Goal: Task Accomplishment & Management: Manage account settings

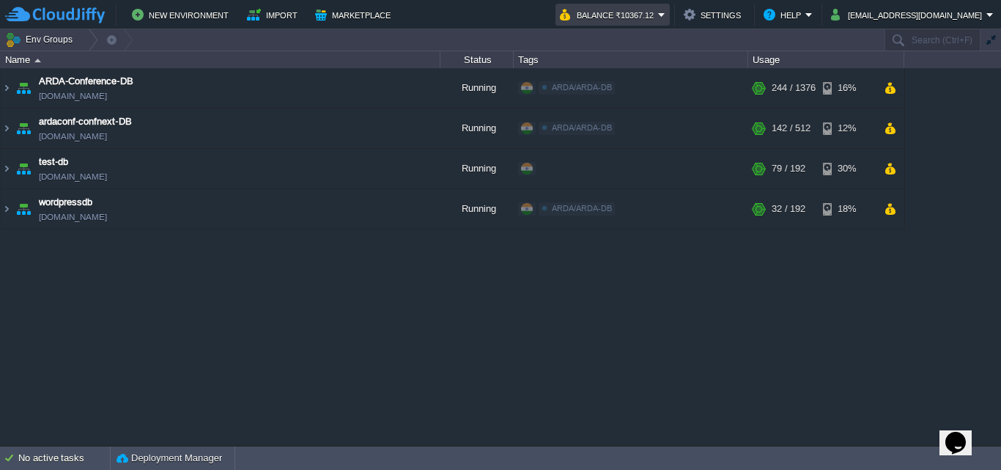
click at [670, 12] on td "Balance ₹10367.12" at bounding box center [612, 15] width 114 height 22
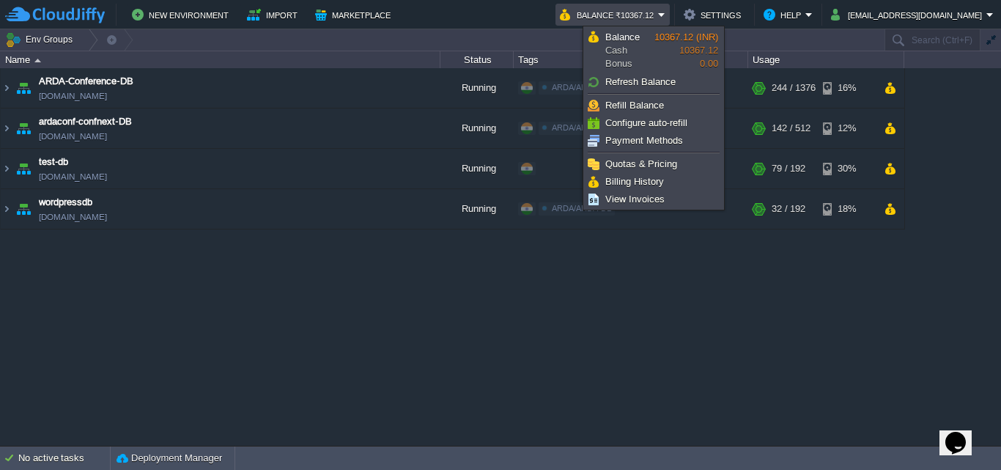
click at [791, 290] on div "ARDA-Conference-DB env-4140303.cloudjiffy.net Running ARDA/ARDA-DB Edit RAM 17%…" at bounding box center [500, 256] width 1001 height 377
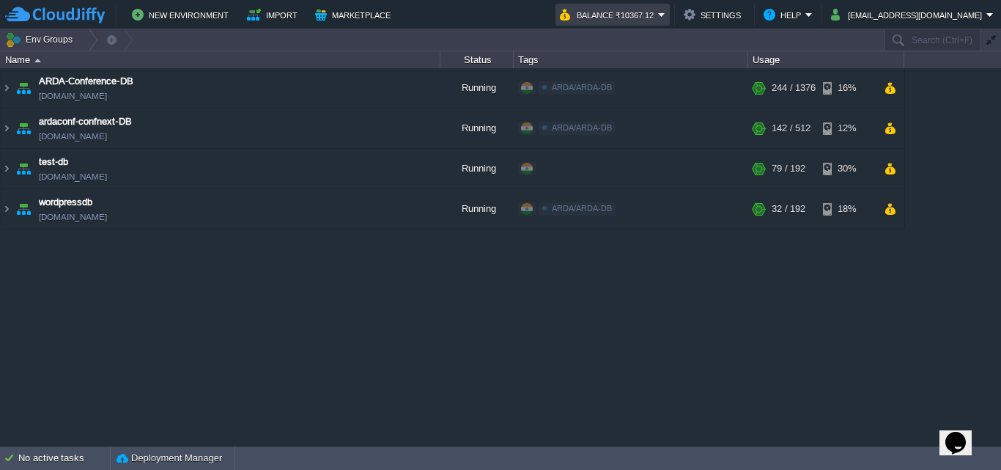
click at [670, 5] on td "Balance ₹10367.12" at bounding box center [612, 15] width 114 height 22
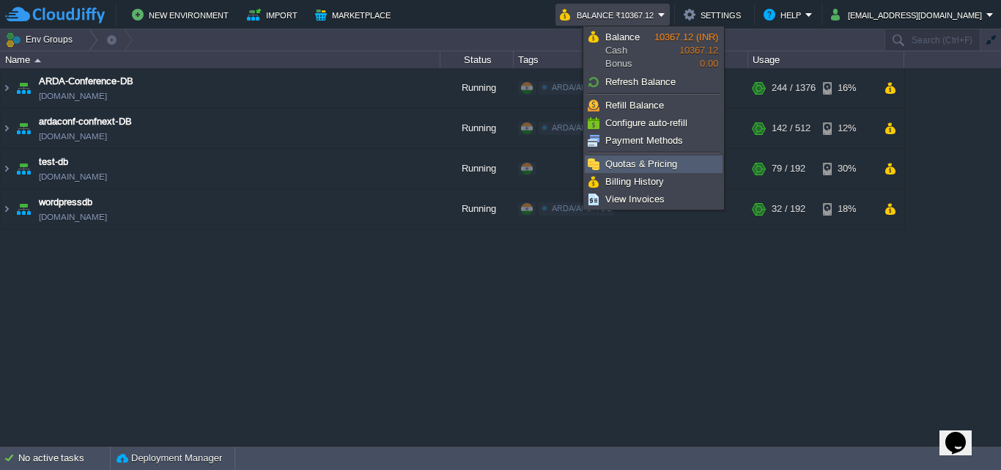
click at [648, 166] on span "Quotas & Pricing" at bounding box center [641, 163] width 72 height 11
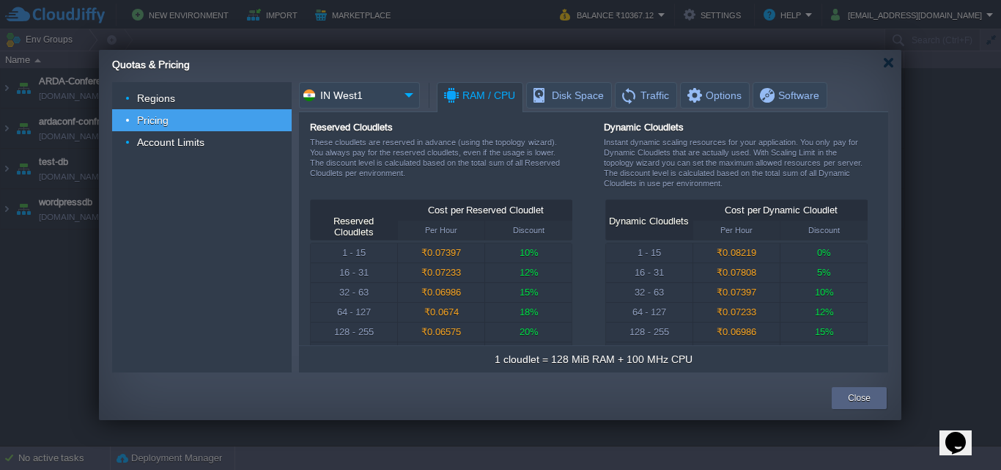
scroll to position [29, 0]
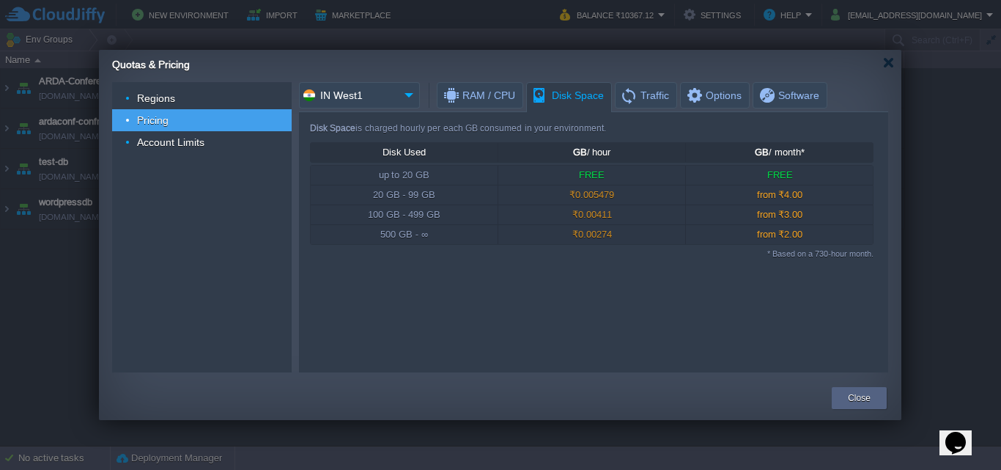
click at [556, 97] on span "Disk Space" at bounding box center [567, 96] width 73 height 26
click at [652, 95] on span "Traffic" at bounding box center [644, 95] width 49 height 25
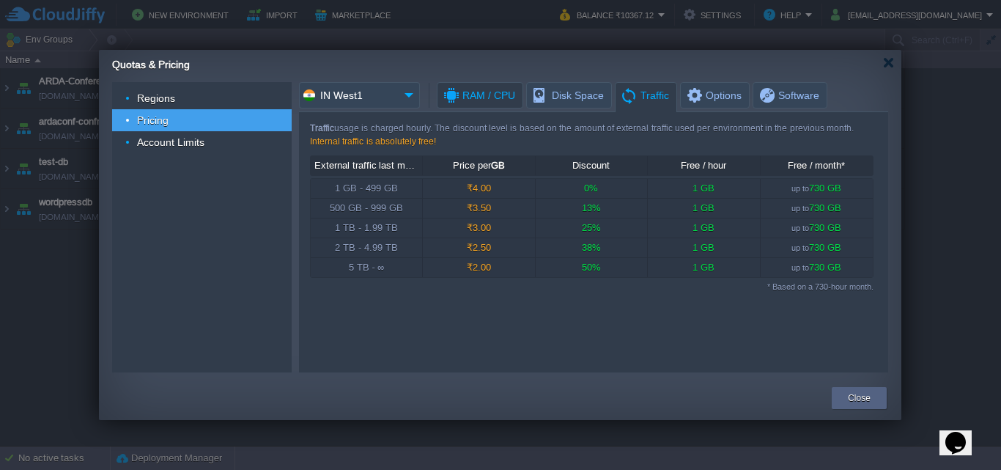
click at [511, 100] on span "RAM / CPU" at bounding box center [478, 95] width 73 height 25
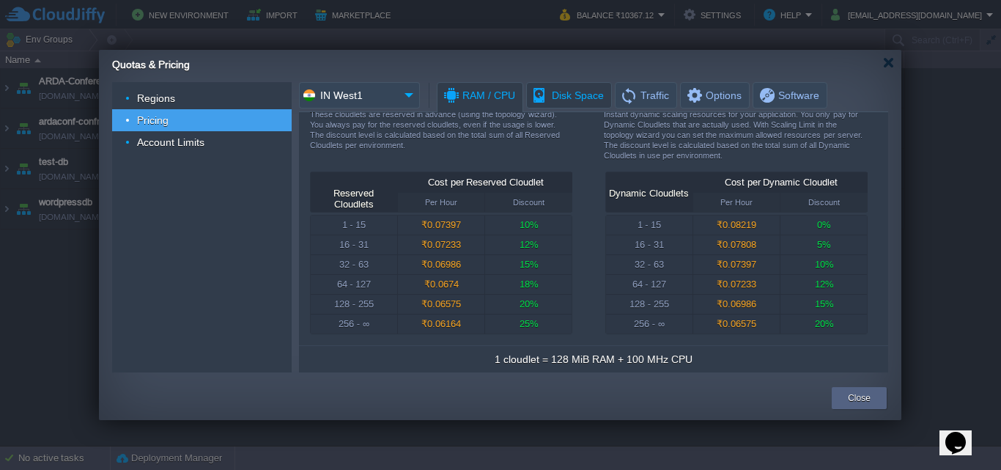
click at [559, 96] on span "Disk Space" at bounding box center [567, 95] width 73 height 25
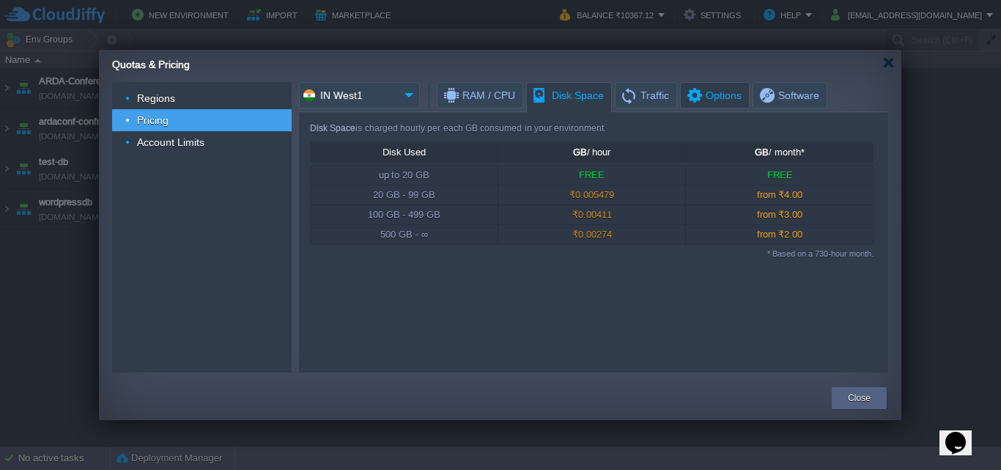
click at [710, 98] on span "Options" at bounding box center [713, 95] width 56 height 25
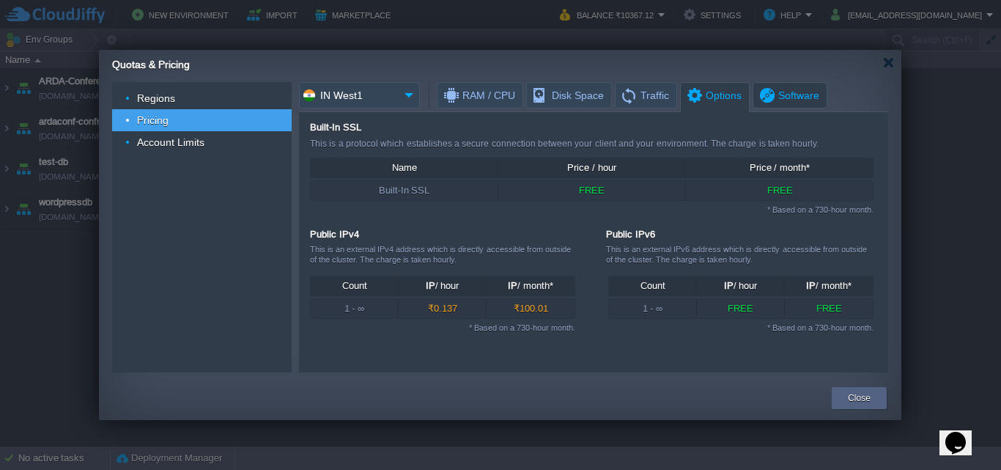
click at [769, 100] on span "Software" at bounding box center [789, 95] width 62 height 25
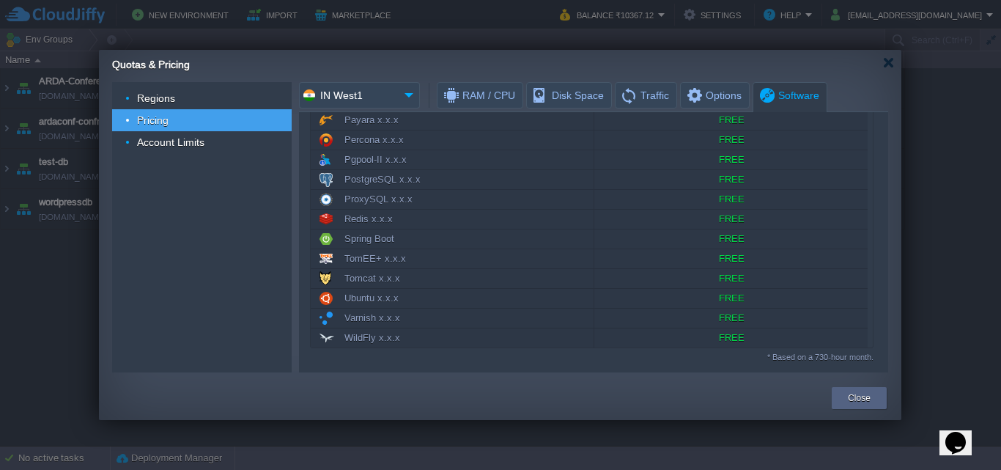
scroll to position [648, 0]
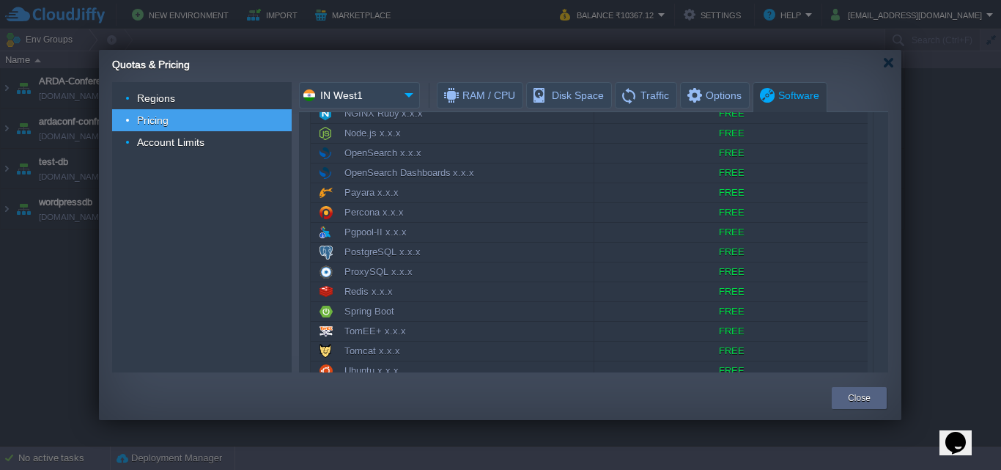
click at [706, 91] on span "Options" at bounding box center [713, 95] width 56 height 25
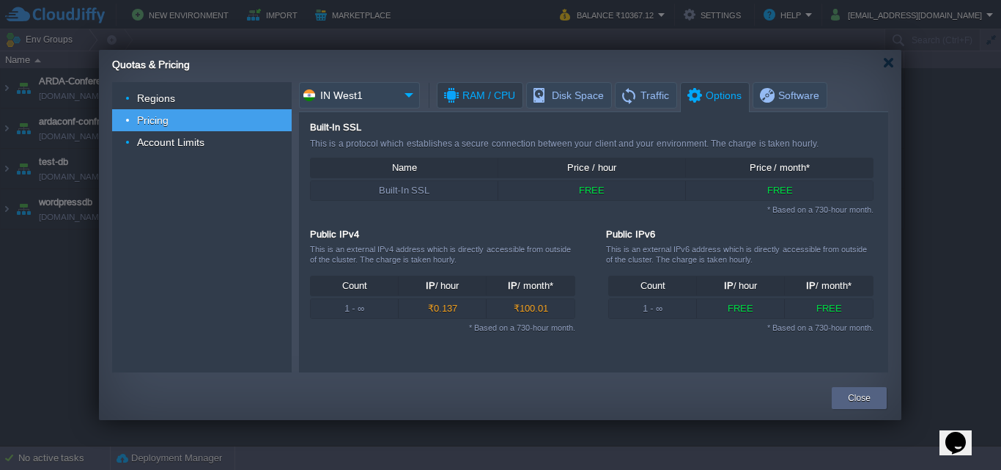
click at [498, 97] on span "RAM / CPU" at bounding box center [478, 95] width 73 height 25
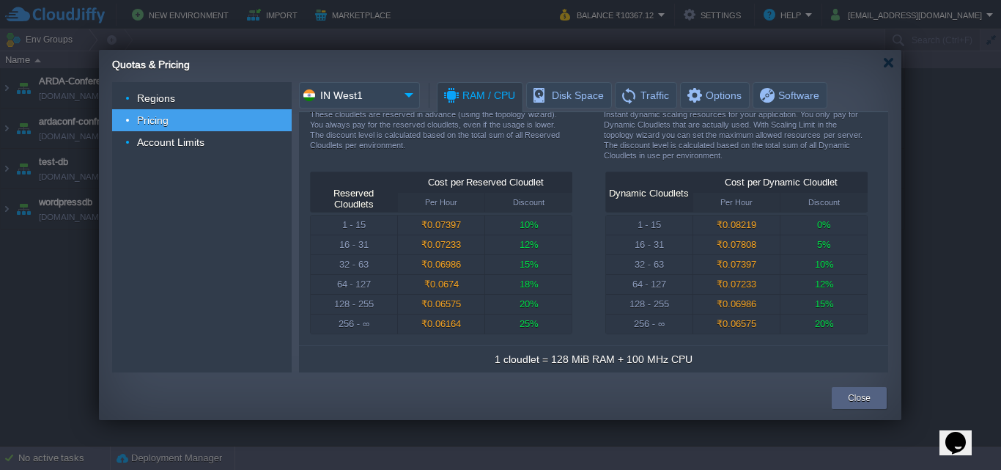
click at [410, 95] on img at bounding box center [409, 95] width 21 height 26
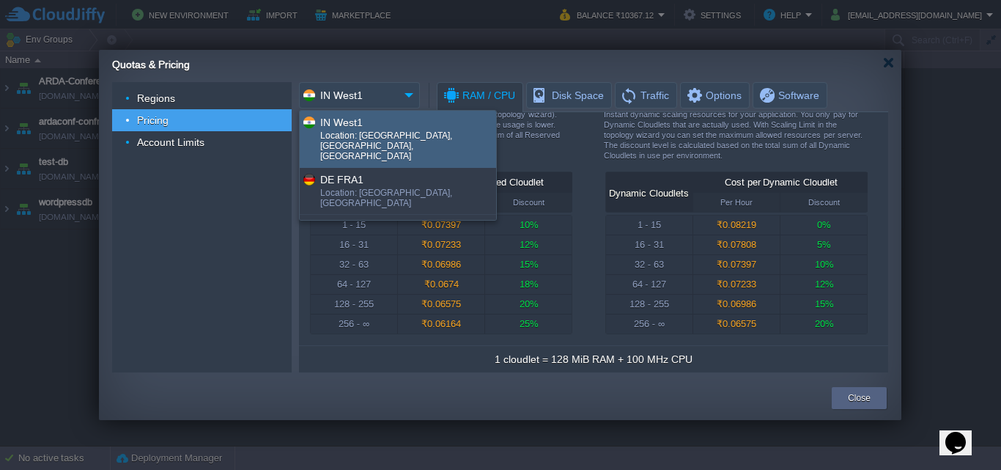
click at [681, 60] on div "Quotas & Pricing" at bounding box center [506, 63] width 789 height 26
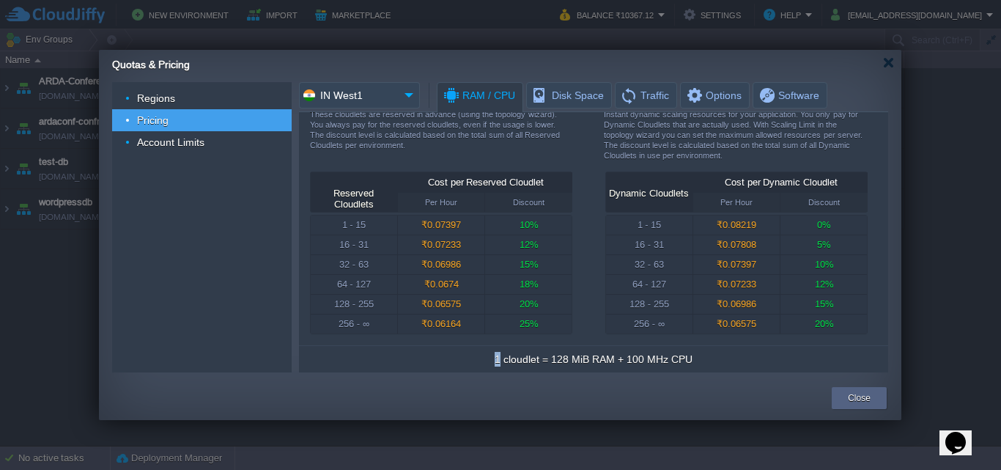
drag, startPoint x: 502, startPoint y: 361, endPoint x: 704, endPoint y: 356, distance: 202.3
click at [704, 356] on td "1 cloudlet = 128 MiB RAM + 100 MHz CPU" at bounding box center [594, 358] width 582 height 19
drag, startPoint x: 484, startPoint y: 363, endPoint x: 758, endPoint y: 357, distance: 274.8
click at [758, 357] on td "1 cloudlet = 128 MiB RAM + 100 MHz CPU" at bounding box center [594, 358] width 582 height 19
click at [347, 229] on div "1 - 15" at bounding box center [354, 224] width 86 height 19
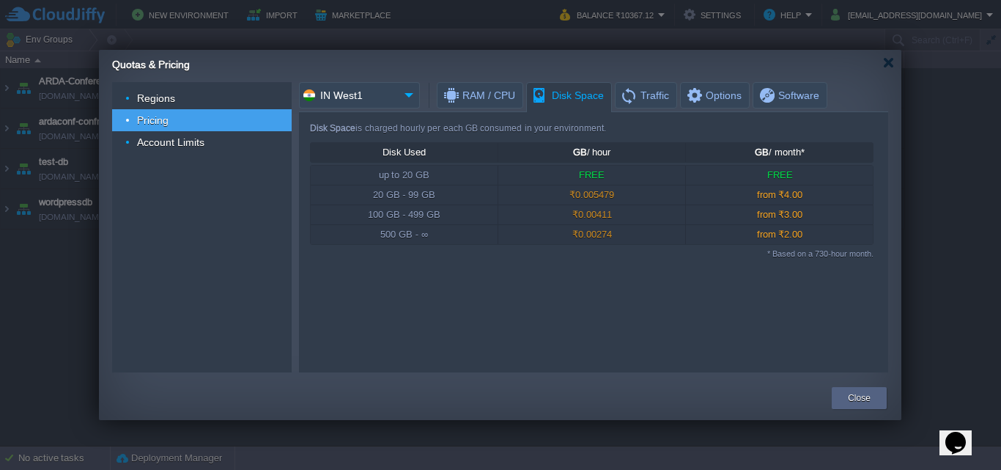
click at [567, 98] on span "Disk Space" at bounding box center [567, 96] width 73 height 26
drag, startPoint x: 369, startPoint y: 199, endPoint x: 446, endPoint y: 199, distance: 77.7
click at [446, 199] on div "20 GB - 99 GB" at bounding box center [404, 194] width 187 height 19
drag, startPoint x: 369, startPoint y: 218, endPoint x: 605, endPoint y: 220, distance: 236.7
click at [603, 220] on tr "100 GB - 499 GB ₹0.00411 from ₹3.00" at bounding box center [592, 214] width 563 height 19
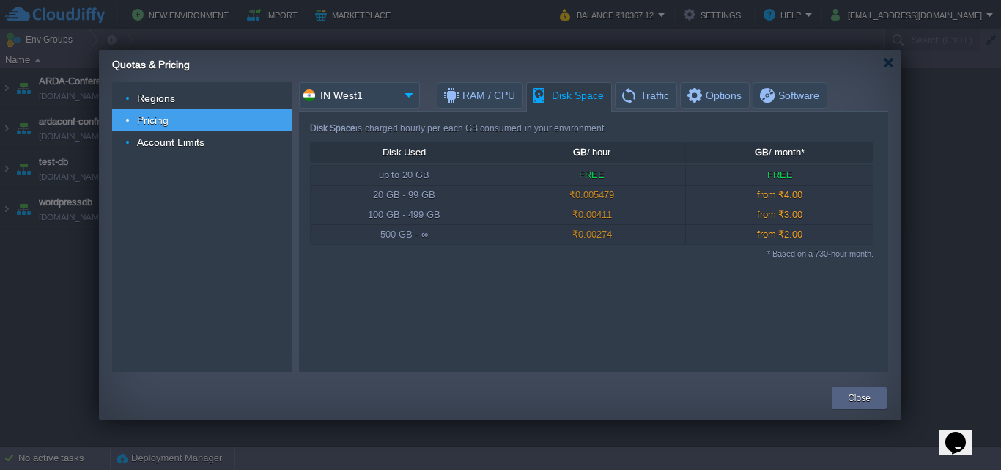
drag, startPoint x: 612, startPoint y: 220, endPoint x: 561, endPoint y: 216, distance: 50.7
click at [563, 216] on div "₹0.00411" at bounding box center [591, 214] width 187 height 19
drag, startPoint x: 580, startPoint y: 217, endPoint x: 602, endPoint y: 215, distance: 22.1
click at [602, 215] on div "₹0.00411" at bounding box center [591, 214] width 187 height 19
drag, startPoint x: 581, startPoint y: 210, endPoint x: 651, endPoint y: 210, distance: 70.3
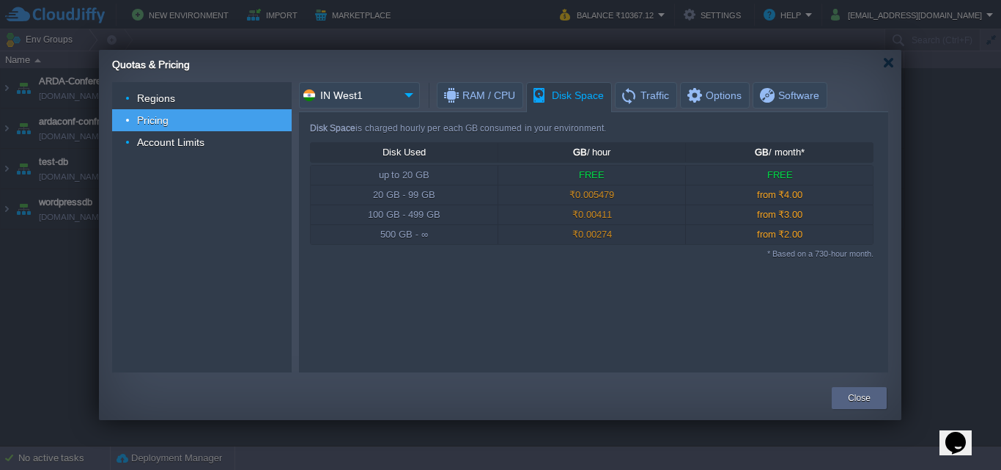
click at [651, 210] on div "₹0.00411" at bounding box center [591, 214] width 187 height 19
click at [852, 408] on div "Close" at bounding box center [859, 398] width 33 height 22
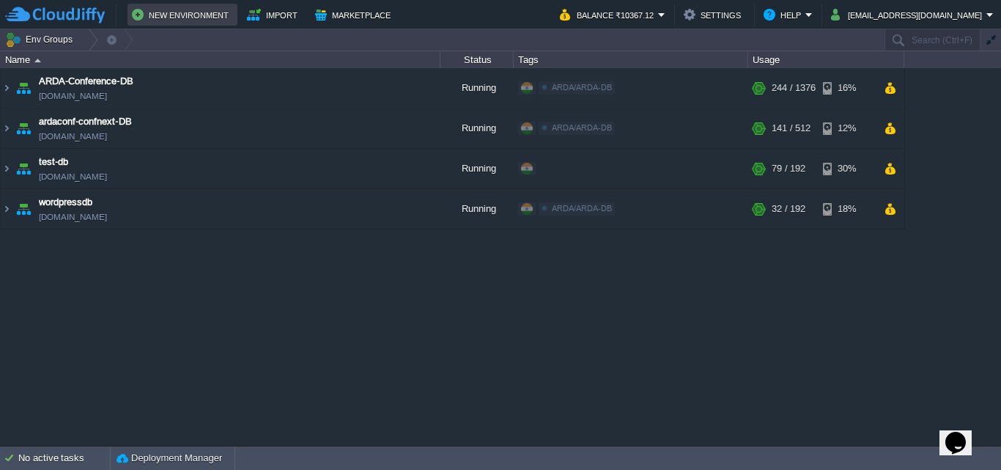
click at [170, 15] on button "New Environment" at bounding box center [182, 15] width 101 height 18
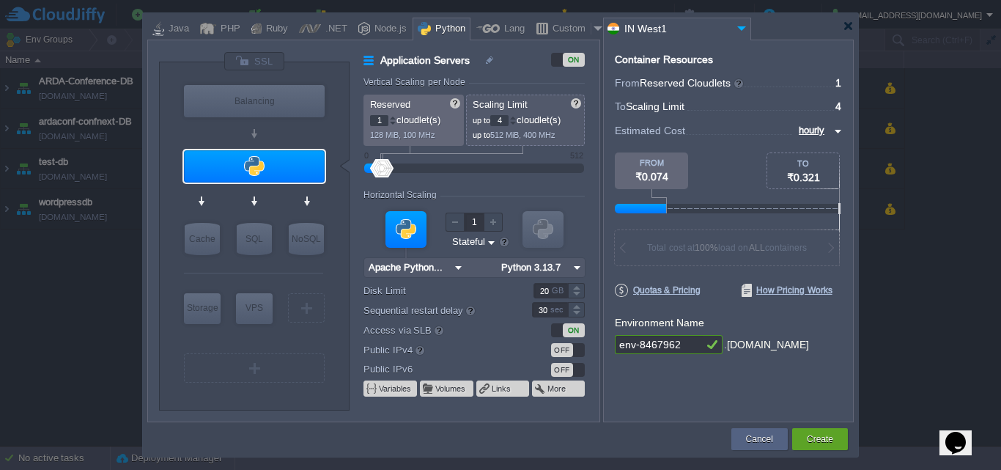
type input "0"
type input "1"
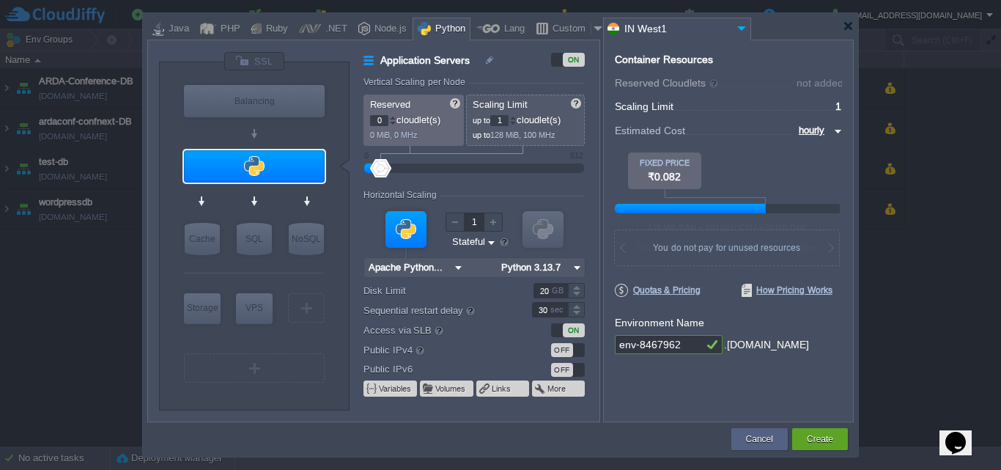
drag, startPoint x: 381, startPoint y: 168, endPoint x: 324, endPoint y: 173, distance: 57.4
click at [324, 173] on div "VM Balancing VM Application Servers VM Cache VM SQL VM NoSQL VM Storage VM VPS …" at bounding box center [379, 235] width 440 height 369
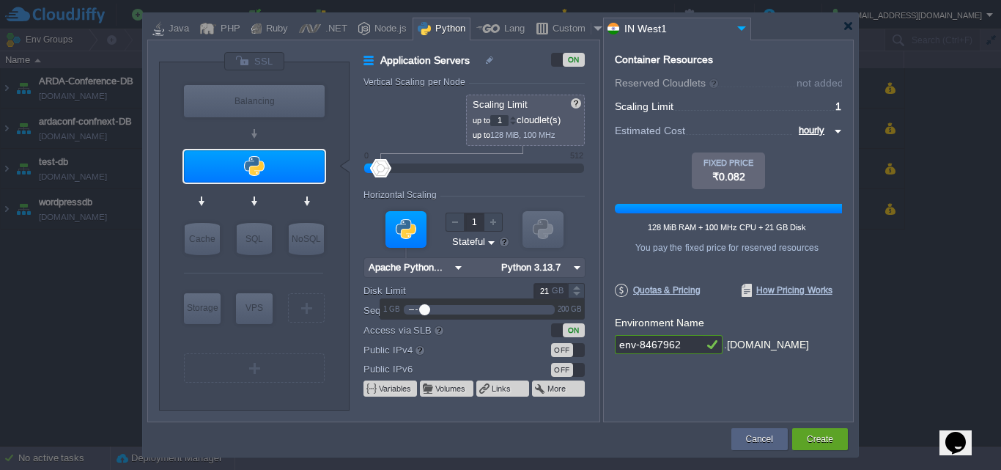
click at [574, 287] on div at bounding box center [576, 286] width 17 height 7
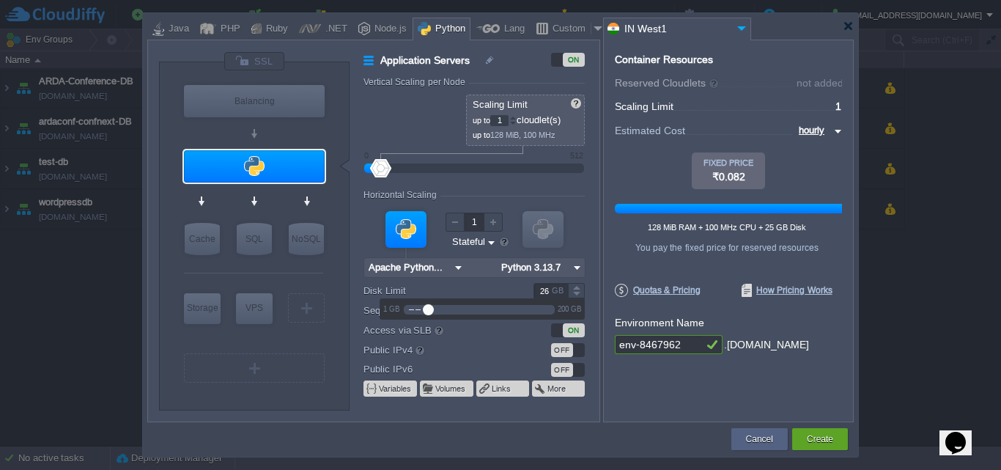
click at [574, 287] on div at bounding box center [576, 286] width 17 height 7
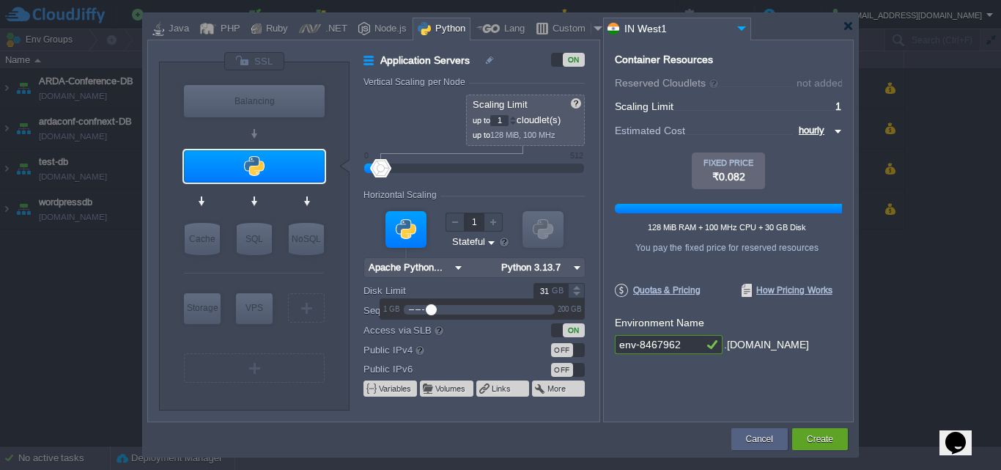
click at [574, 287] on div at bounding box center [576, 286] width 17 height 7
drag, startPoint x: 551, startPoint y: 292, endPoint x: 517, endPoint y: 287, distance: 34.0
click at [517, 287] on div "31 GB" at bounding box center [549, 290] width 71 height 15
type input "150"
click at [596, 260] on form "Vertical Scaling per Node Reserved 0 cloudlet(s) 0 MiB, 0 MHz Scaling Limit up …" at bounding box center [480, 249] width 235 height 344
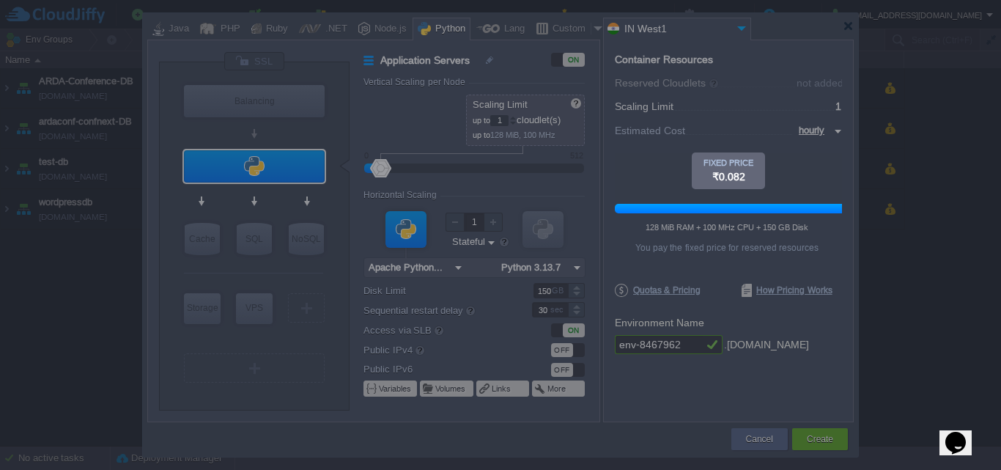
click at [753, 121] on body "New Environment Import Marketplace Bonus ₹0.00 Upgrade Account Balance ₹10367.1…" at bounding box center [500, 235] width 1001 height 470
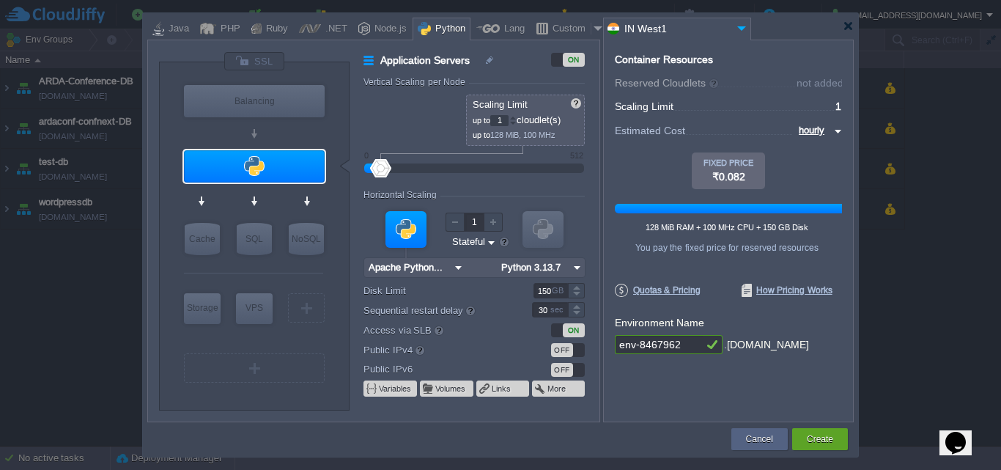
click at [834, 128] on img at bounding box center [836, 131] width 12 height 18
click at [813, 163] on div "daily" at bounding box center [816, 166] width 50 height 18
type input "daily"
click at [677, 291] on span "Quotas & Pricing" at bounding box center [658, 290] width 86 height 13
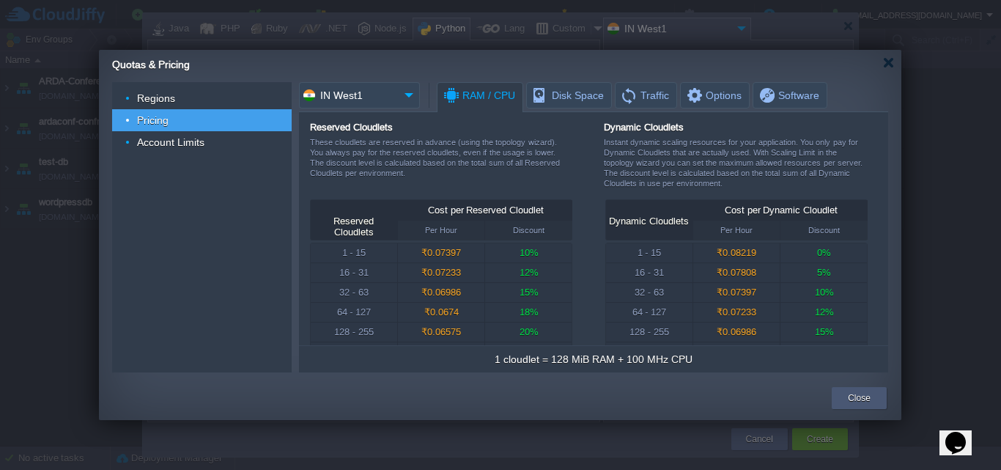
click at [851, 391] on button "Close" at bounding box center [859, 398] width 23 height 15
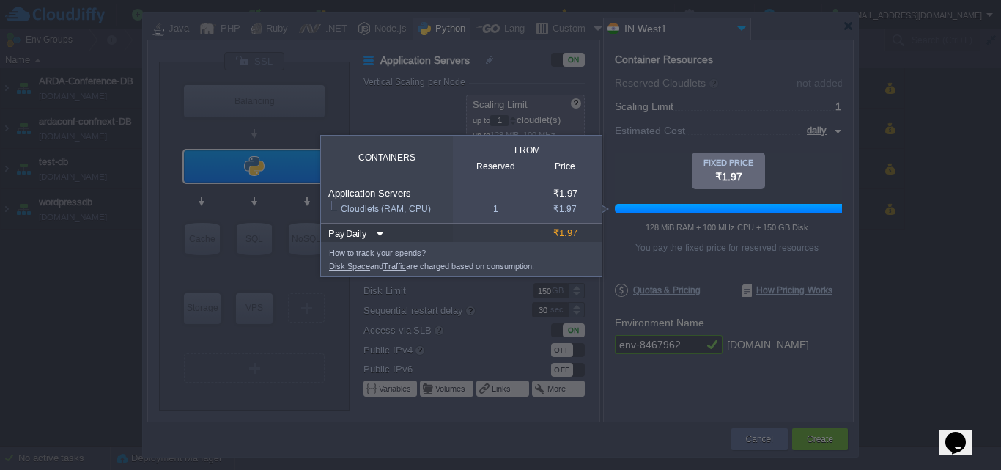
click at [629, 164] on div at bounding box center [728, 183] width 227 height 62
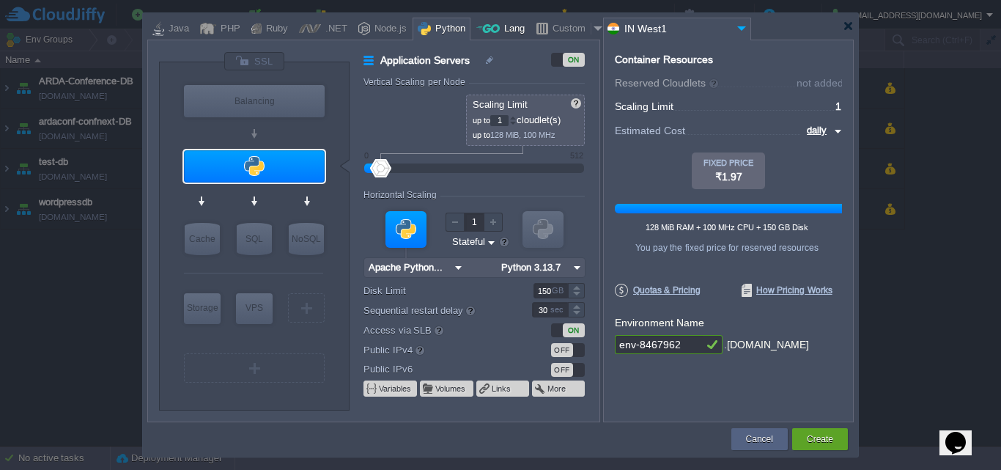
click at [502, 31] on div "Lang" at bounding box center [512, 29] width 25 height 22
type input "Application Servers"
type input "1"
type input "6"
type input "Golang 1.25.1"
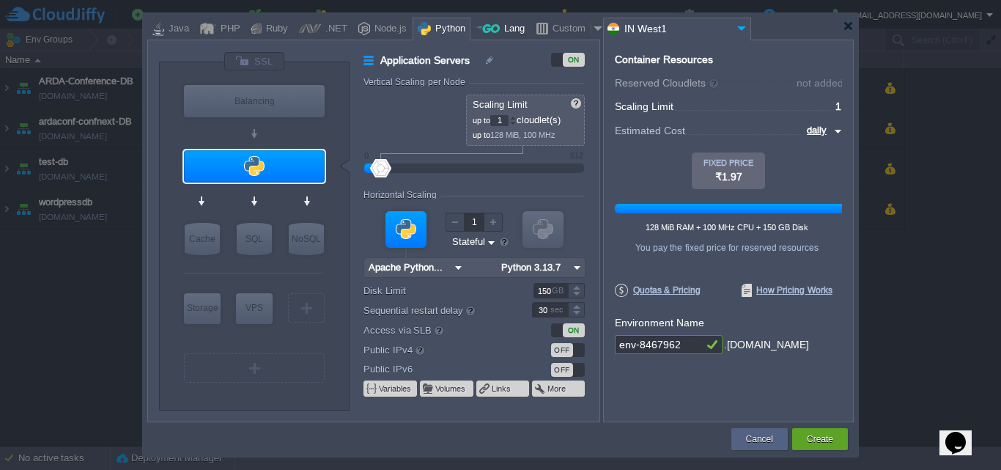
type input "1.25.1"
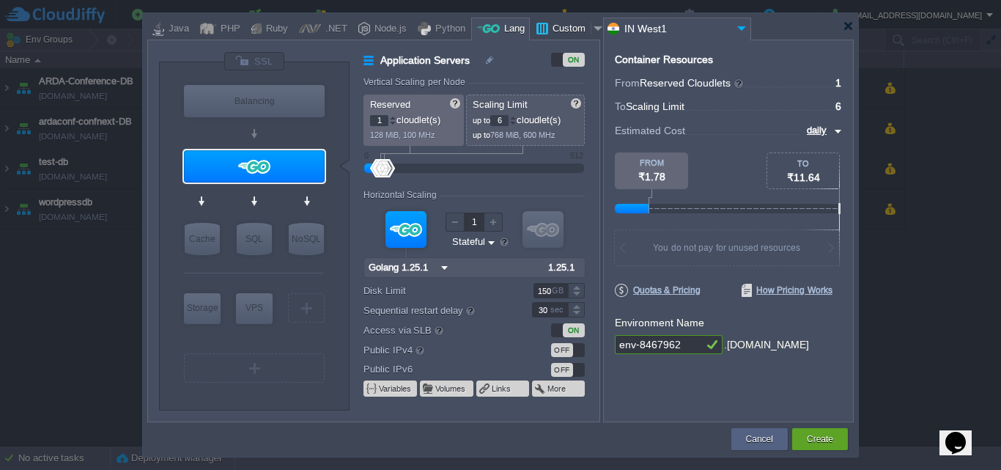
click at [572, 28] on div "Custom" at bounding box center [569, 29] width 42 height 22
type input "Application Servers"
type input "16"
type input "Docker Image"
type input "Stateless"
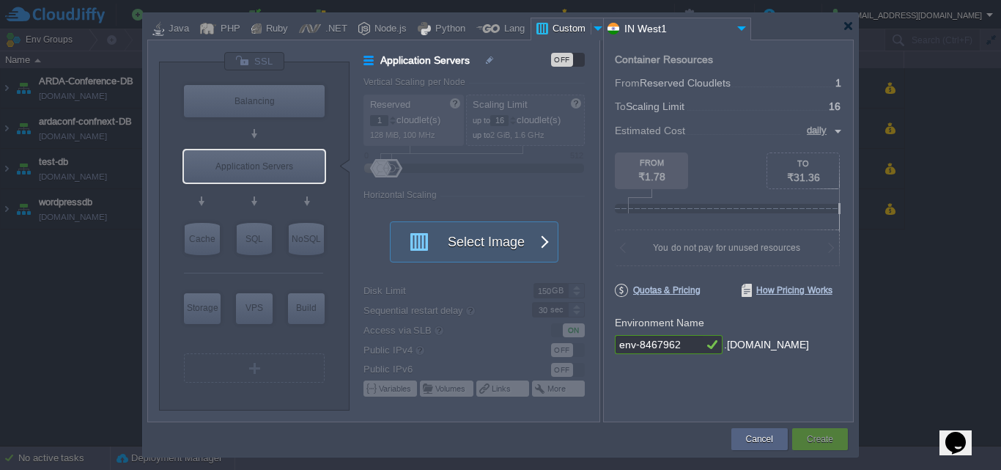
click at [571, 64] on div "OFF" at bounding box center [562, 60] width 22 height 14
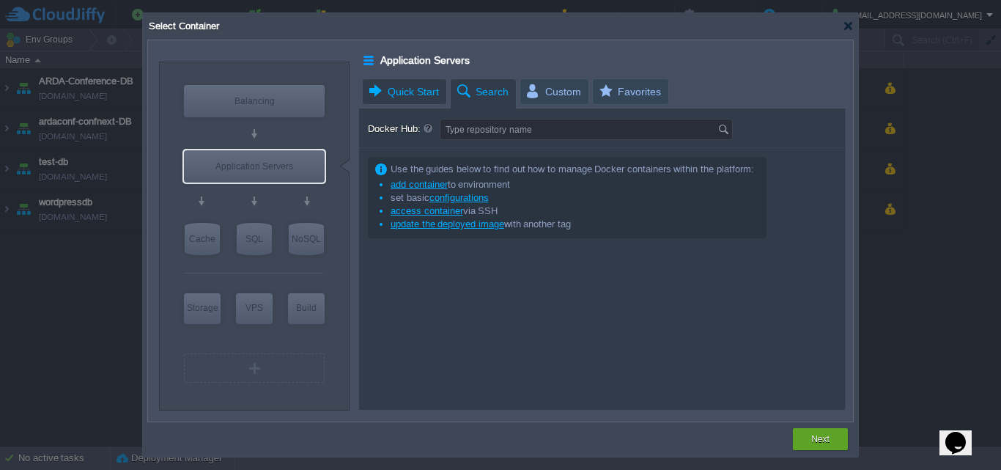
type input "Docker Image"
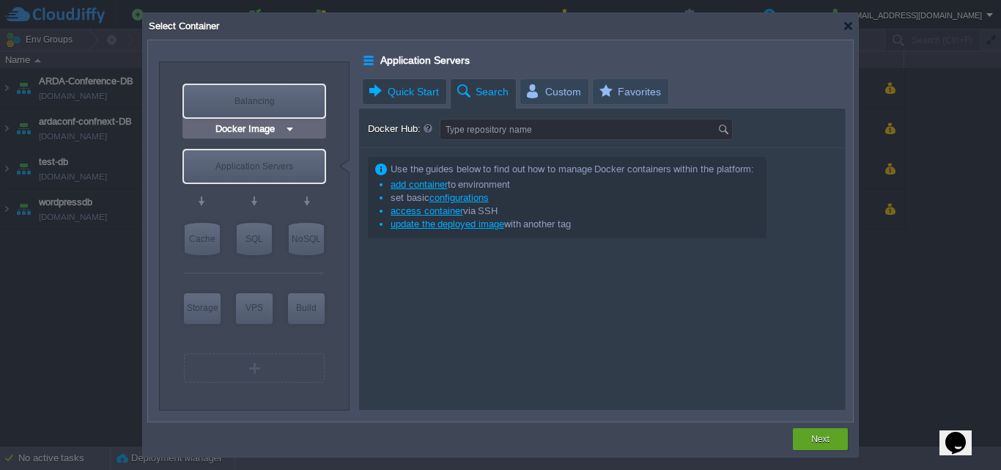
click at [434, 90] on span "Quick Start" at bounding box center [403, 91] width 72 height 25
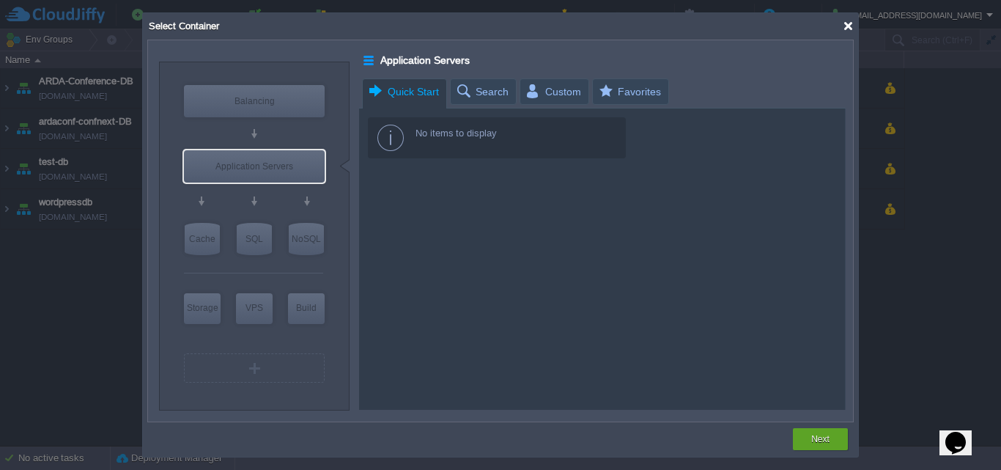
click at [850, 30] on div at bounding box center [848, 26] width 11 height 11
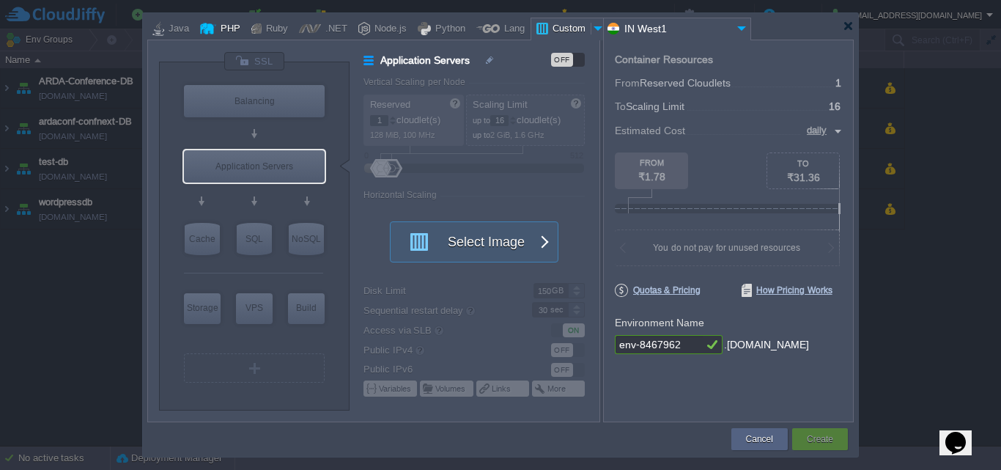
click at [229, 30] on div "PHP" at bounding box center [228, 29] width 24 height 22
type input "Application Servers"
type input "4"
type input "Apache [DATE]"
type input "PHP [DATE]"
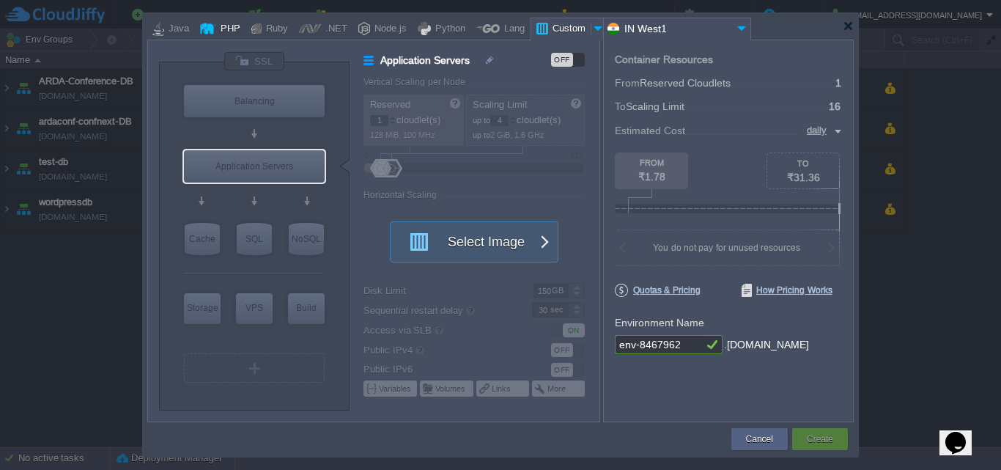
type input "Stateful"
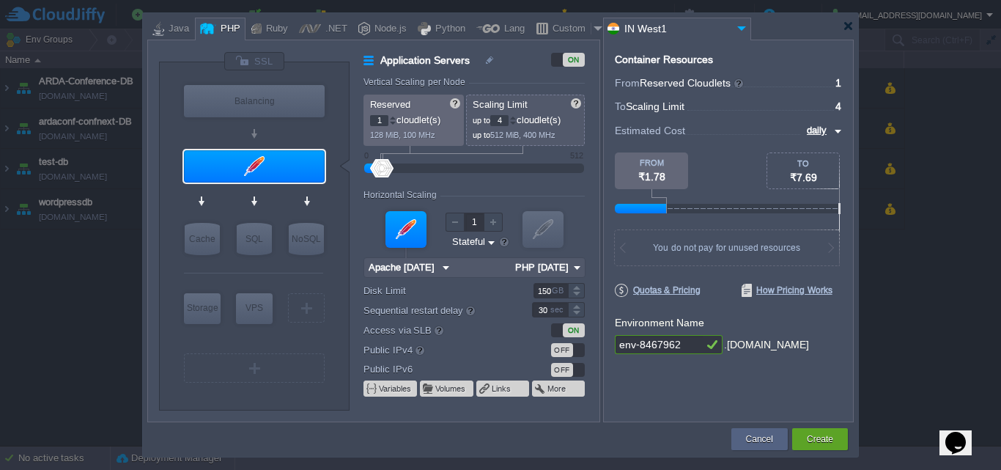
type input "Apache [DATE]"
click at [292, 196] on img at bounding box center [290, 194] width 11 height 15
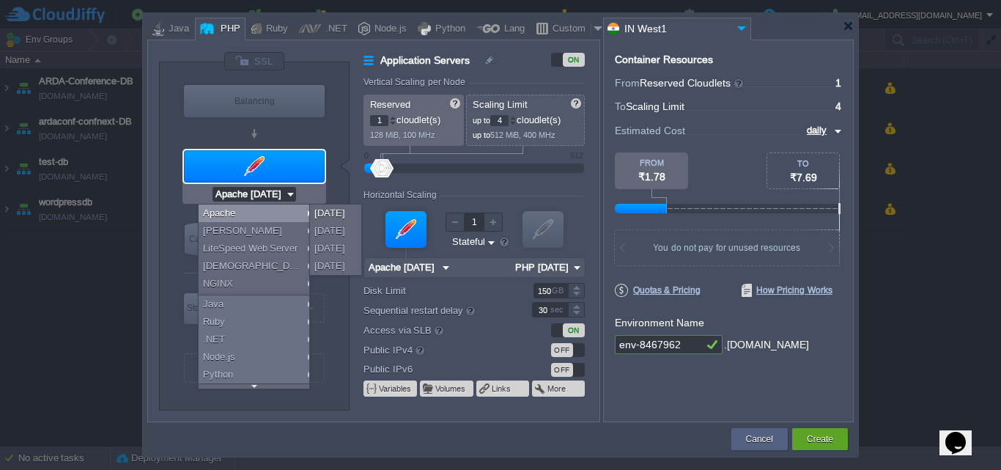
click at [333, 143] on div "VM Balancing VM Application Servers VM Cache VM SQL VM NoSQL VM Storage VM VPS …" at bounding box center [254, 235] width 190 height 347
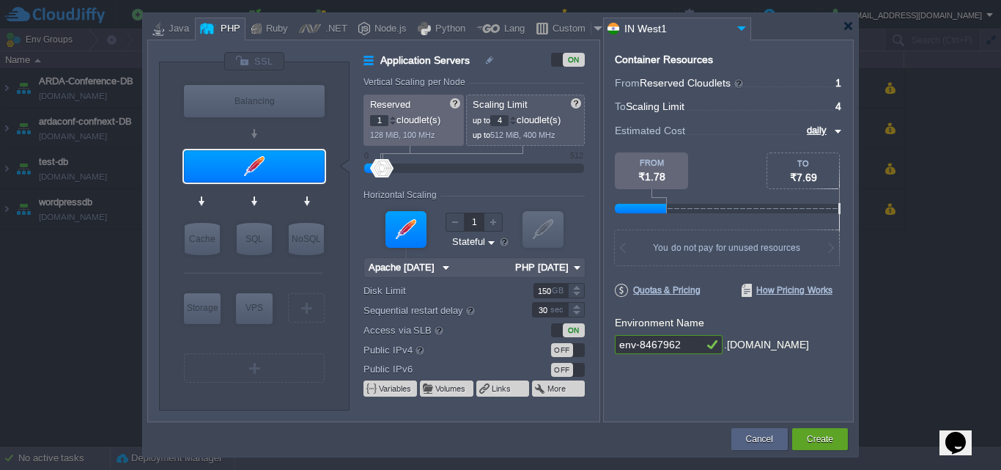
click at [578, 267] on img at bounding box center [576, 267] width 15 height 19
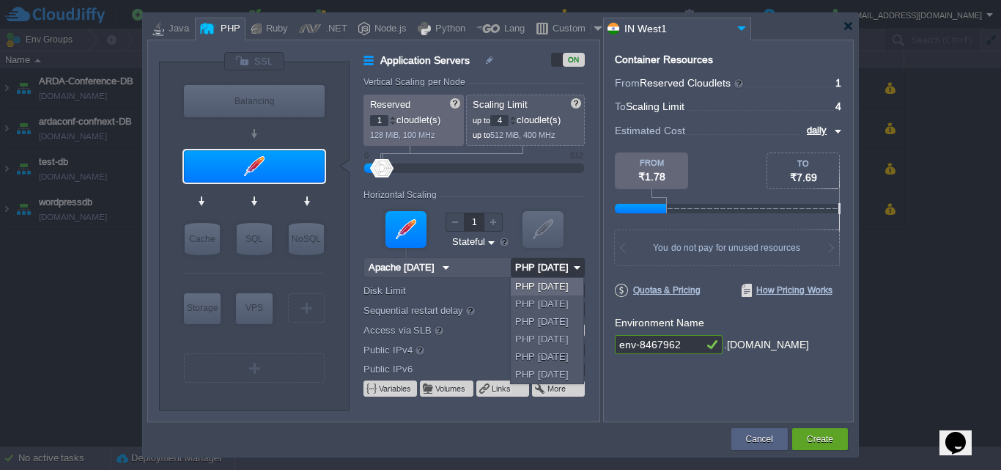
click at [782, 292] on span "How Pricing Works" at bounding box center [786, 290] width 91 height 13
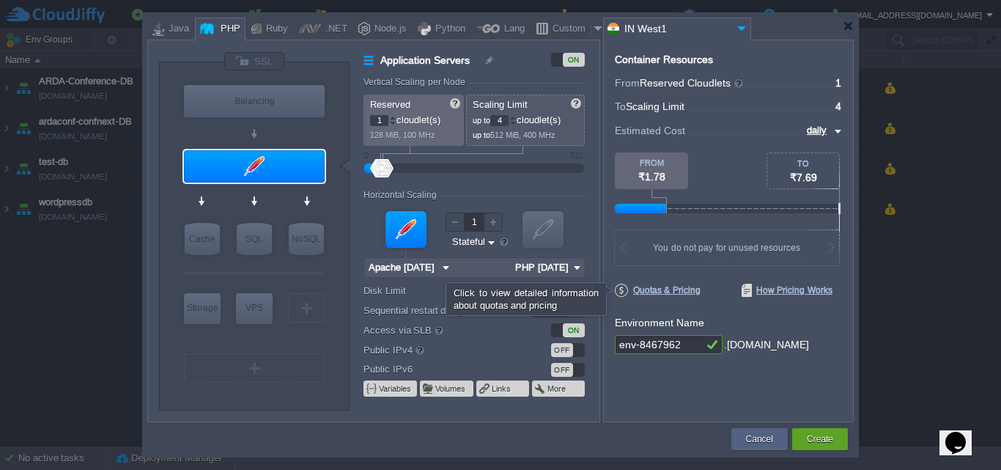
click at [673, 290] on span "Quotas & Pricing" at bounding box center [658, 290] width 86 height 13
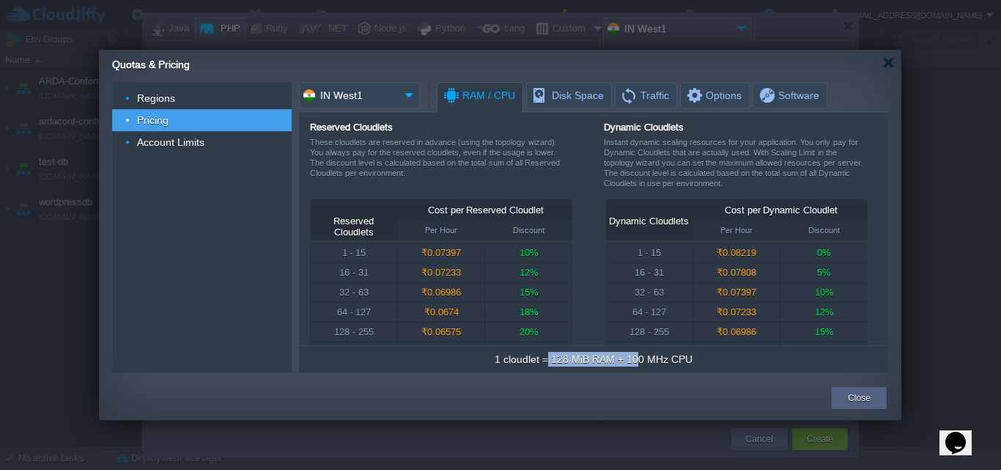
drag, startPoint x: 551, startPoint y: 352, endPoint x: 642, endPoint y: 355, distance: 90.9
click at [642, 355] on div "1 cloudlet = 128 MiB RAM + 100 MHz CPU" at bounding box center [593, 359] width 197 height 15
click at [668, 355] on div "1 cloudlet = 128 MiB RAM + 100 MHz CPU" at bounding box center [593, 359] width 197 height 15
drag, startPoint x: 631, startPoint y: 361, endPoint x: 703, endPoint y: 361, distance: 71.8
click at [703, 361] on td "1 cloudlet = 128 MiB RAM + 100 MHz CPU" at bounding box center [594, 358] width 582 height 19
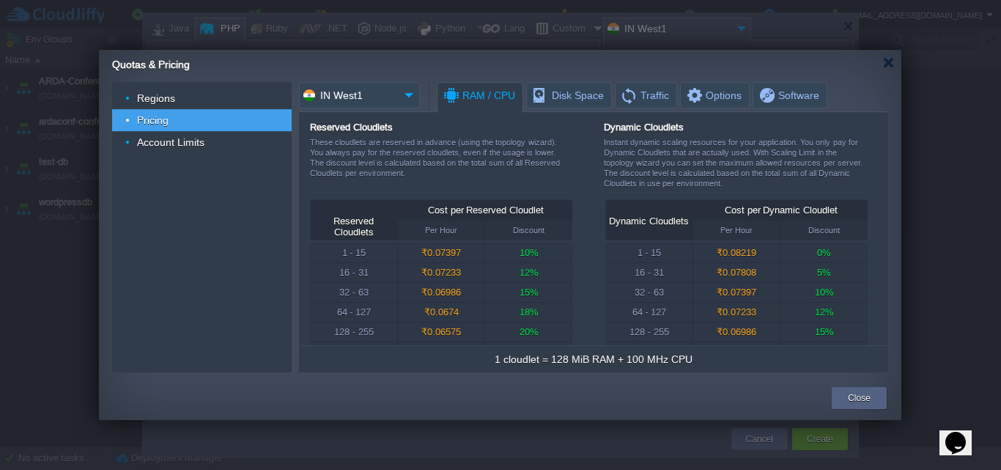
drag, startPoint x: 484, startPoint y: 358, endPoint x: 724, endPoint y: 362, distance: 240.4
click at [724, 362] on td "1 cloudlet = 128 MiB RAM + 100 MHz CPU" at bounding box center [594, 358] width 582 height 19
click at [891, 65] on div at bounding box center [888, 62] width 11 height 11
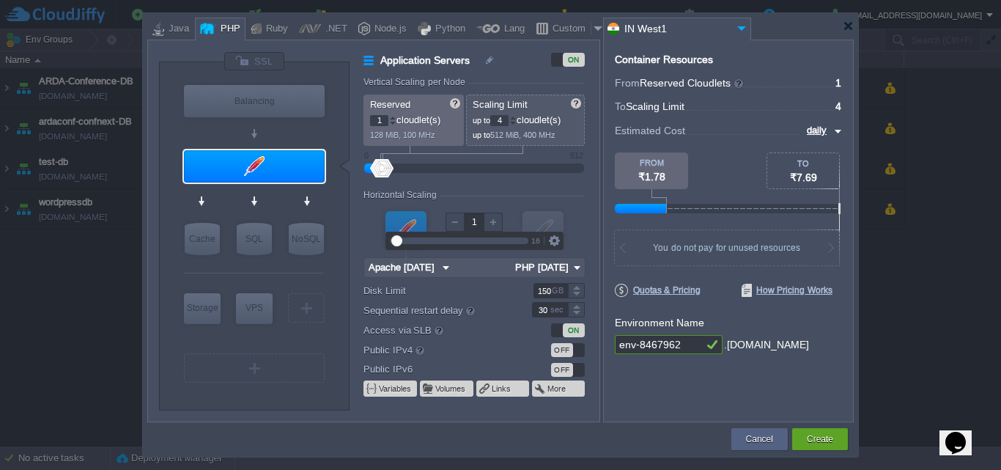
drag, startPoint x: 479, startPoint y: 222, endPoint x: 458, endPoint y: 218, distance: 21.7
click at [465, 218] on div "1" at bounding box center [484, 221] width 38 height 19
click at [532, 199] on div "Horizontal Scaling" at bounding box center [473, 196] width 221 height 12
type input "16"
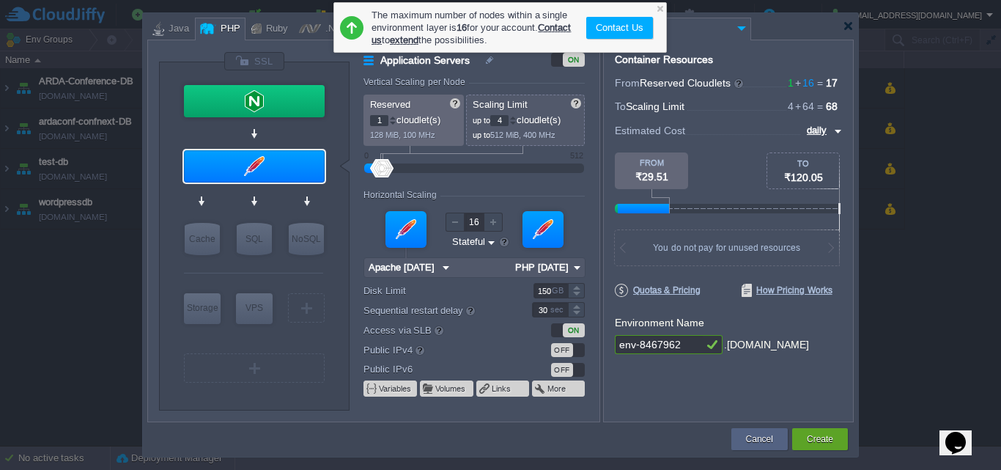
type input "8"
click at [386, 172] on div at bounding box center [385, 168] width 21 height 18
type input "NGINX 1.28.0"
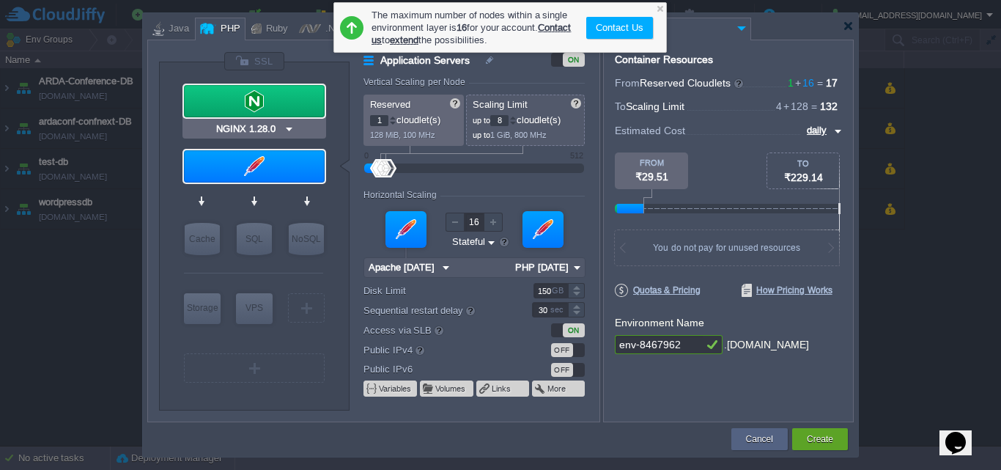
click at [290, 111] on div at bounding box center [254, 101] width 141 height 32
type input "Load Balancer"
type input "4"
type input "1"
type input "NGINX 1.28.0"
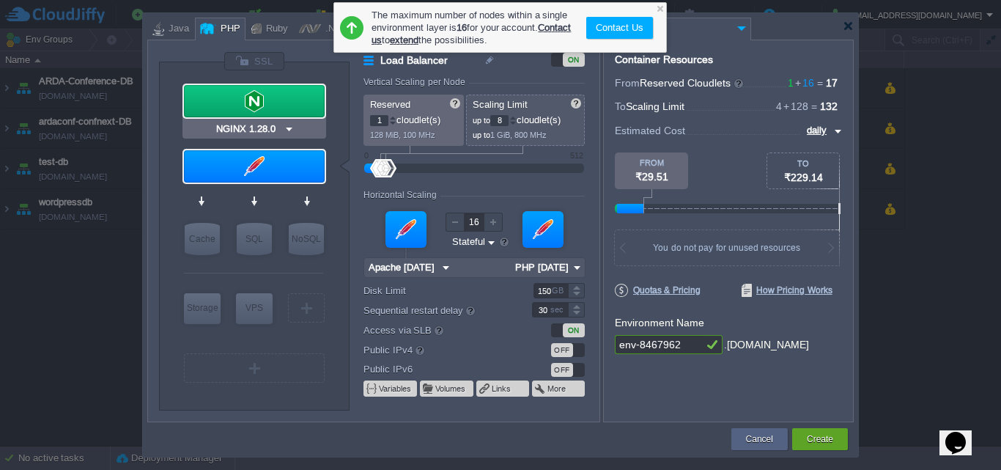
type input "1.28.0-almalin..."
type input "20"
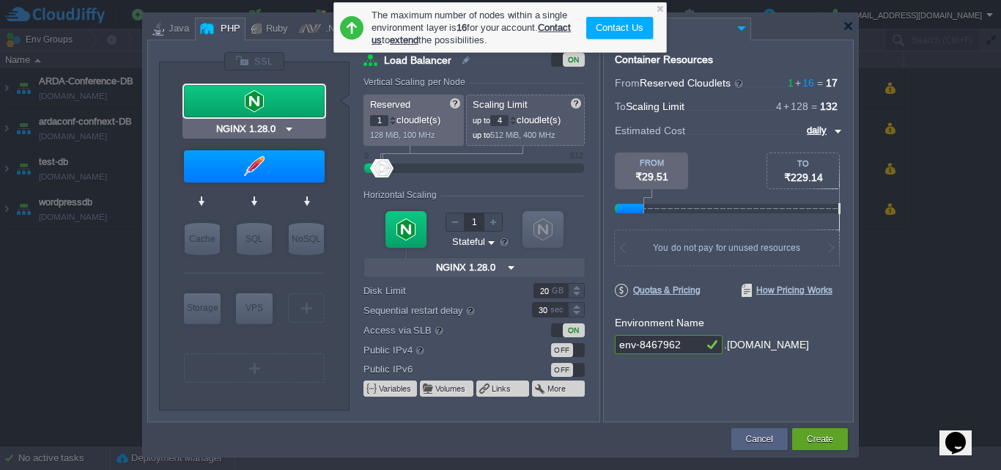
click at [311, 94] on div at bounding box center [254, 101] width 141 height 32
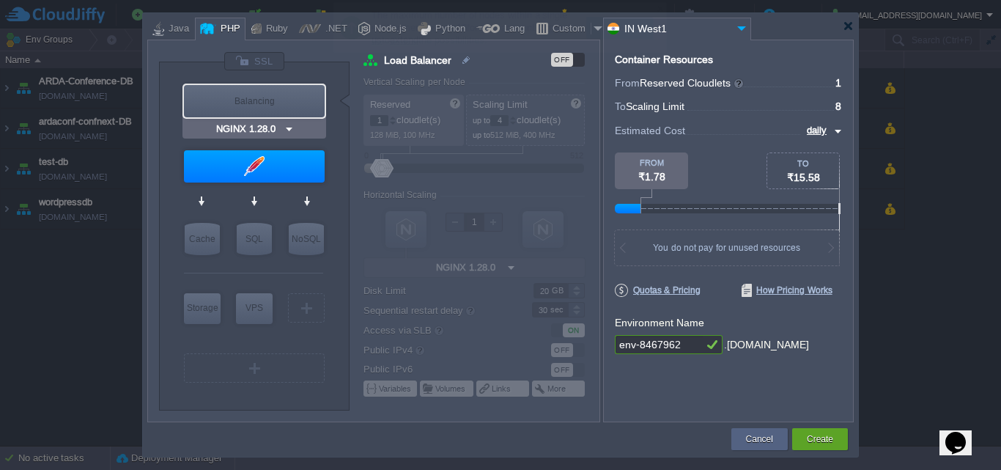
type input "Apache [DATE]"
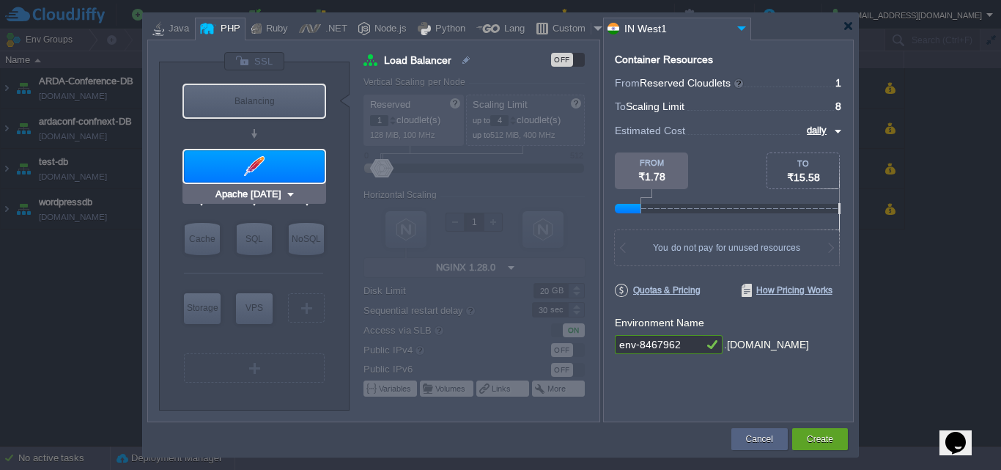
click at [265, 174] on div at bounding box center [254, 166] width 141 height 32
type input "Application Servers"
type input "8"
type input "Apache [DATE]"
type input "PHP [DATE]"
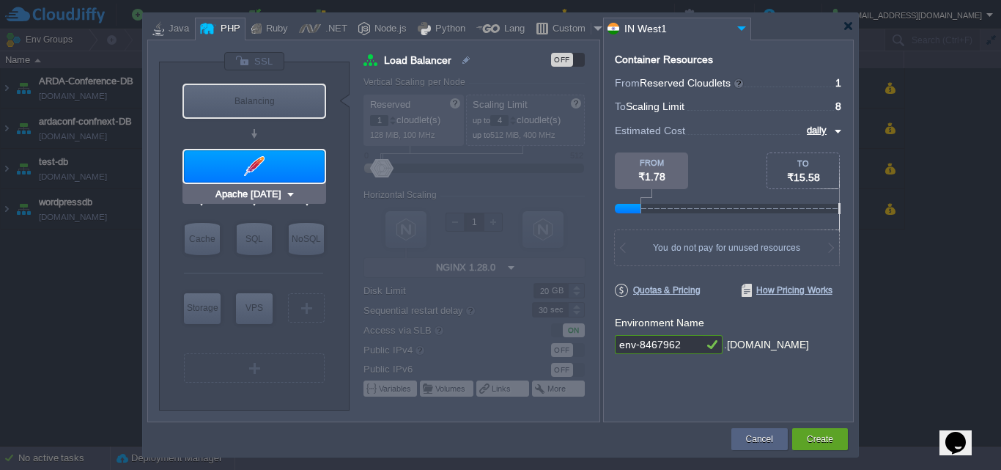
type input "150"
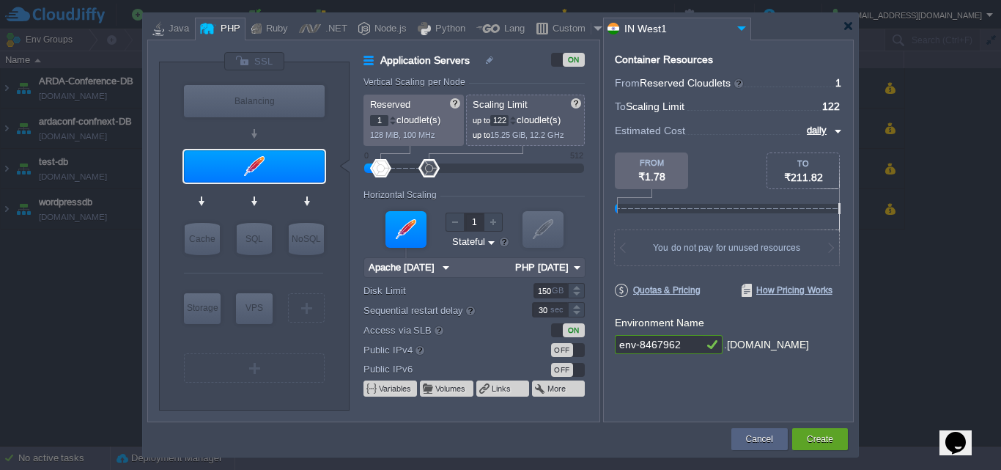
drag, startPoint x: 391, startPoint y: 166, endPoint x: 429, endPoint y: 171, distance: 39.1
click at [429, 171] on div at bounding box center [428, 168] width 21 height 18
drag, startPoint x: 434, startPoint y: 169, endPoint x: 409, endPoint y: 163, distance: 25.4
click at [409, 163] on div at bounding box center [408, 168] width 21 height 18
click at [456, 222] on div at bounding box center [454, 221] width 19 height 19
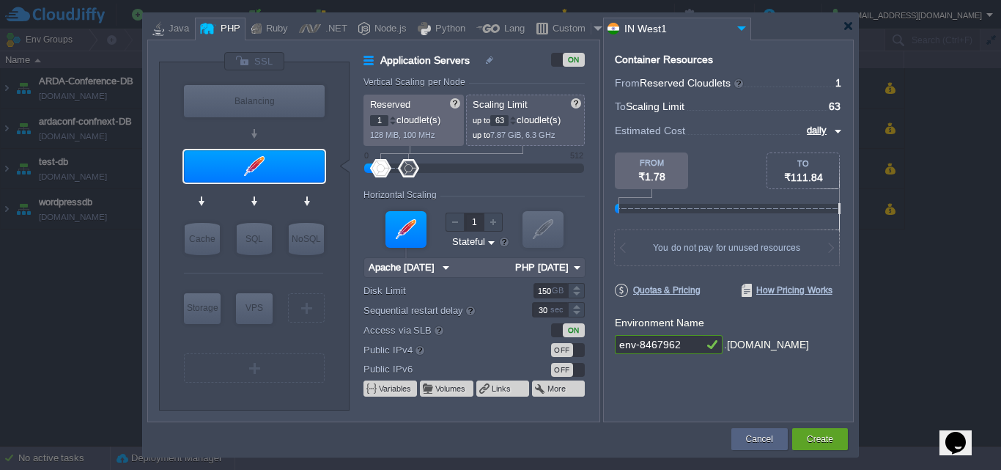
click at [513, 121] on div at bounding box center [512, 123] width 7 height 5
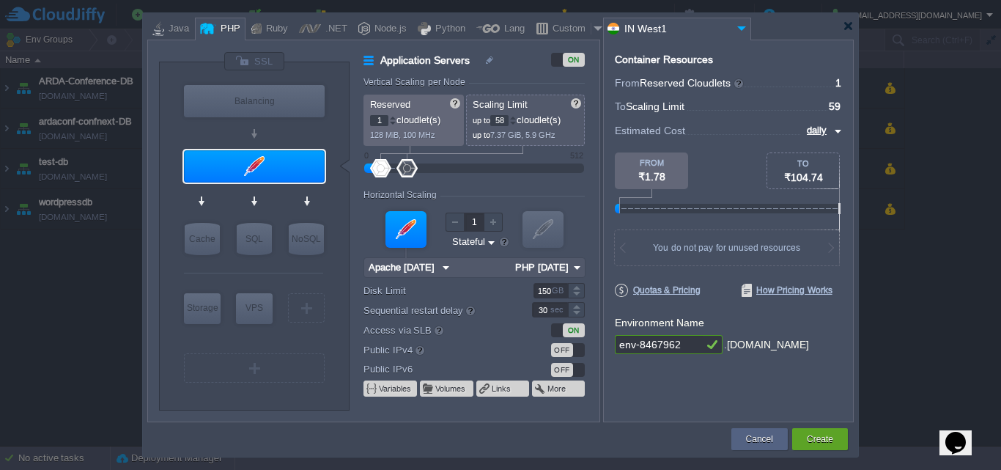
click at [513, 121] on div at bounding box center [512, 123] width 7 height 5
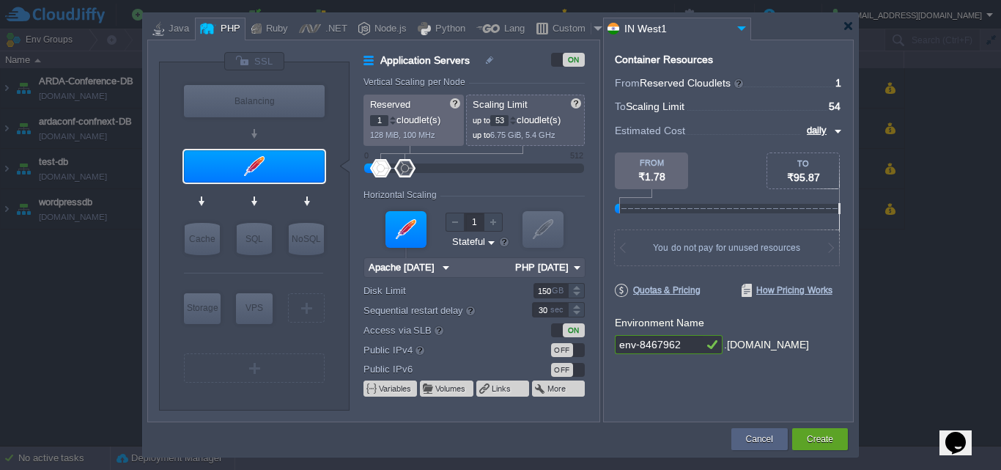
click at [513, 121] on div at bounding box center [512, 123] width 7 height 5
type input "50"
click at [513, 121] on div at bounding box center [512, 123] width 7 height 5
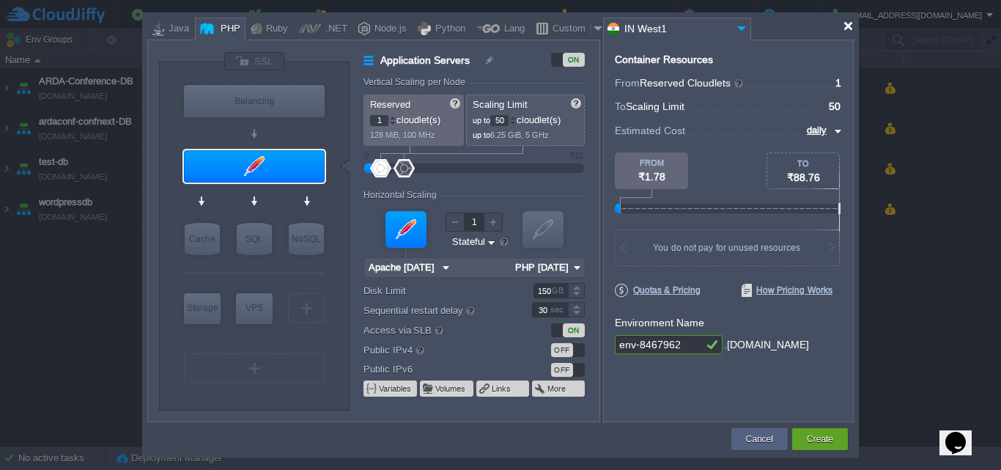
click at [847, 28] on div at bounding box center [848, 26] width 11 height 11
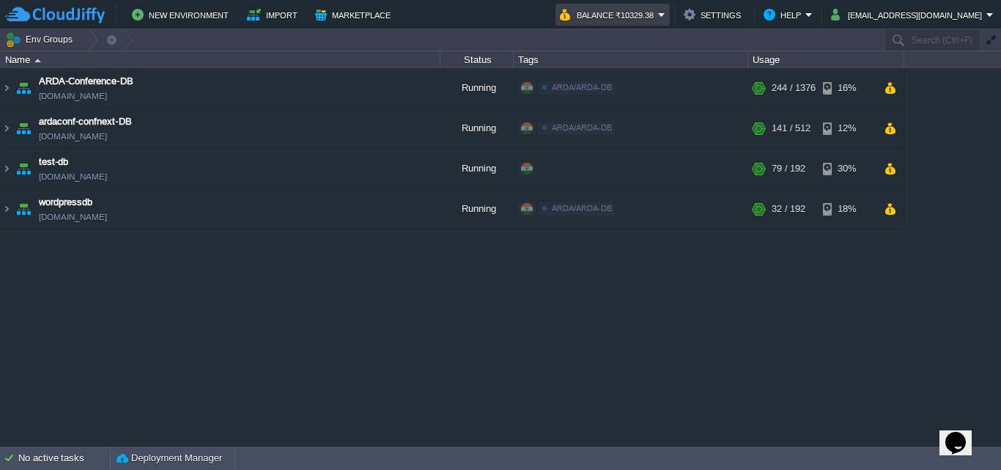
click at [658, 19] on button "Balance ₹10329.38" at bounding box center [609, 15] width 98 height 18
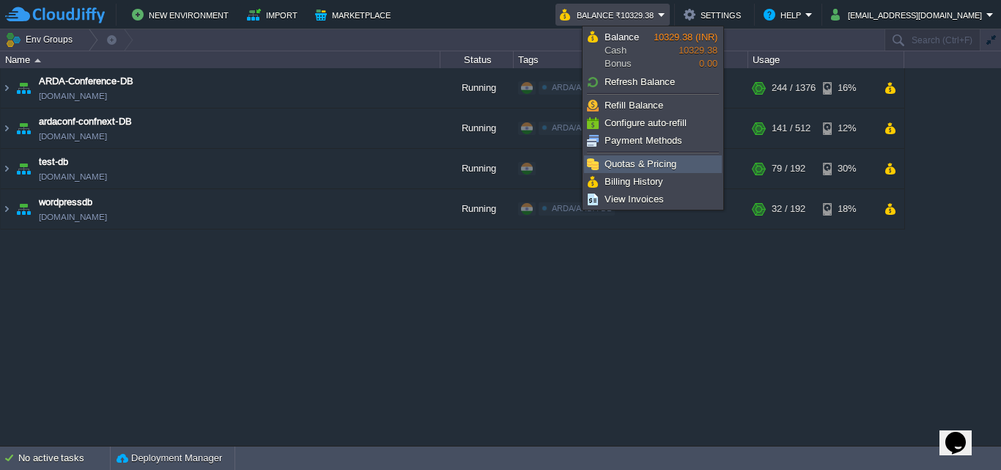
click at [651, 166] on span "Quotas & Pricing" at bounding box center [640, 163] width 72 height 11
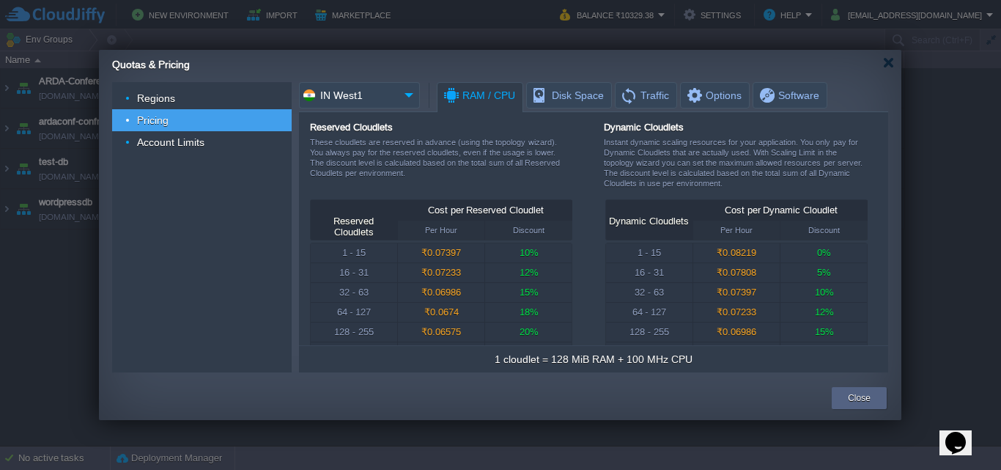
scroll to position [29, 0]
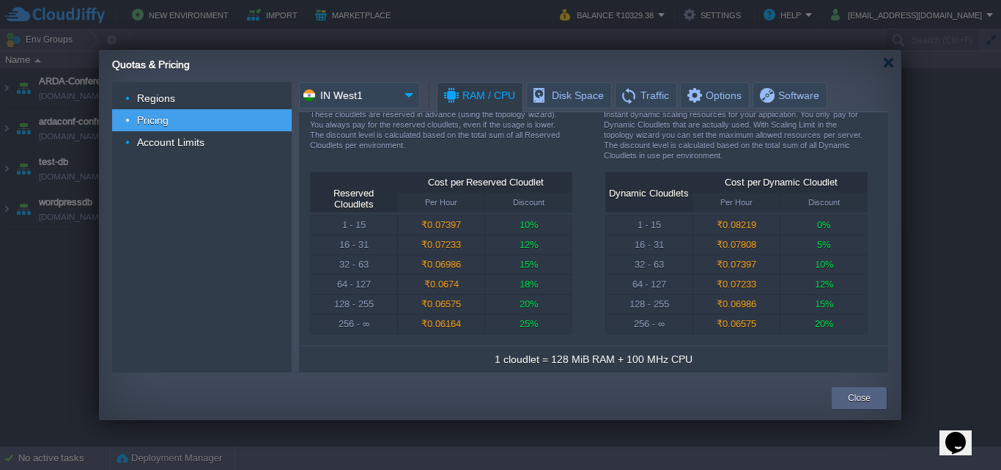
drag, startPoint x: 774, startPoint y: 263, endPoint x: 667, endPoint y: 262, distance: 107.0
click at [667, 262] on tr "32 - 63 ₹0.07397 10%" at bounding box center [737, 264] width 262 height 19
drag, startPoint x: 634, startPoint y: 267, endPoint x: 677, endPoint y: 262, distance: 43.5
click at [677, 262] on div "32 - 63" at bounding box center [649, 264] width 86 height 19
drag, startPoint x: 647, startPoint y: 358, endPoint x: 670, endPoint y: 359, distance: 22.7
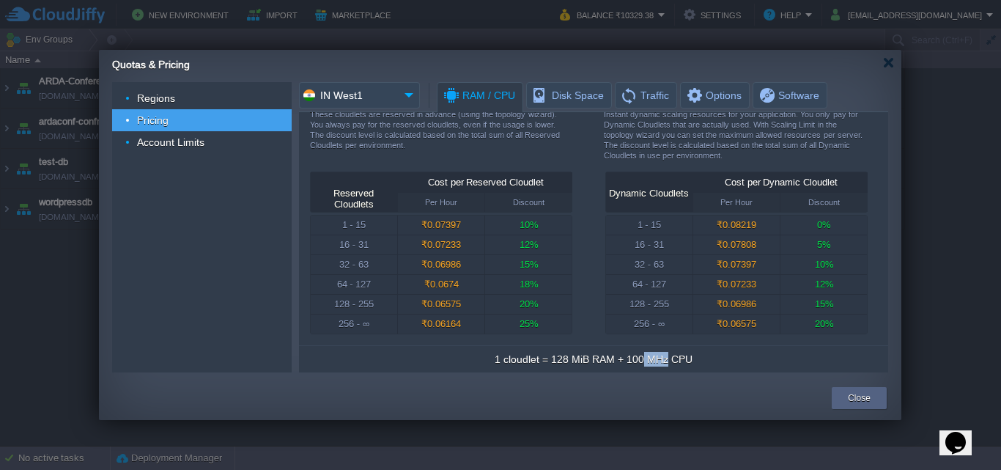
click at [670, 359] on div "1 cloudlet = 128 MiB RAM + 100 MHz CPU" at bounding box center [593, 359] width 197 height 15
click at [891, 68] on div "Quotas & Pricing" at bounding box center [506, 63] width 789 height 26
click at [890, 64] on div at bounding box center [888, 62] width 11 height 11
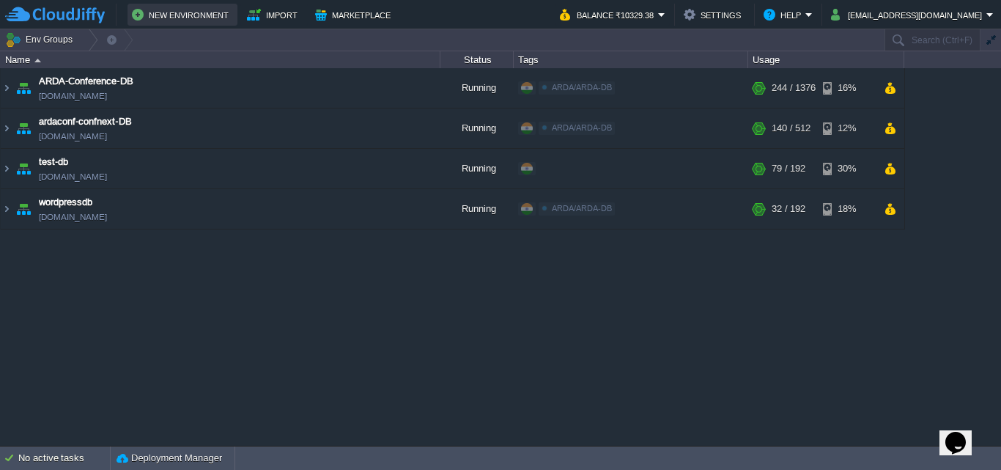
click at [201, 20] on button "New Environment" at bounding box center [182, 15] width 101 height 18
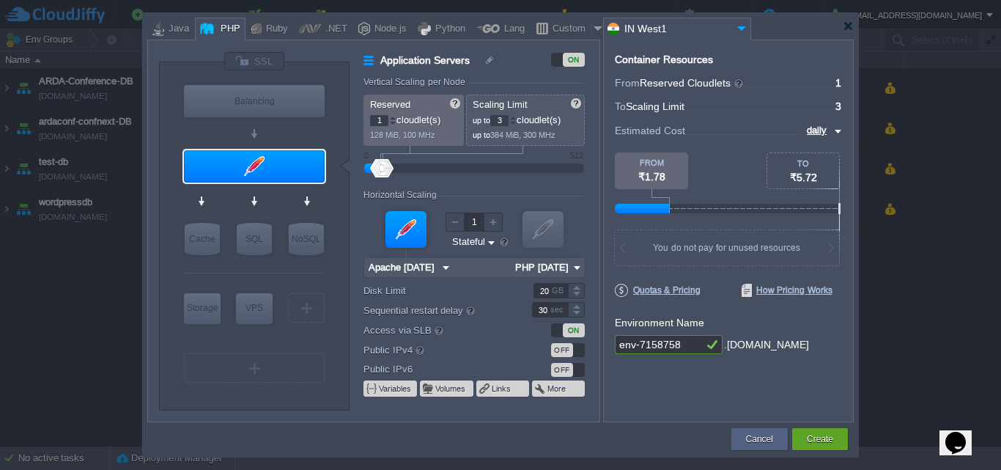
click at [510, 122] on div "3" at bounding box center [503, 120] width 26 height 11
drag, startPoint x: 508, startPoint y: 122, endPoint x: 484, endPoint y: 119, distance: 23.6
click at [484, 119] on p "up to 3 cloudlet(s)" at bounding box center [526, 118] width 107 height 15
click at [588, 122] on form "Vertical Scaling per Node Reserved 1 cloudlet(s) 128 MiB, 100 MHz Scaling Limit…" at bounding box center [480, 249] width 235 height 344
type input "50"
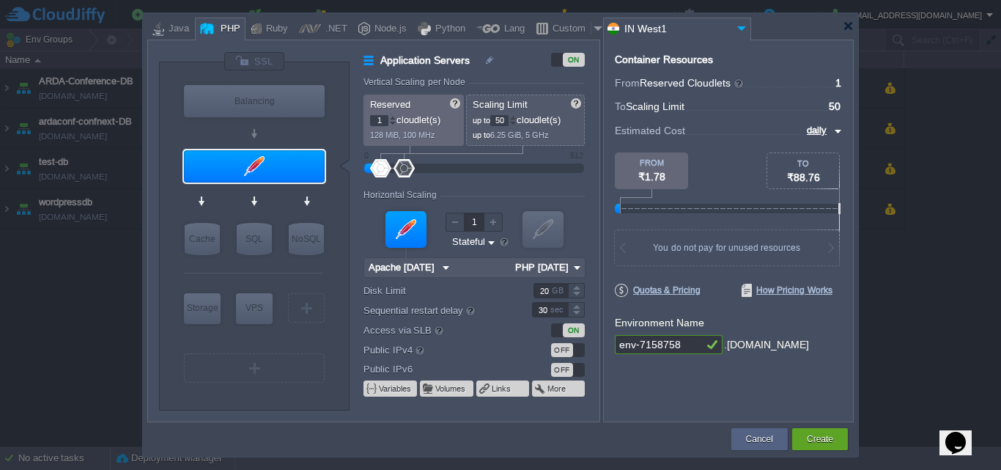
type input "0"
type input "Apache [DATE]"
drag, startPoint x: 382, startPoint y: 159, endPoint x: 323, endPoint y: 156, distance: 58.7
click at [323, 156] on div "VM Balancing VM Application Servers VM Cache VM SQL VM NoSQL VM Storage VM VPS …" at bounding box center [379, 235] width 440 height 369
click at [517, 117] on div at bounding box center [512, 117] width 7 height 5
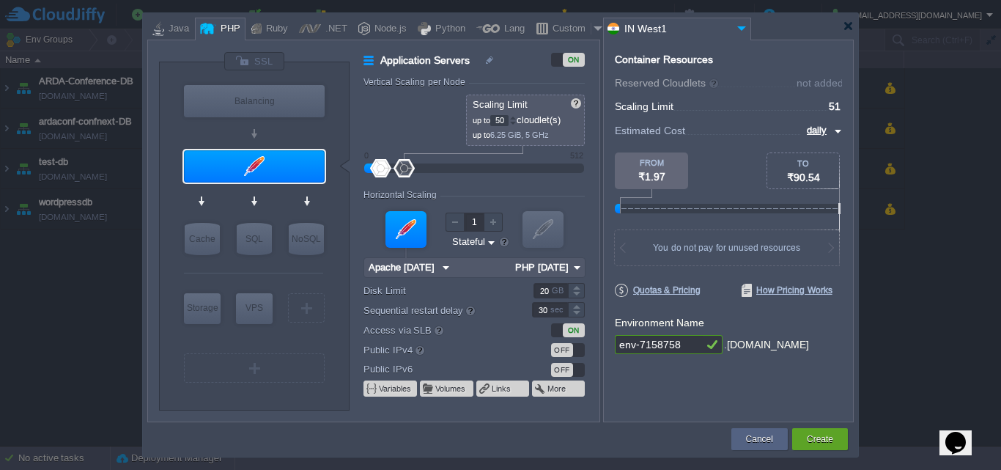
click at [517, 124] on div at bounding box center [512, 123] width 7 height 5
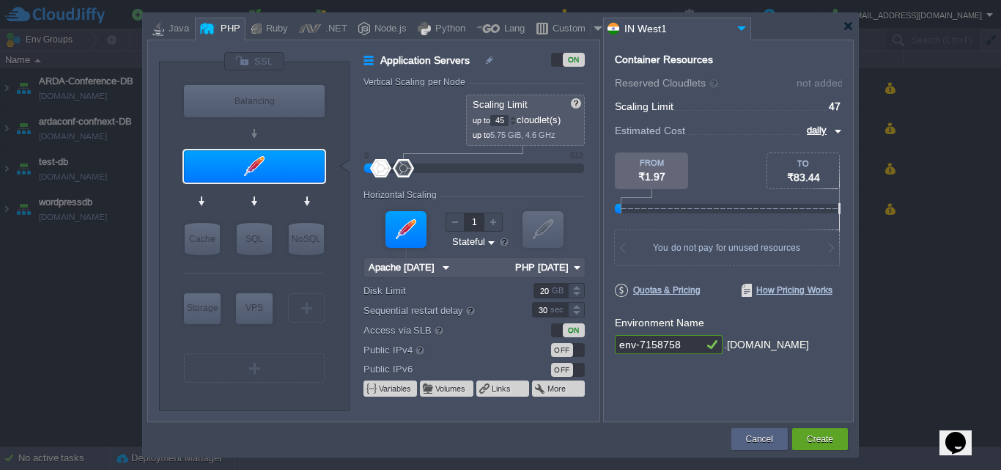
click at [517, 124] on div at bounding box center [512, 123] width 7 height 5
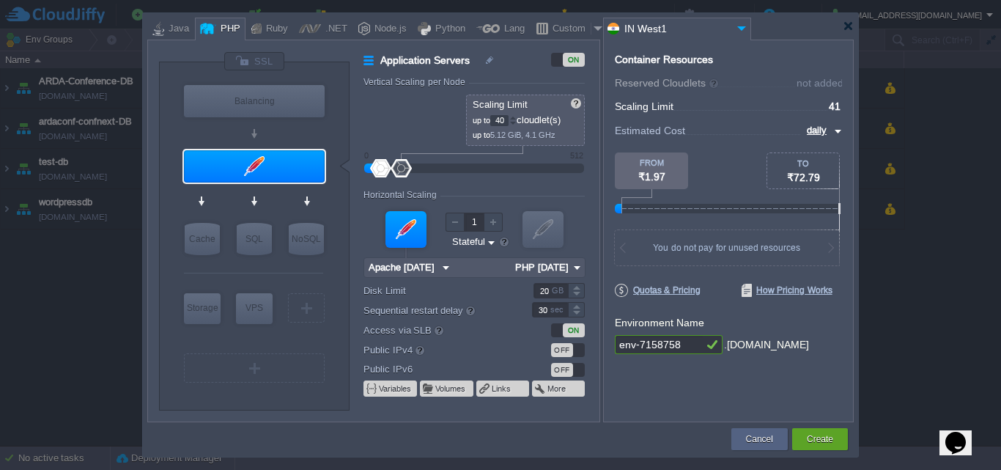
click at [517, 124] on div at bounding box center [512, 123] width 7 height 5
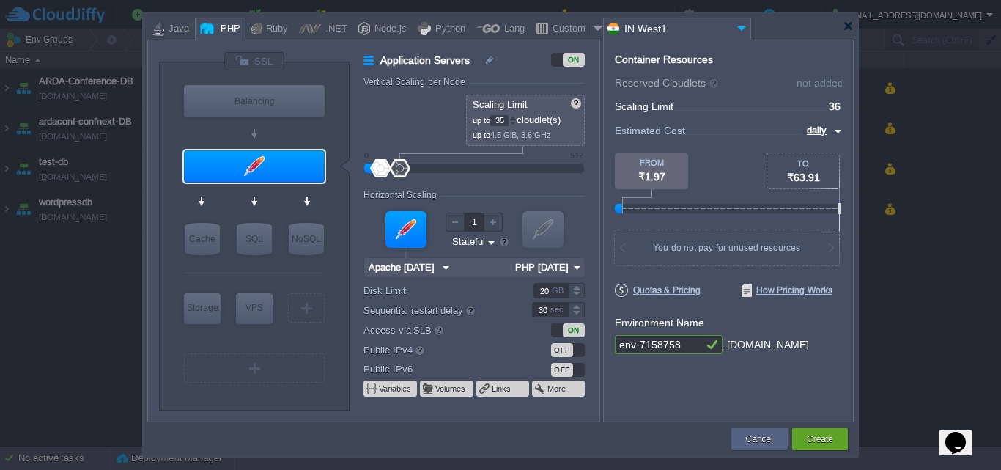
click at [517, 124] on div at bounding box center [512, 123] width 7 height 5
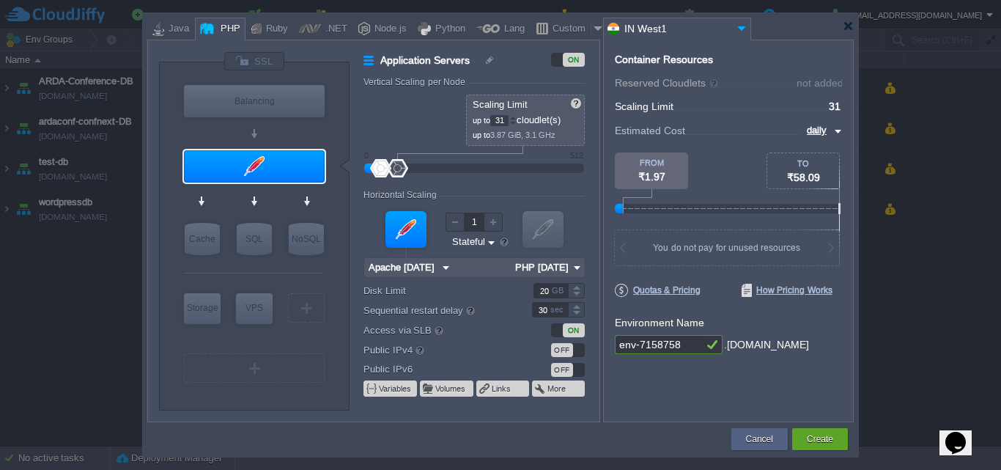
click at [516, 120] on div at bounding box center [513, 120] width 7 height 1
click at [517, 117] on div at bounding box center [512, 117] width 7 height 5
drag, startPoint x: 506, startPoint y: 119, endPoint x: 476, endPoint y: 118, distance: 30.8
click at [476, 118] on p "up to 32 cloudlet(s)" at bounding box center [526, 118] width 107 height 15
type input "50"
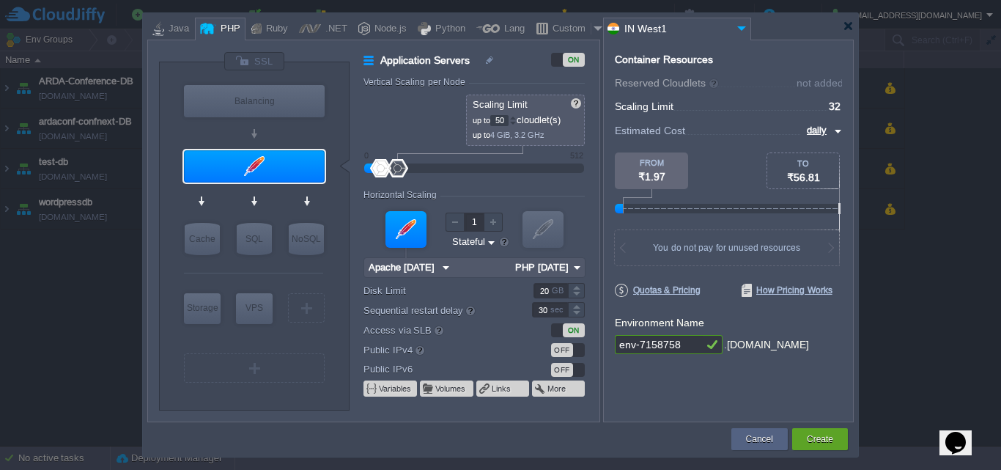
click at [582, 141] on div "Scaling Limit up to 50 cloudlet(s) up to 4 GiB, 3.2 GHz" at bounding box center [525, 120] width 119 height 51
click at [750, 434] on button "Cancel" at bounding box center [759, 439] width 27 height 15
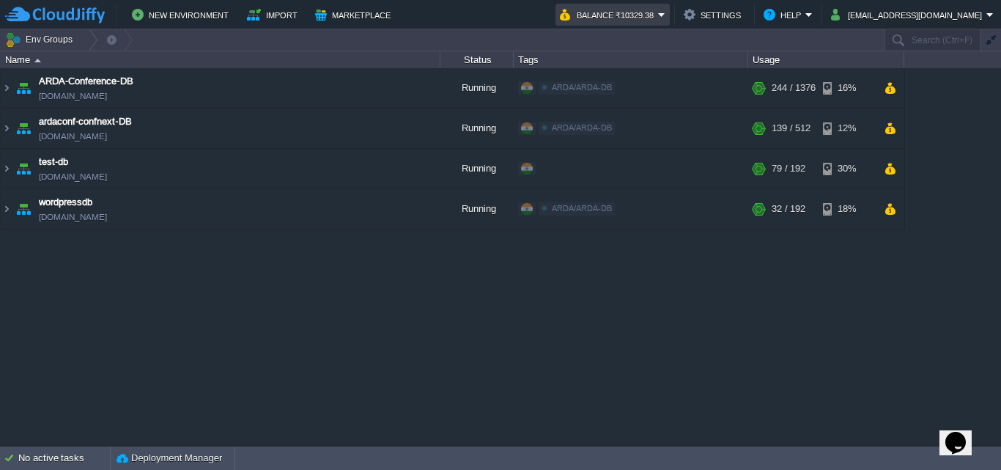
click at [658, 7] on button "Balance ₹10329.38" at bounding box center [609, 15] width 98 height 18
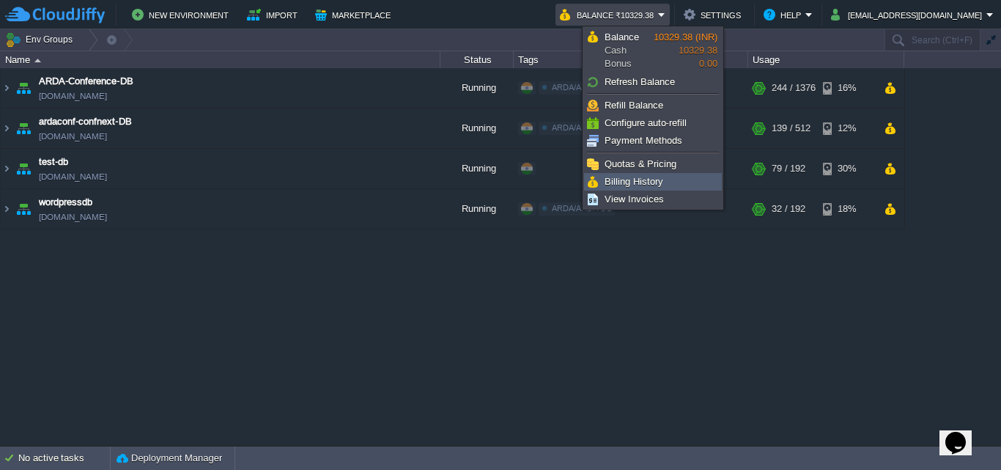
click at [670, 179] on link "Billing History" at bounding box center [653, 182] width 136 height 16
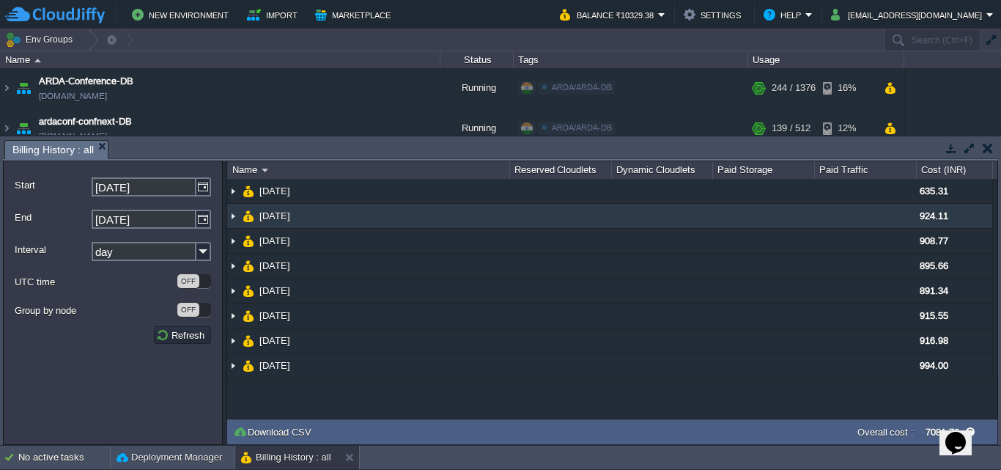
click at [233, 221] on img at bounding box center [233, 216] width 12 height 24
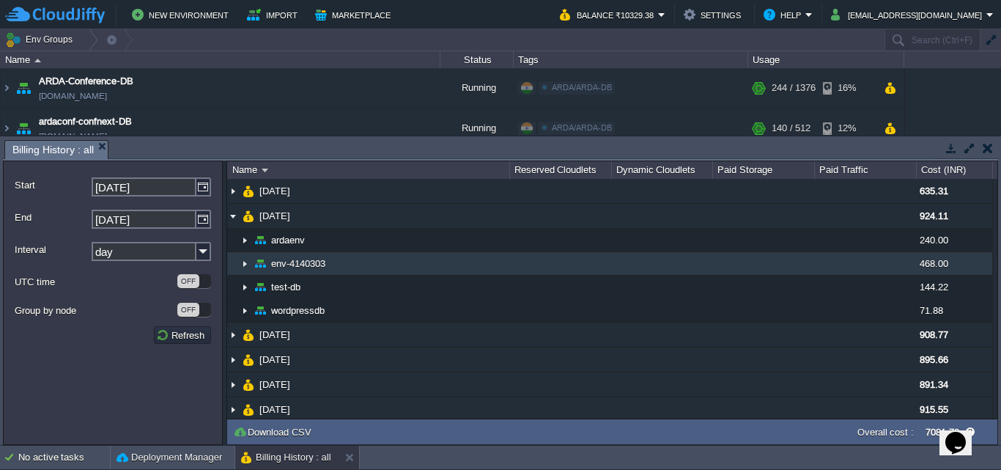
click at [248, 266] on img at bounding box center [245, 263] width 12 height 23
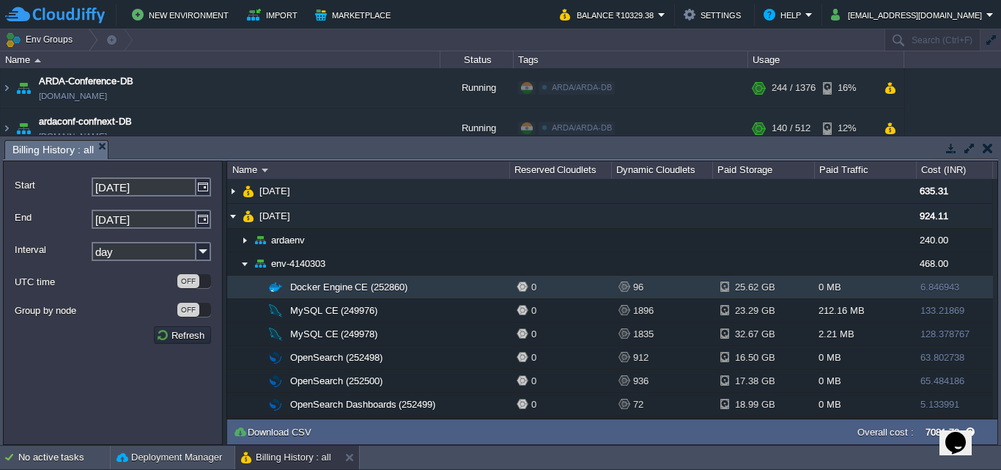
click at [724, 286] on div "25.62 GB" at bounding box center [744, 286] width 48 height 23
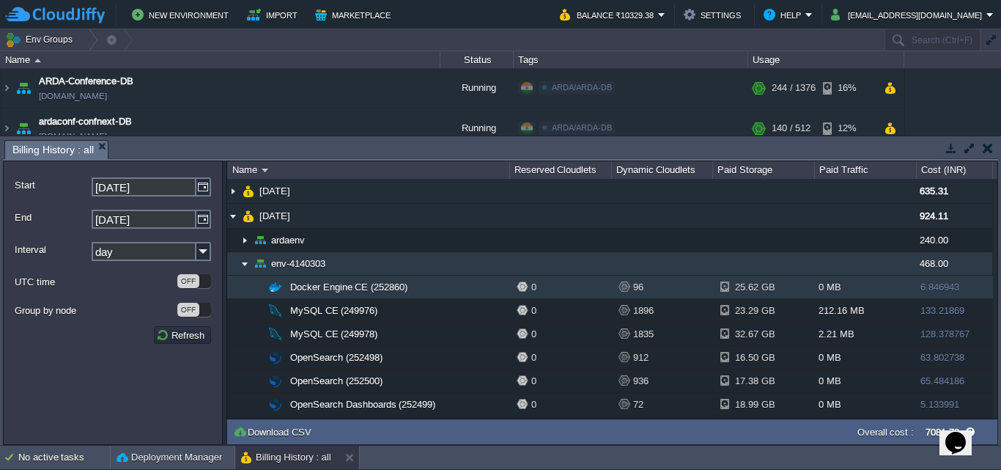
scroll to position [147, 0]
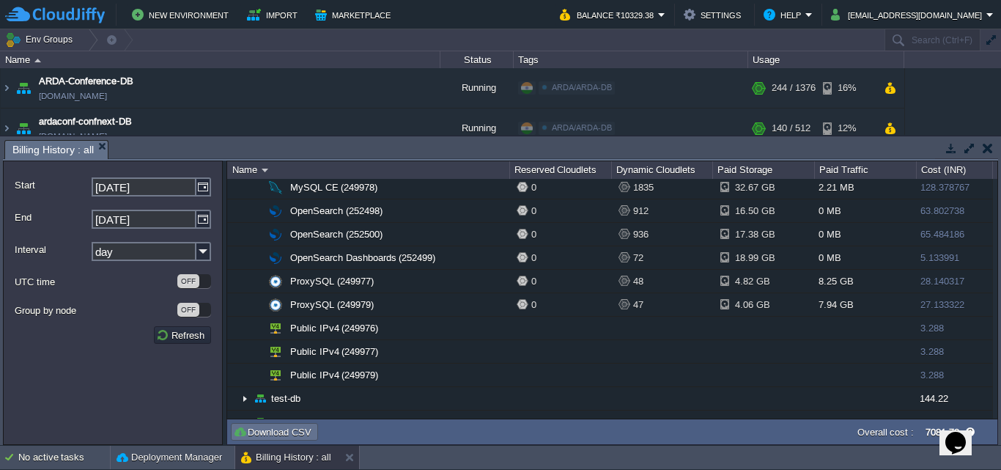
click at [278, 435] on button "Download CSV" at bounding box center [274, 431] width 83 height 13
click at [986, 148] on button "button" at bounding box center [988, 147] width 10 height 13
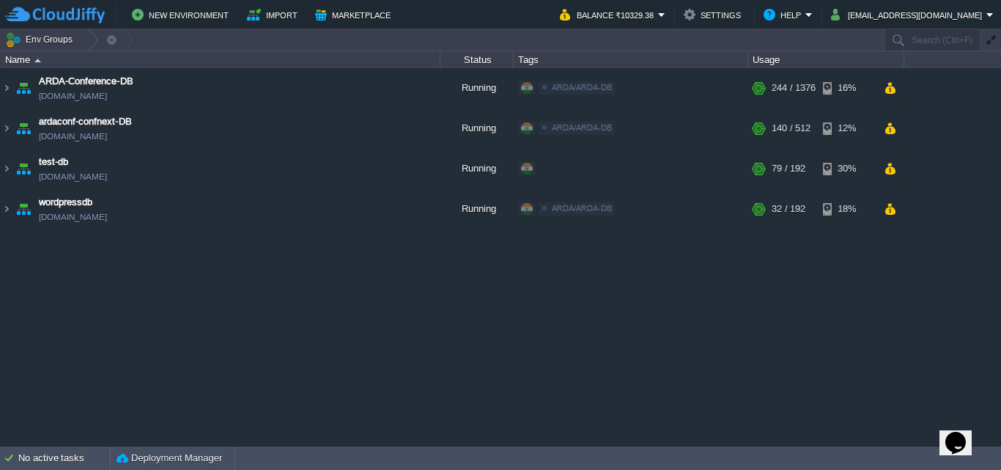
click at [158, 28] on div "New Environment Import Marketplace Bonus ₹0.00 Upgrade Account Balance ₹10329.3…" at bounding box center [500, 14] width 1001 height 29
click at [163, 21] on button "New Environment" at bounding box center [182, 15] width 101 height 18
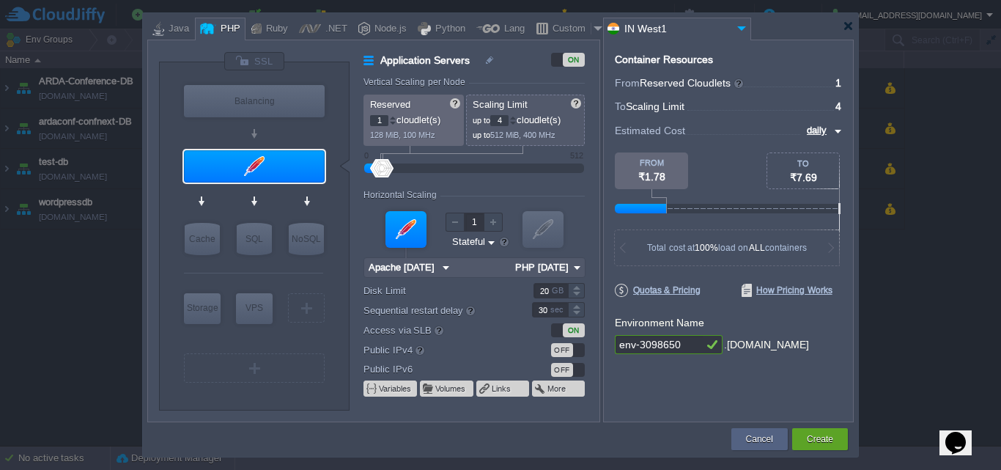
type input "0"
drag, startPoint x: 385, startPoint y: 171, endPoint x: 344, endPoint y: 171, distance: 41.0
click at [344, 171] on div "VM Balancing VM Application Servers VM Cache VM SQL VM NoSQL VM Storage VM VPS …" at bounding box center [379, 235] width 440 height 369
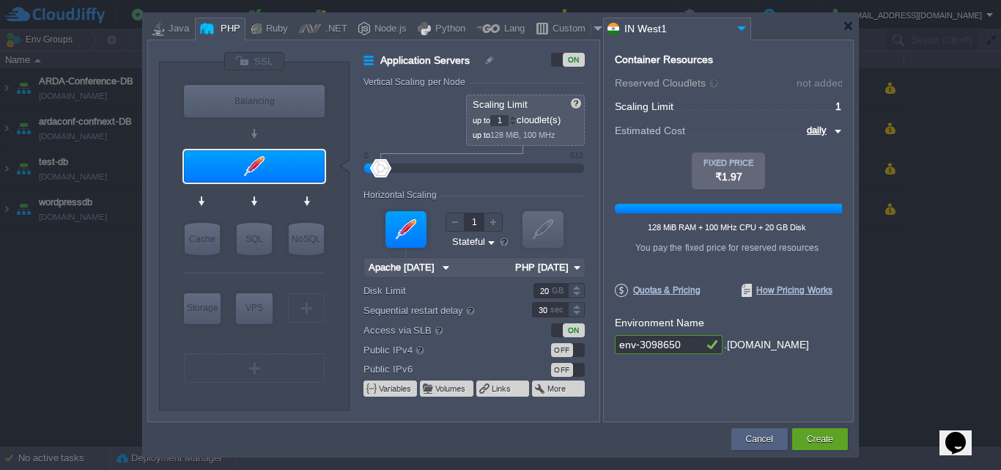
drag, startPoint x: 508, startPoint y: 122, endPoint x: 488, endPoint y: 119, distance: 19.9
click at [488, 119] on p "up to 1 cloudlet(s)" at bounding box center [526, 118] width 107 height 15
click at [585, 138] on form "Vertical Scaling per Node Reserved 0 cloudlet(s) 0 MiB, 0 MHz Scaling Limit up …" at bounding box center [480, 249] width 235 height 344
type input "50"
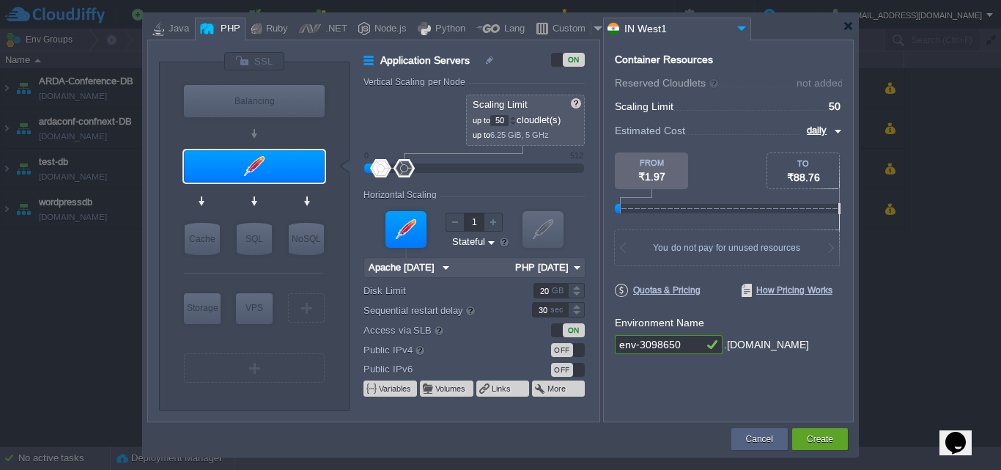
drag, startPoint x: 372, startPoint y: 171, endPoint x: 330, endPoint y: 171, distance: 41.8
click at [330, 171] on div "VM Balancing VM Application Servers VM Cache VM SQL VM NoSQL VM Storage VM VPS …" at bounding box center [379, 235] width 440 height 369
drag, startPoint x: 375, startPoint y: 166, endPoint x: 349, endPoint y: 164, distance: 26.5
click at [349, 164] on div "VM Balancing VM Application Servers VM Cache VM SQL VM NoSQL VM Storage VM VPS …" at bounding box center [379, 235] width 440 height 369
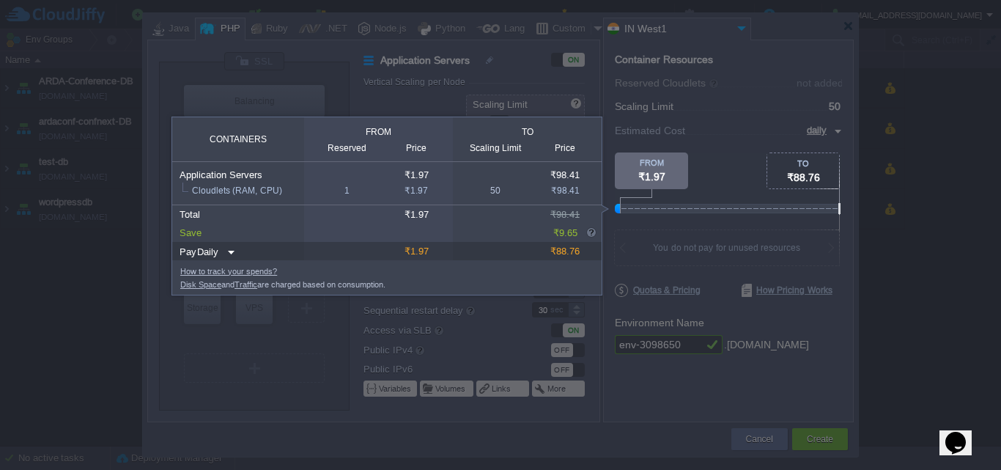
click at [799, 318] on div at bounding box center [421, 342] width 842 height 255
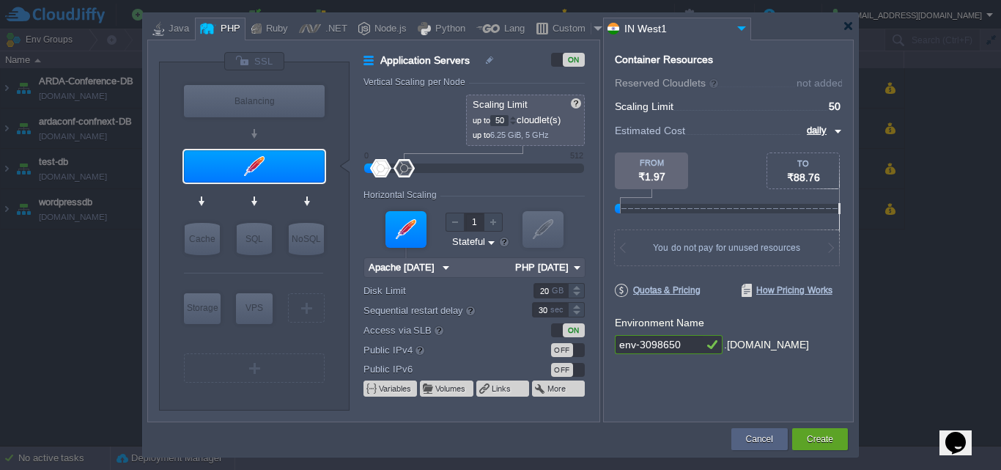
click at [704, 275] on div at bounding box center [728, 276] width 227 height 13
click at [697, 289] on span "Quotas & Pricing" at bounding box center [658, 290] width 86 height 13
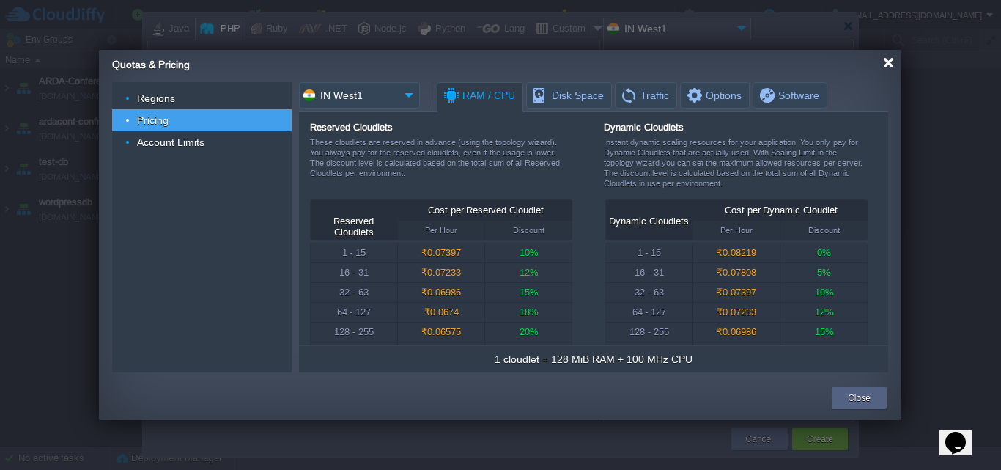
click at [892, 61] on div at bounding box center [888, 62] width 11 height 11
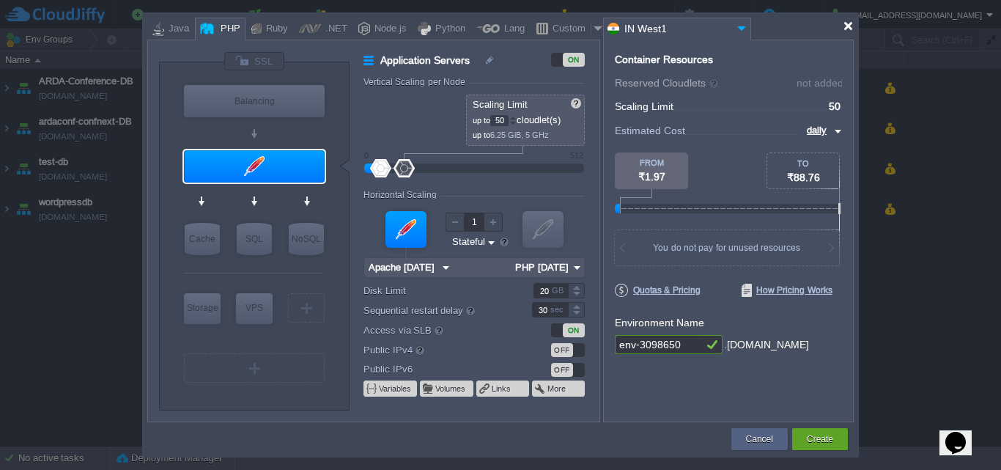
click at [850, 25] on div at bounding box center [848, 26] width 11 height 11
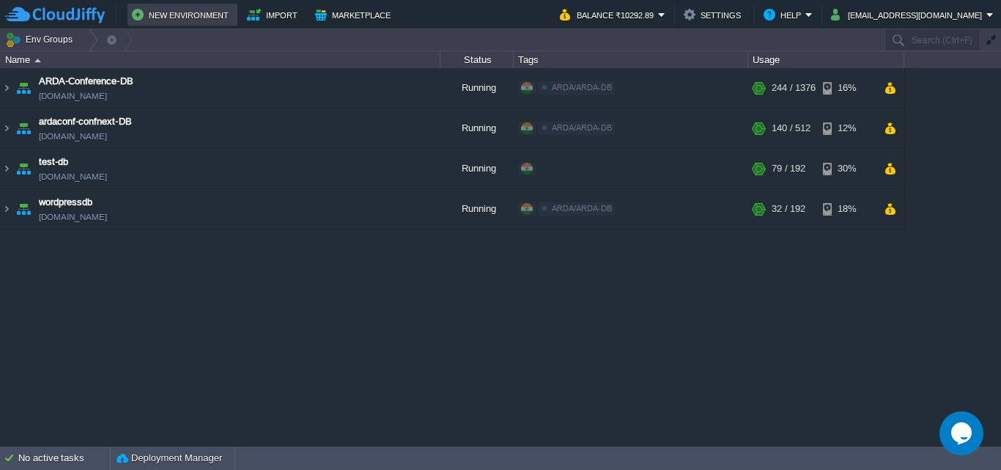
click at [201, 10] on button "New Environment" at bounding box center [182, 15] width 101 height 18
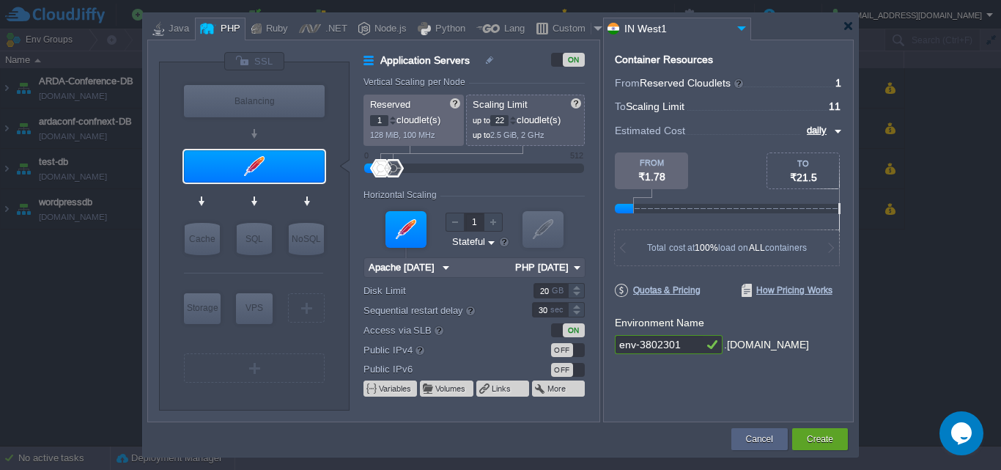
type input "24"
click at [394, 174] on div at bounding box center [392, 168] width 21 height 18
type input "0"
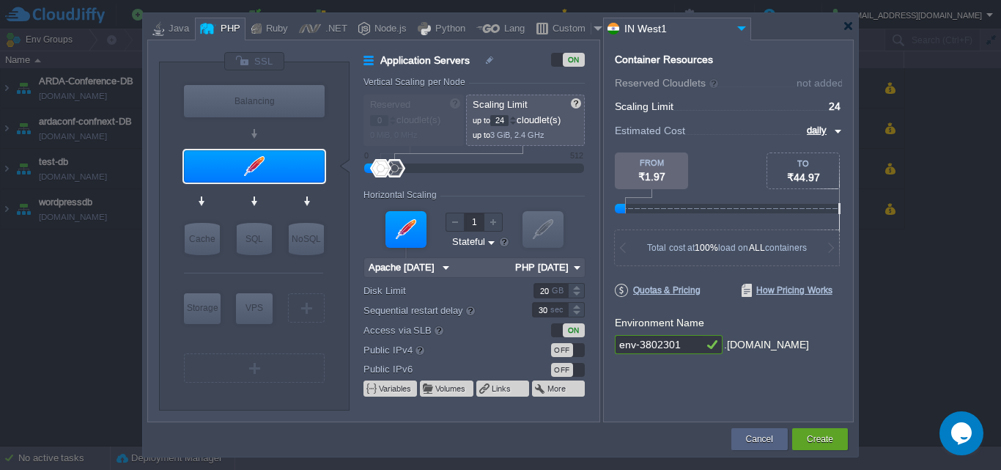
drag, startPoint x: 379, startPoint y: 171, endPoint x: 333, endPoint y: 166, distance: 45.8
click at [333, 166] on div "VM Balancing VM Application Servers VM Cache VM SQL VM NoSQL VM Storage VM VPS …" at bounding box center [379, 235] width 440 height 369
click at [516, 115] on div at bounding box center [512, 117] width 7 height 5
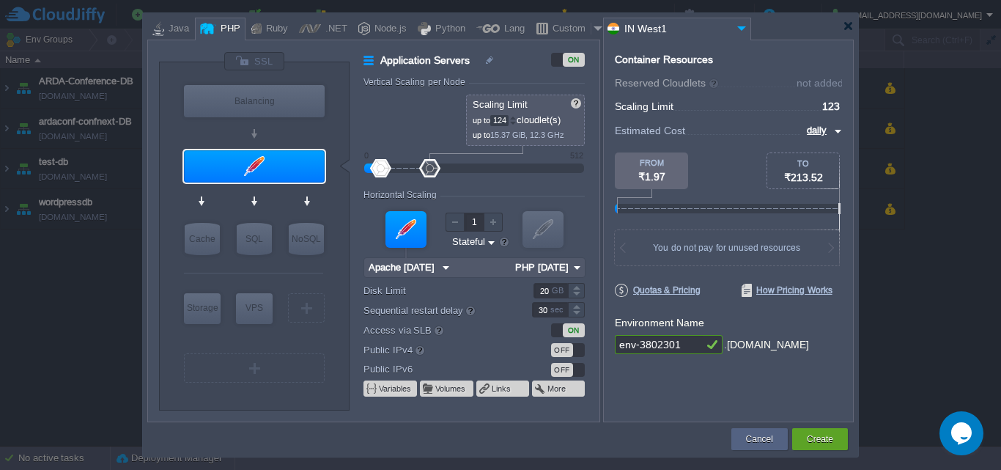
click at [516, 115] on div at bounding box center [512, 117] width 7 height 5
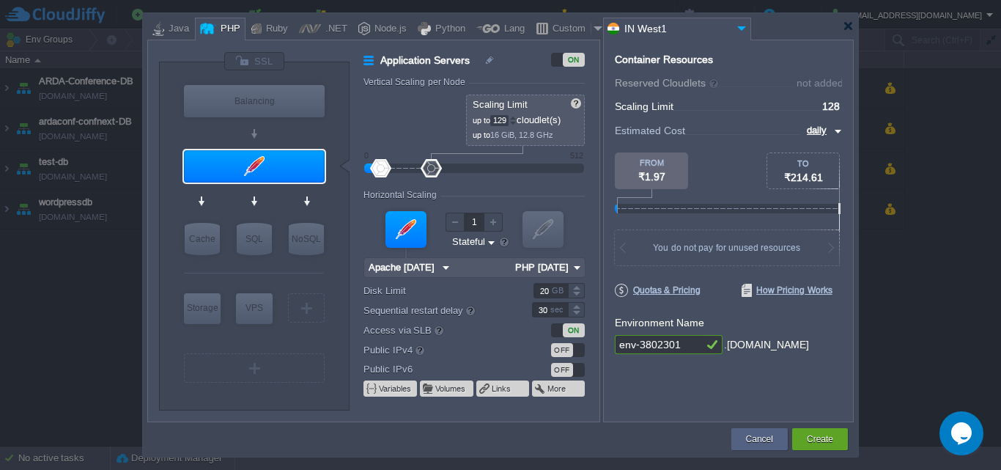
click at [516, 115] on div at bounding box center [512, 117] width 7 height 5
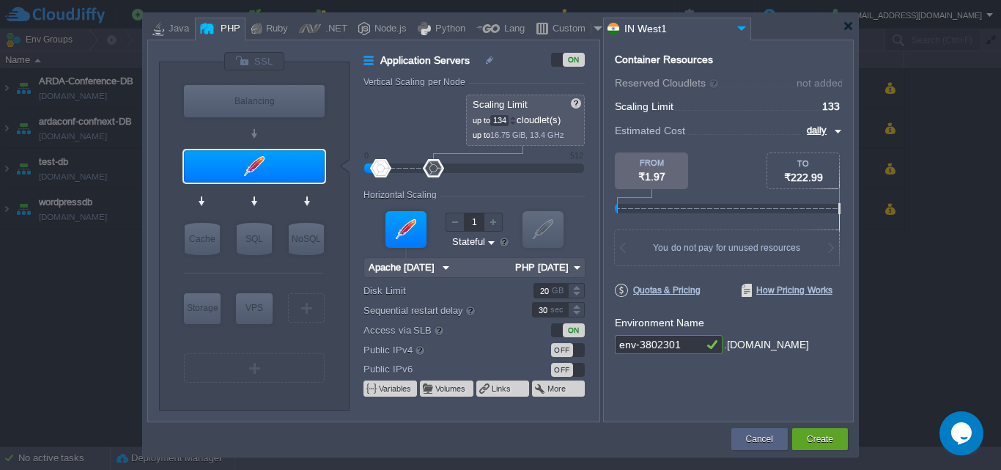
click at [516, 115] on div at bounding box center [512, 117] width 7 height 5
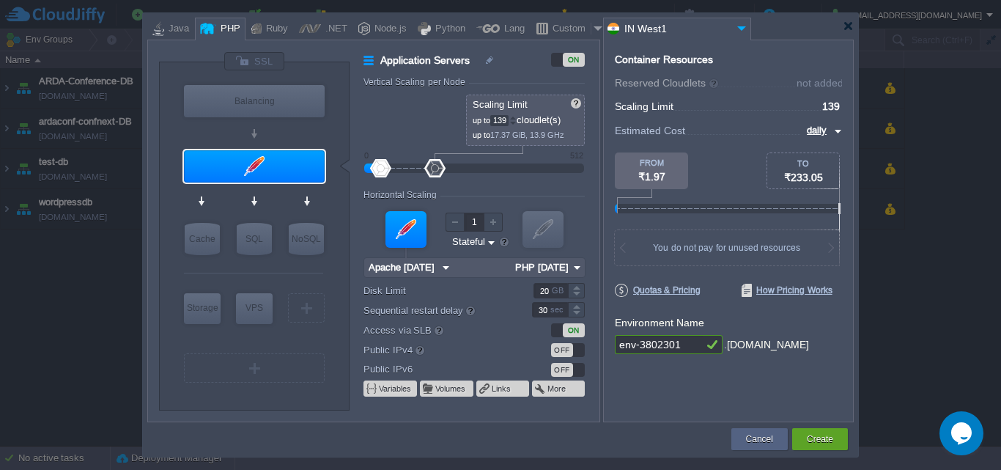
click at [516, 115] on div at bounding box center [512, 117] width 7 height 5
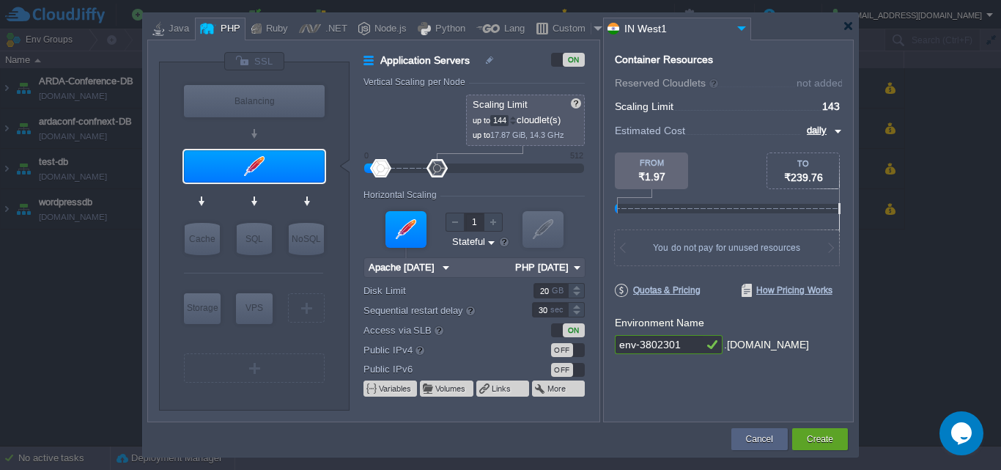
click at [516, 115] on div at bounding box center [512, 117] width 7 height 5
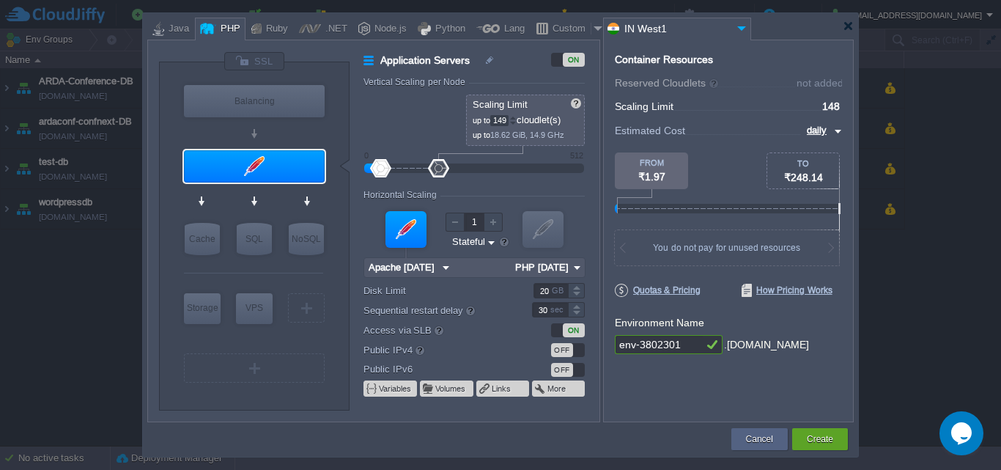
click at [516, 115] on div at bounding box center [512, 117] width 7 height 5
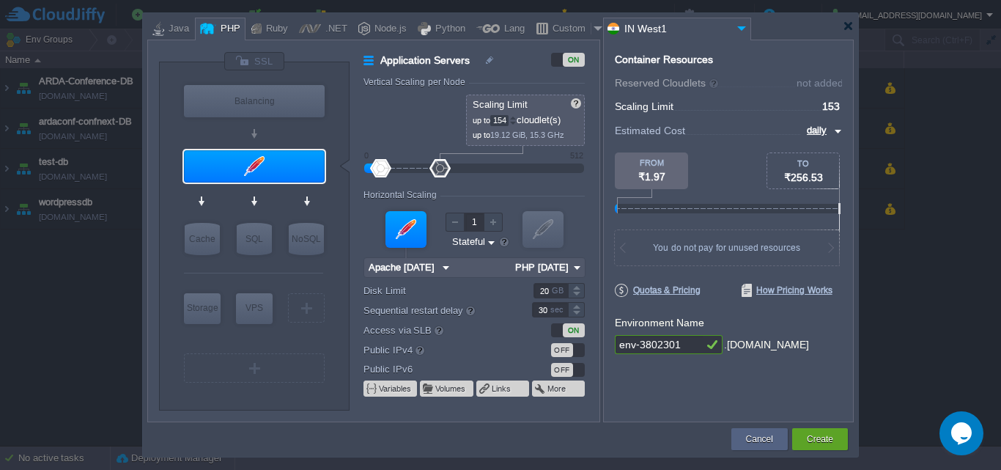
click at [516, 115] on div at bounding box center [512, 117] width 7 height 5
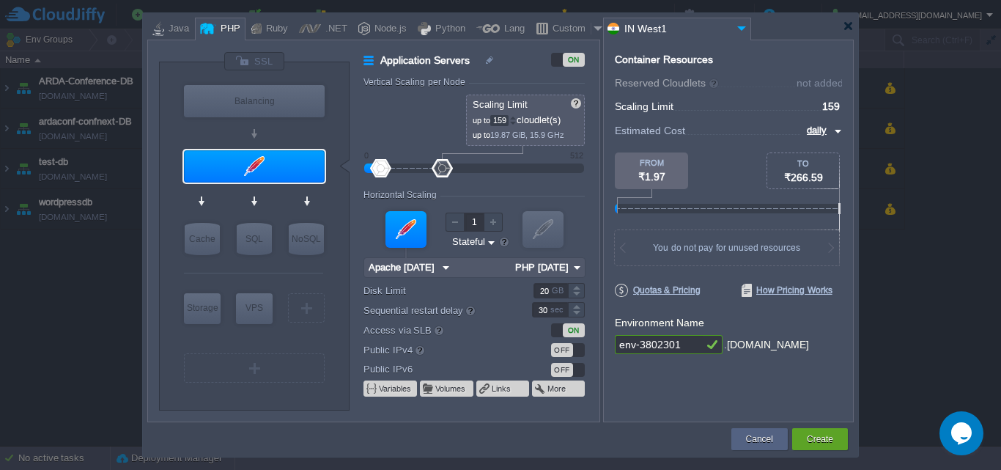
click at [516, 115] on div at bounding box center [512, 117] width 7 height 5
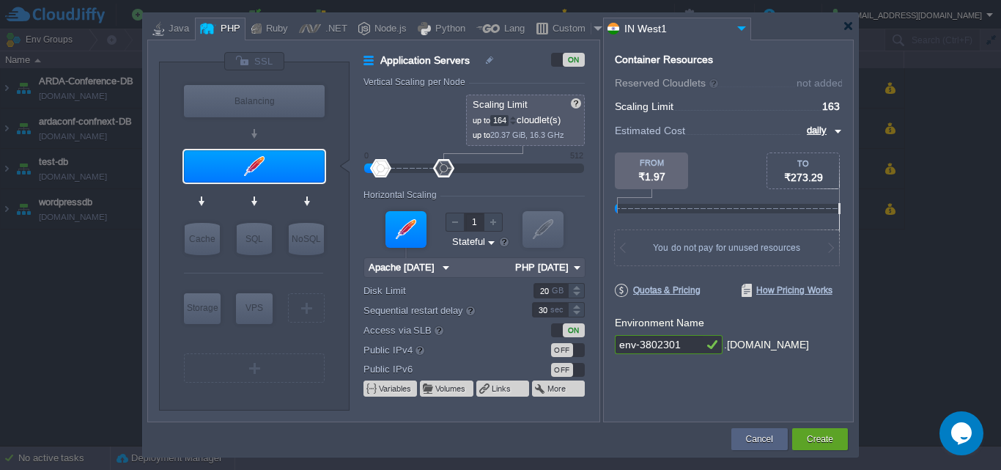
click at [516, 115] on div at bounding box center [512, 117] width 7 height 5
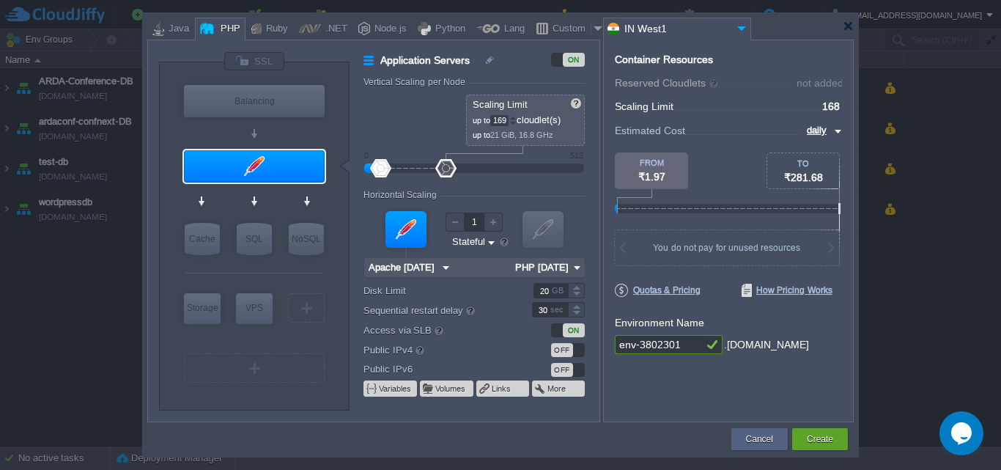
click at [516, 115] on div at bounding box center [512, 117] width 7 height 5
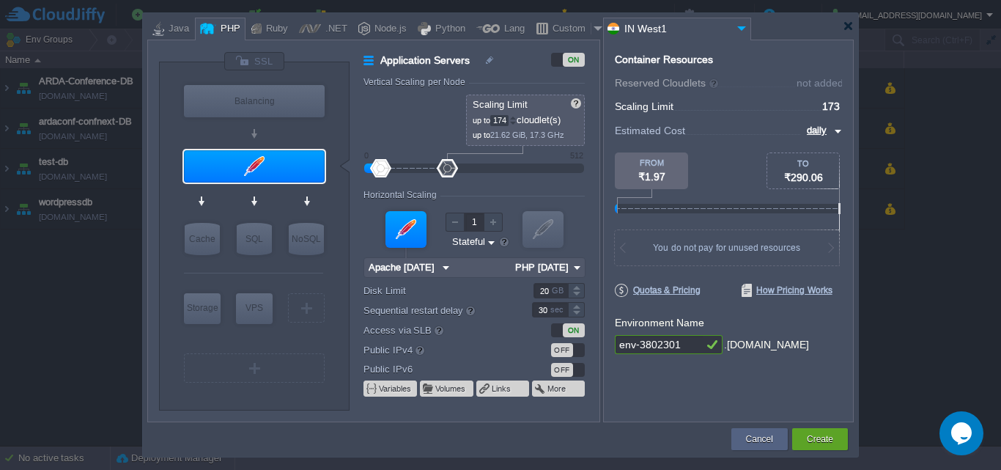
click at [516, 115] on div at bounding box center [512, 117] width 7 height 5
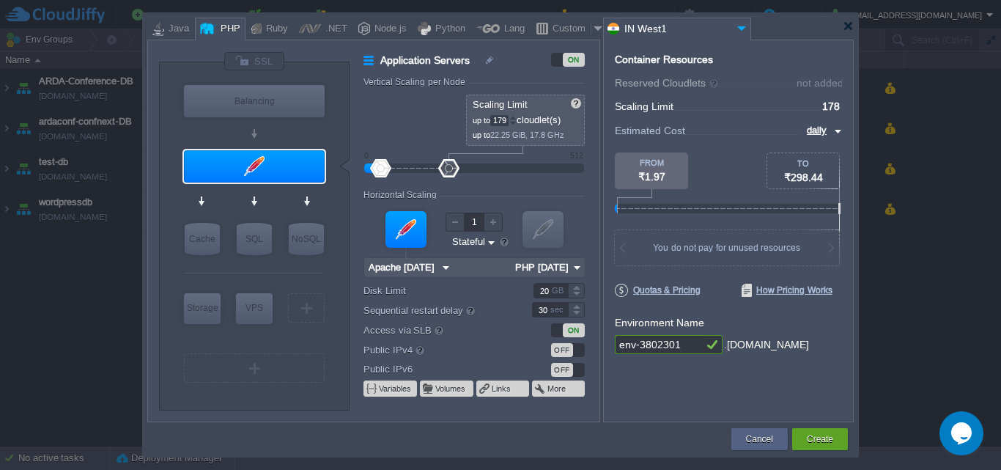
click at [516, 115] on div at bounding box center [512, 117] width 7 height 5
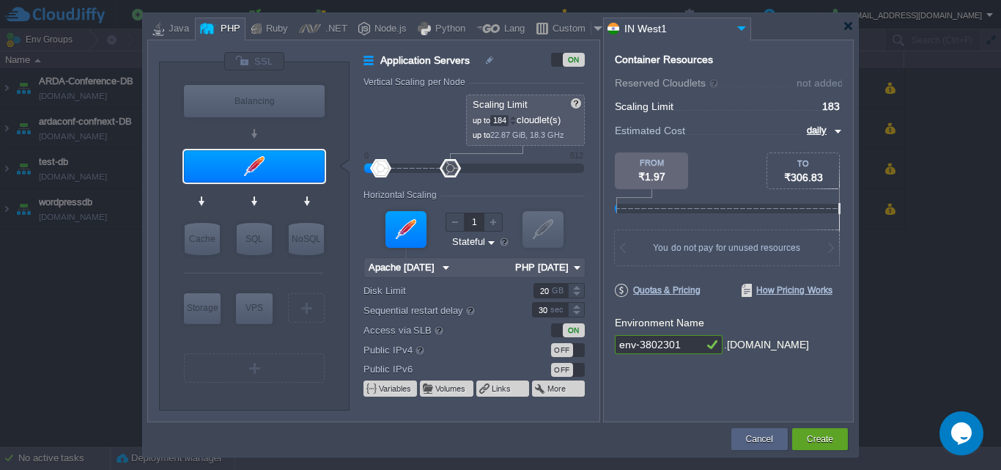
click at [516, 115] on div at bounding box center [512, 117] width 7 height 5
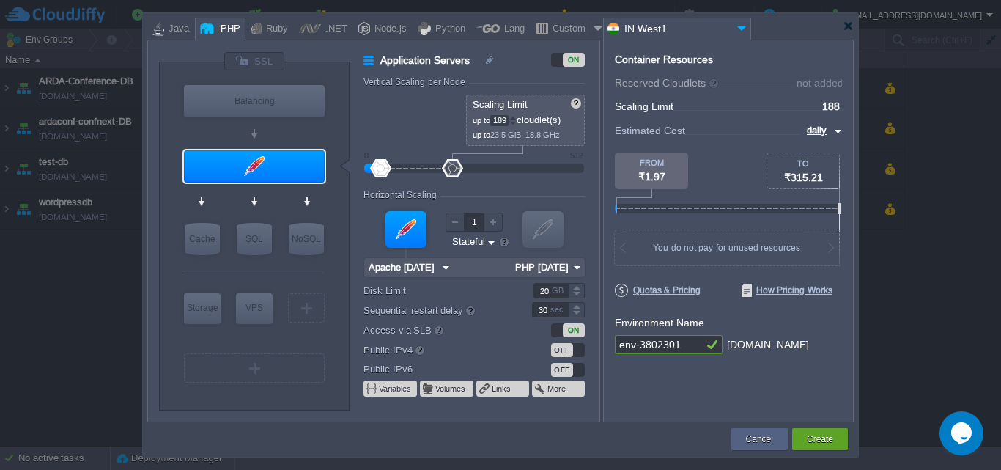
click at [516, 115] on div at bounding box center [512, 117] width 7 height 5
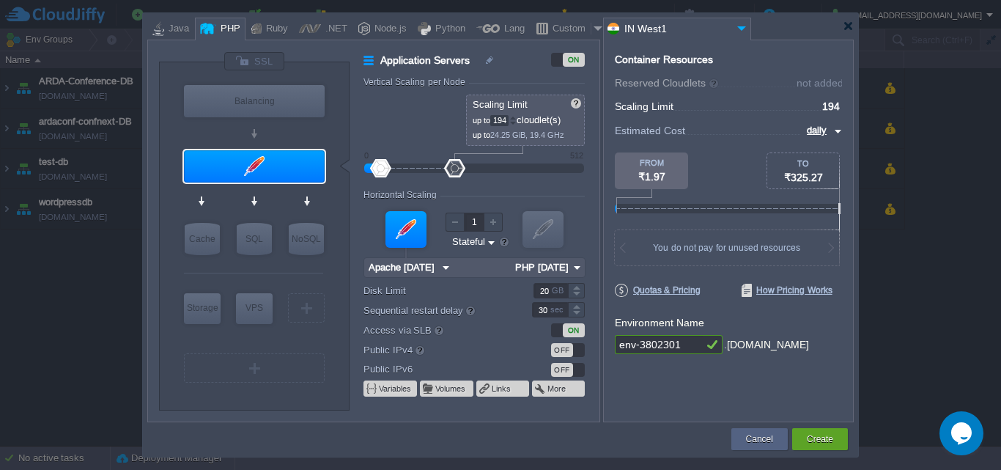
click at [516, 115] on div at bounding box center [512, 117] width 7 height 5
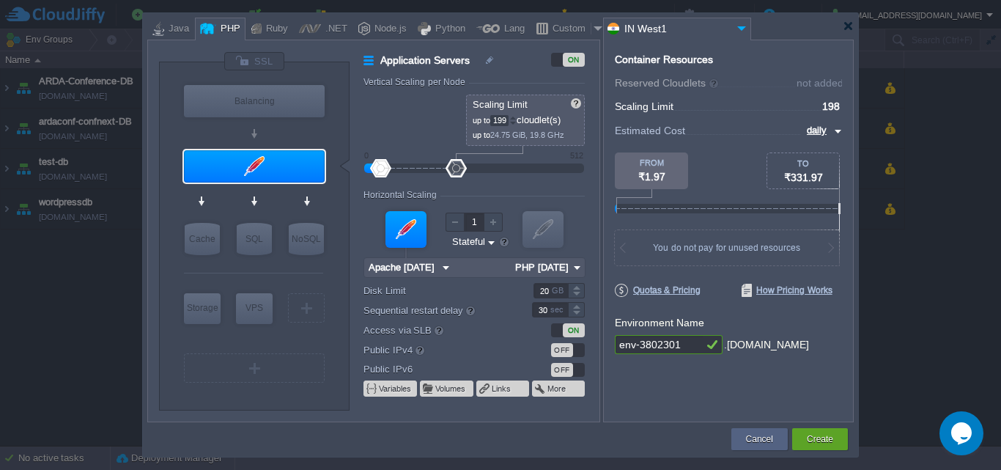
click at [516, 115] on div at bounding box center [512, 117] width 7 height 5
type input "200"
click at [516, 115] on div at bounding box center [512, 117] width 7 height 5
click at [598, 169] on form "Vertical Scaling per Node Reserved 0 cloudlet(s) 0 MiB, 0 MHz Scaling Limit up …" at bounding box center [480, 249] width 235 height 344
click at [837, 130] on img at bounding box center [836, 131] width 12 height 18
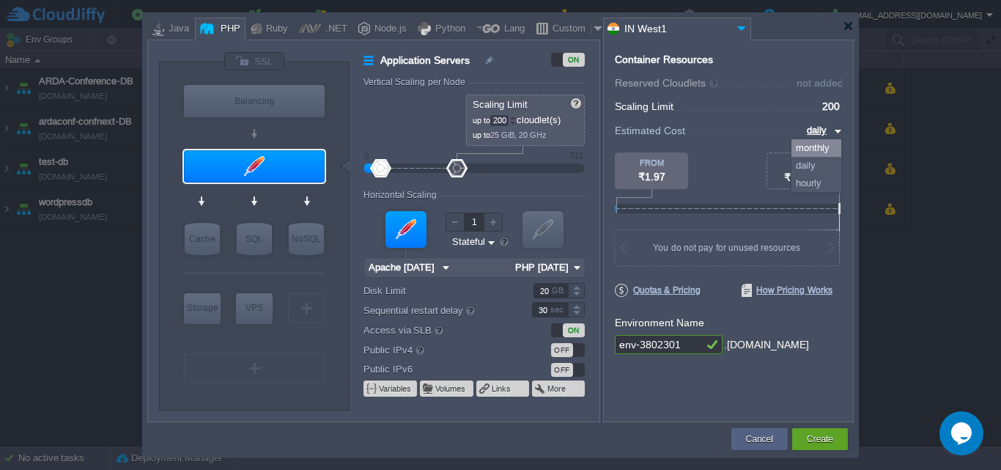
click at [823, 152] on div "monthly" at bounding box center [816, 148] width 50 height 18
type input "monthly"
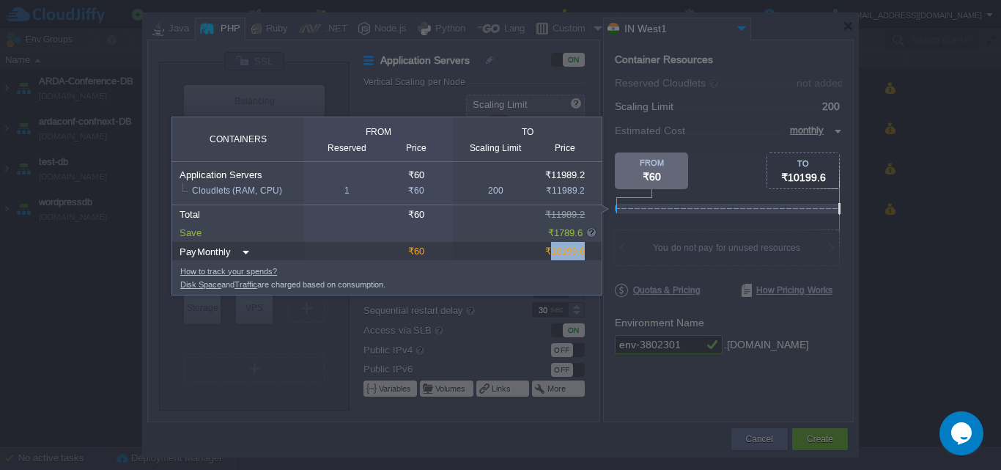
drag, startPoint x: 550, startPoint y: 251, endPoint x: 588, endPoint y: 252, distance: 38.1
click at [588, 252] on div "₹10199.6" at bounding box center [565, 251] width 66 height 18
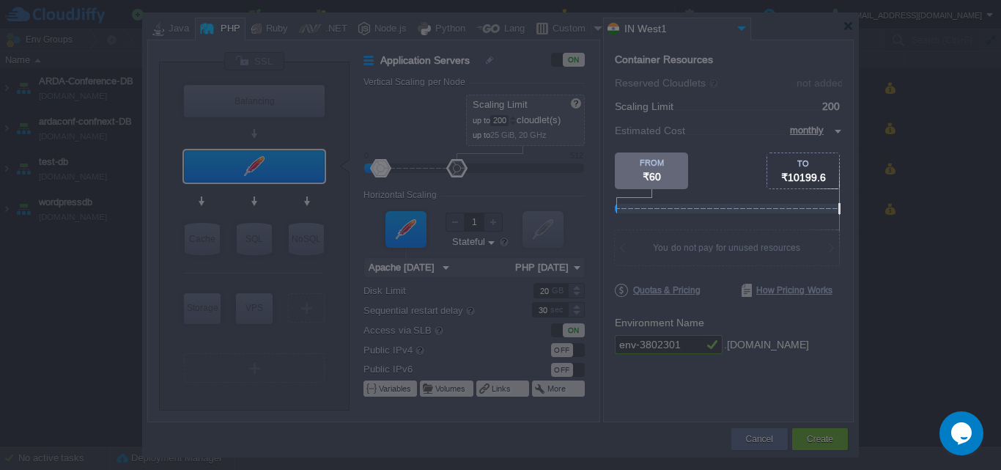
copy div "10199.6"
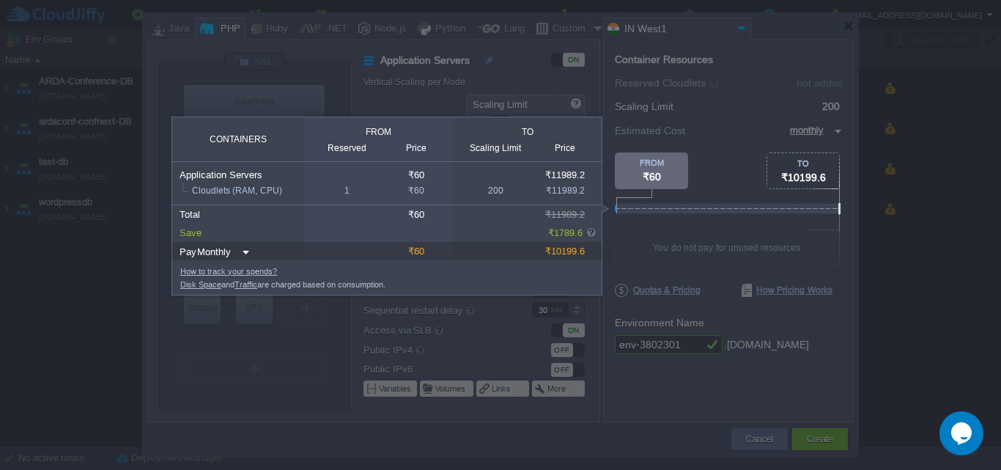
drag, startPoint x: 788, startPoint y: 176, endPoint x: 823, endPoint y: 181, distance: 35.5
click at [823, 181] on span "₹10199.6" at bounding box center [803, 177] width 45 height 12
drag, startPoint x: 550, startPoint y: 255, endPoint x: 589, endPoint y: 255, distance: 39.6
click at [589, 255] on div "₹10199.6" at bounding box center [565, 251] width 66 height 18
copy div "10199.6"
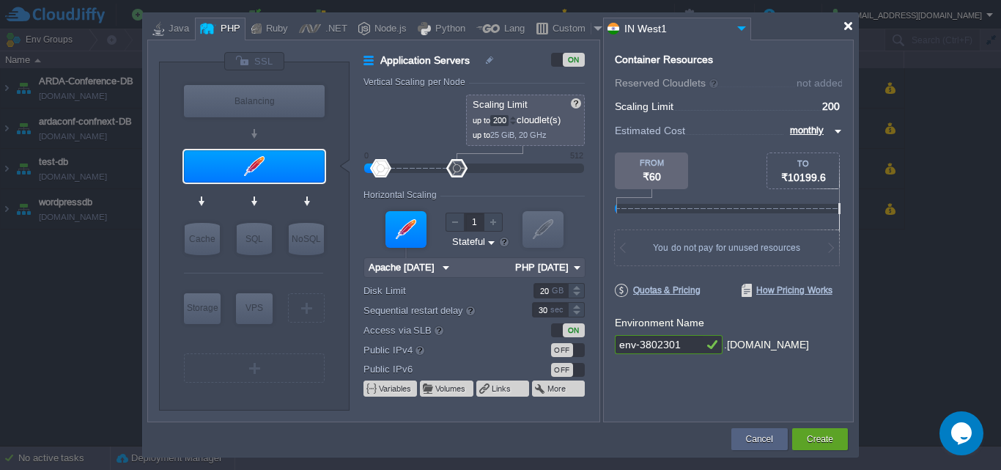
click at [845, 30] on div at bounding box center [848, 26] width 11 height 11
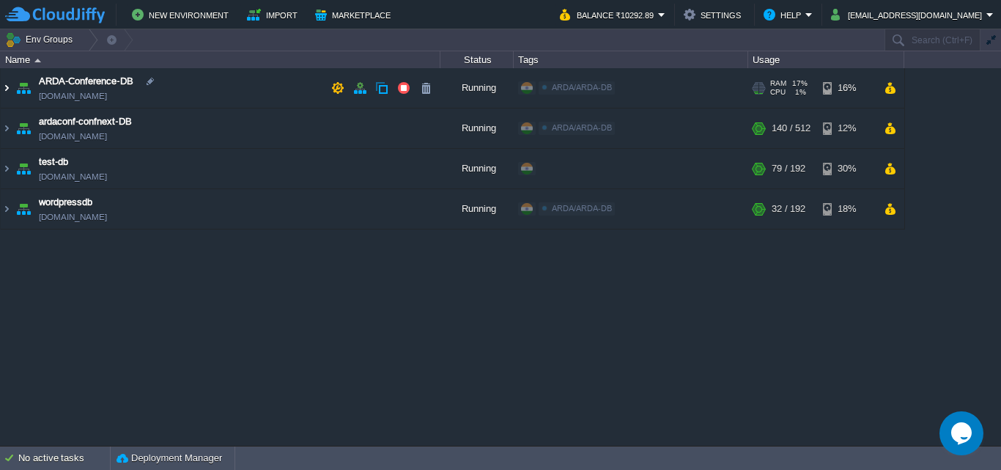
click at [10, 90] on img at bounding box center [7, 88] width 12 height 40
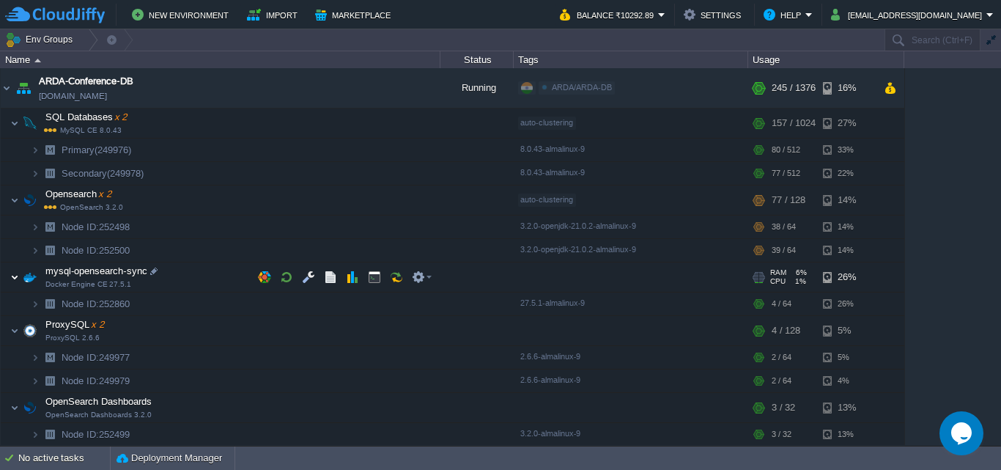
click at [12, 281] on img at bounding box center [14, 276] width 9 height 29
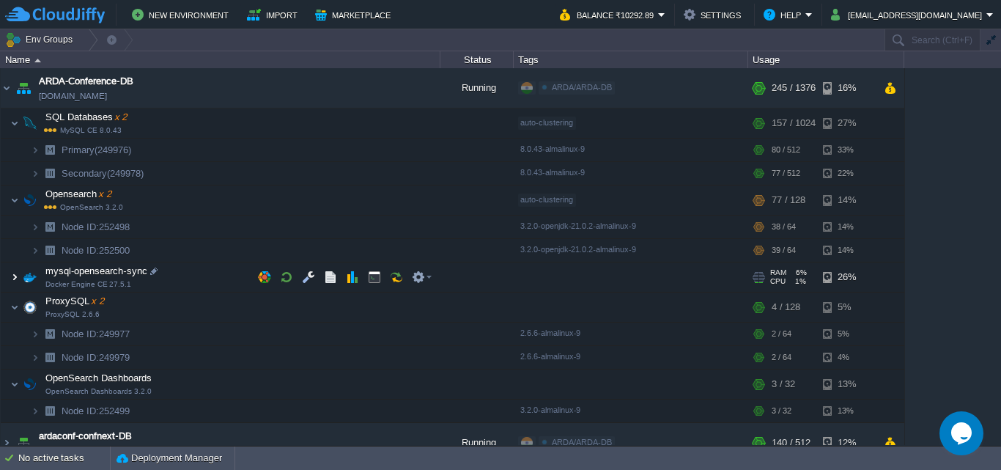
click at [12, 281] on img at bounding box center [14, 276] width 9 height 29
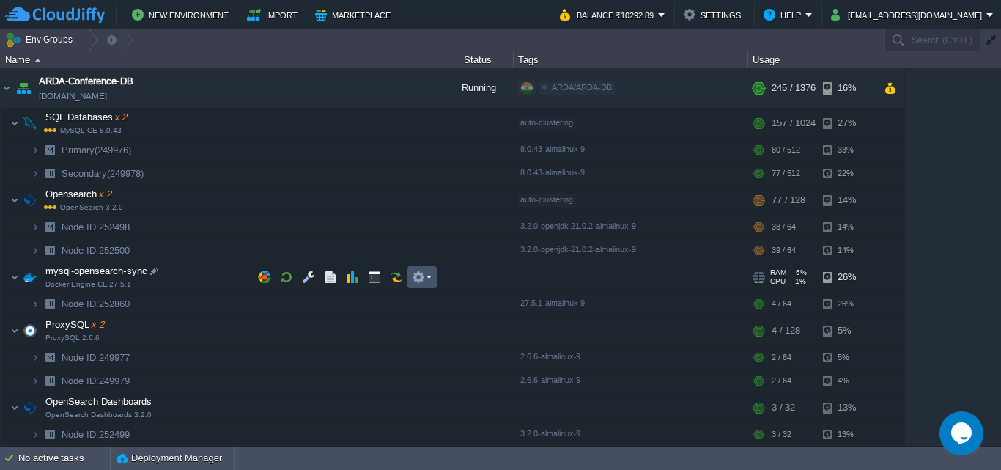
click at [413, 278] on button "button" at bounding box center [418, 276] width 13 height 13
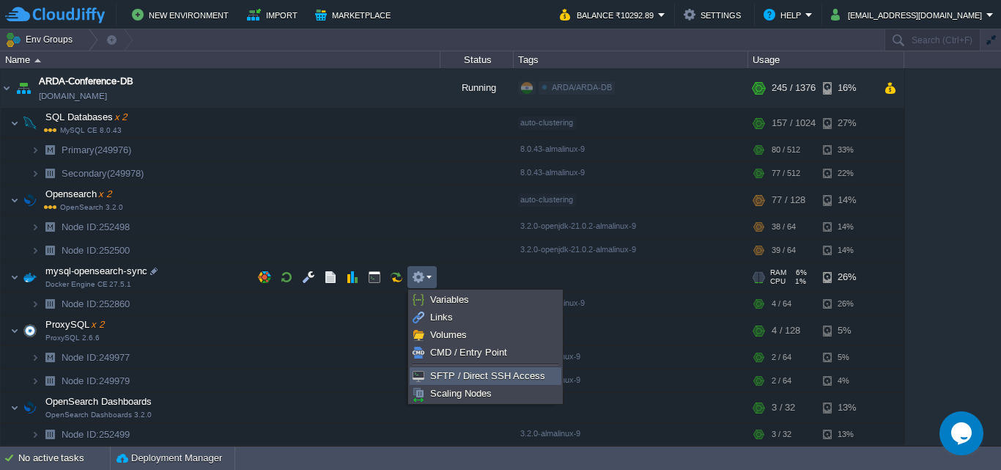
click at [470, 374] on span "SFTP / Direct SSH Access" at bounding box center [487, 375] width 115 height 11
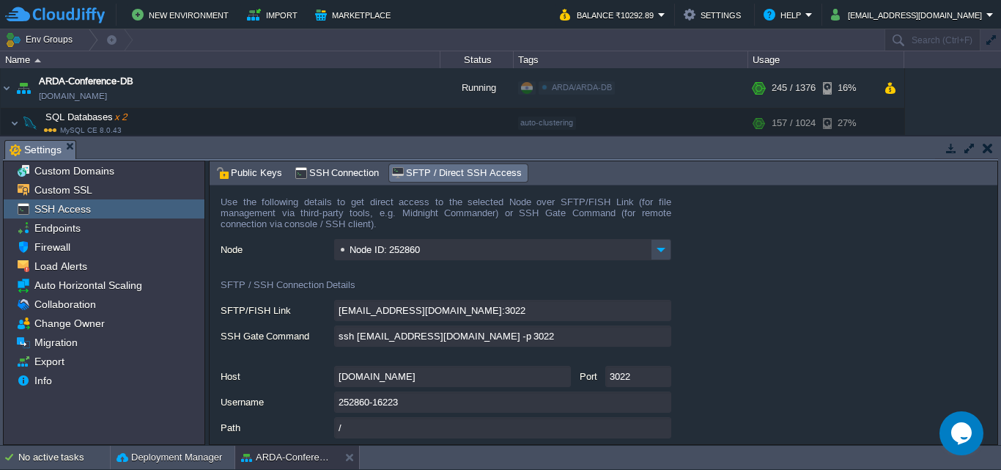
click at [789, 281] on form "Use the following details to get direct access to the selected Node over SFTP/F…" at bounding box center [604, 314] width 788 height 259
click at [665, 406] on input "252860-16223" at bounding box center [502, 401] width 337 height 21
click at [560, 382] on input "[DOMAIN_NAME]" at bounding box center [452, 376] width 237 height 21
click at [659, 382] on input "3022" at bounding box center [638, 376] width 66 height 21
click at [676, 352] on form "Use the following details to get direct access to the selected Node over SFTP/F…" at bounding box center [604, 314] width 788 height 259
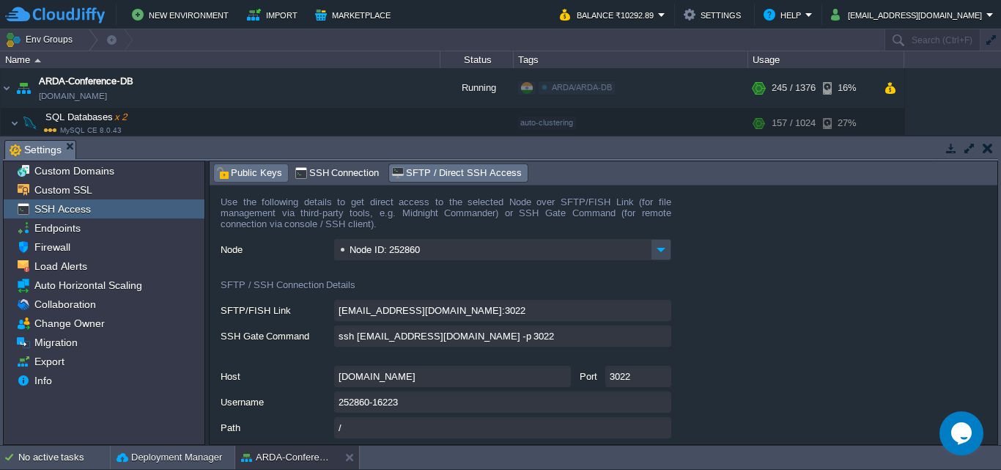
click at [245, 177] on span "Public Keys" at bounding box center [249, 173] width 66 height 16
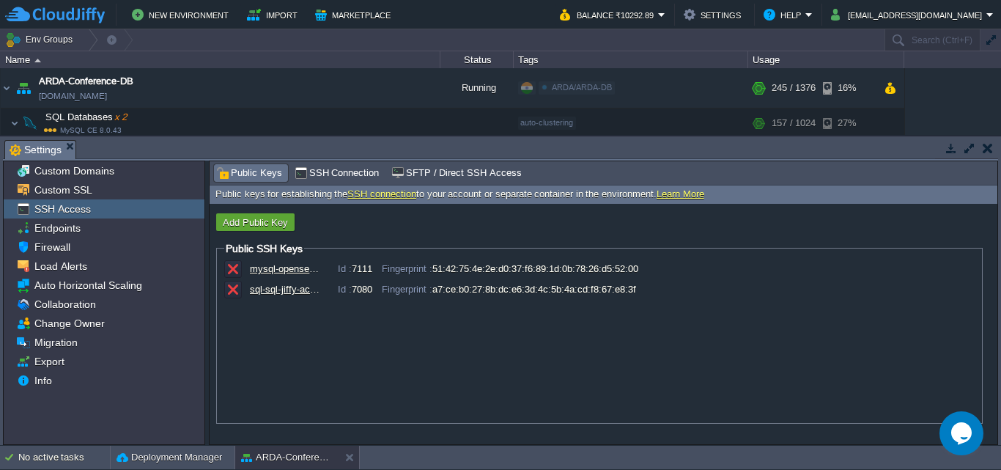
click at [499, 167] on span "SFTP / Direct SSH Access" at bounding box center [456, 173] width 130 height 16
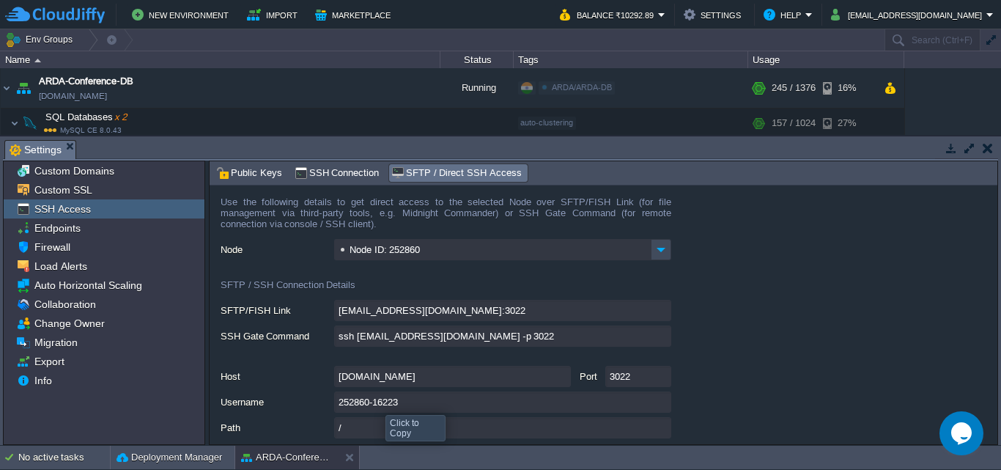
click at [656, 403] on input "252860-16223" at bounding box center [502, 401] width 337 height 21
type textarea "252860-16223"
click at [985, 149] on button "button" at bounding box center [988, 147] width 10 height 13
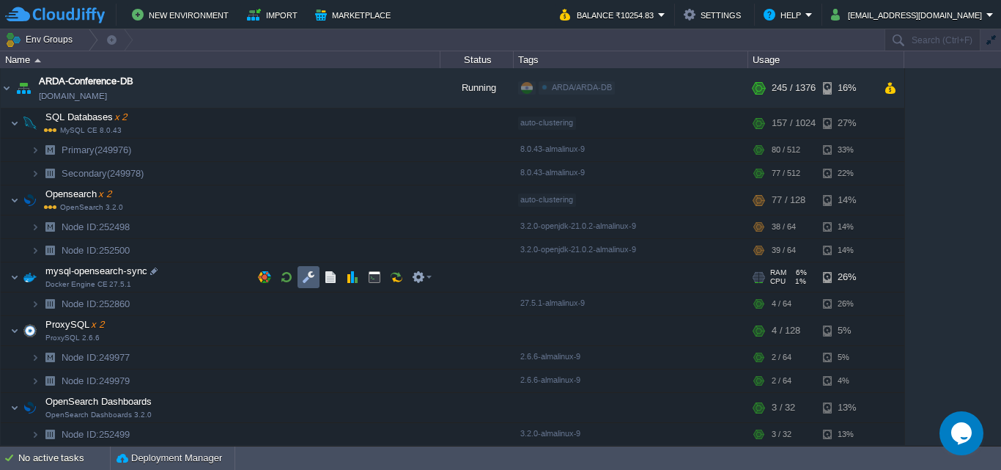
scroll to position [73, 0]
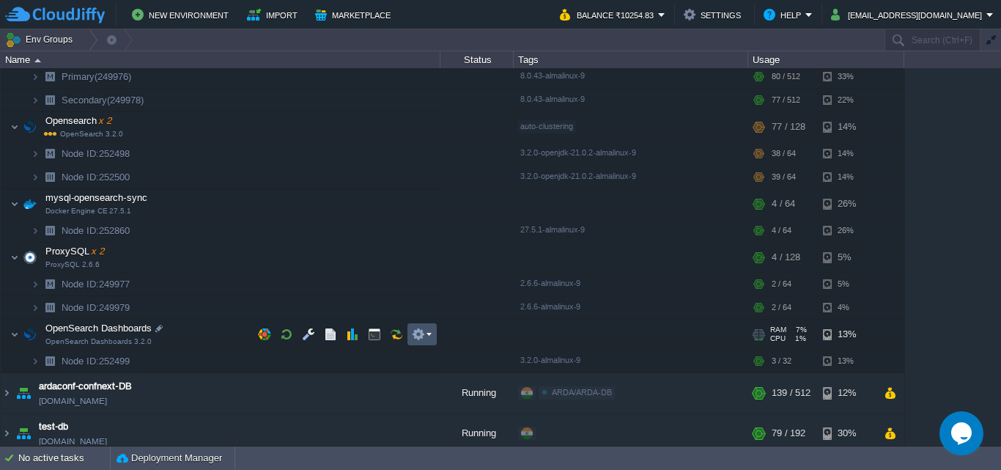
click at [418, 338] on button "button" at bounding box center [418, 334] width 13 height 13
click at [307, 333] on button "button" at bounding box center [308, 334] width 13 height 13
click at [415, 336] on button "button" at bounding box center [418, 334] width 13 height 13
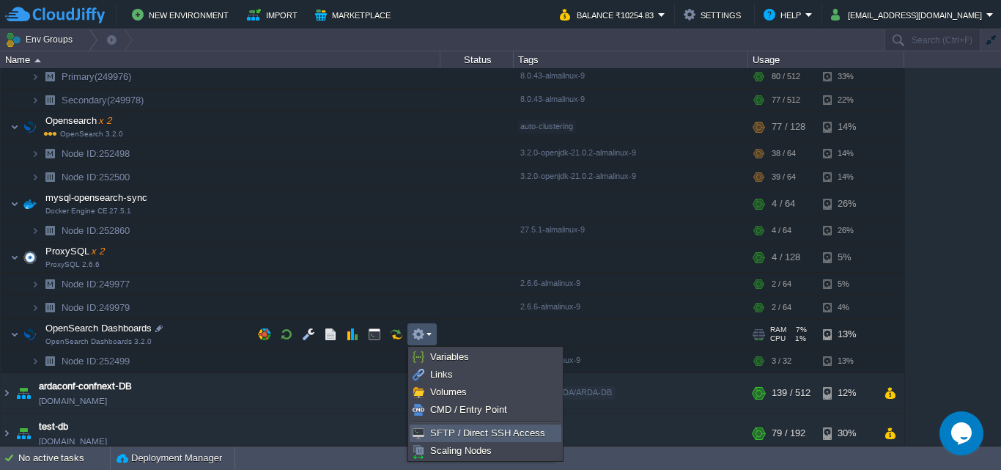
click at [488, 433] on span "SFTP / Direct SSH Access" at bounding box center [487, 432] width 115 height 11
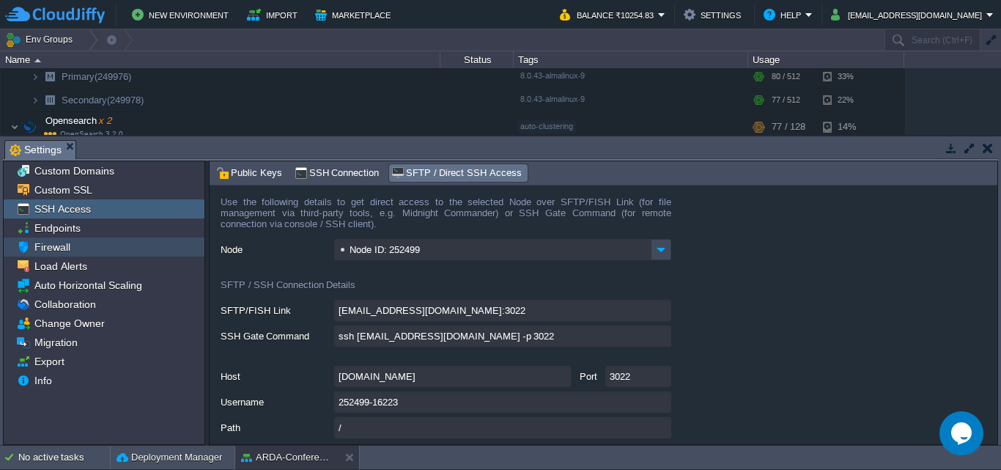
click at [47, 256] on div "Firewall" at bounding box center [104, 246] width 201 height 19
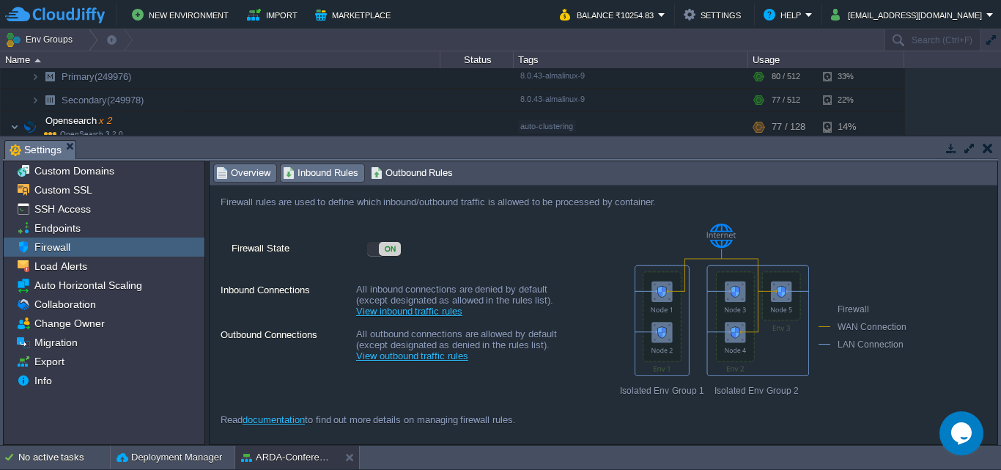
click at [348, 166] on span "Inbound Rules" at bounding box center [320, 173] width 75 height 16
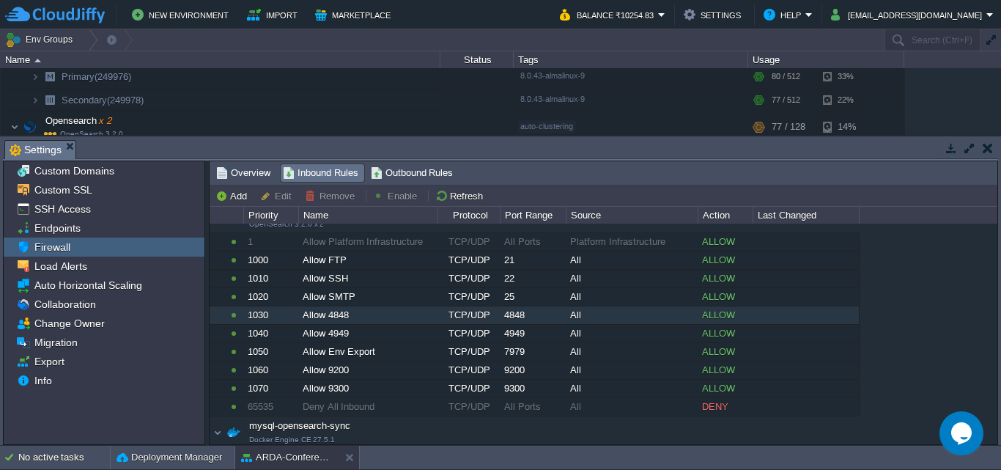
scroll to position [147, 0]
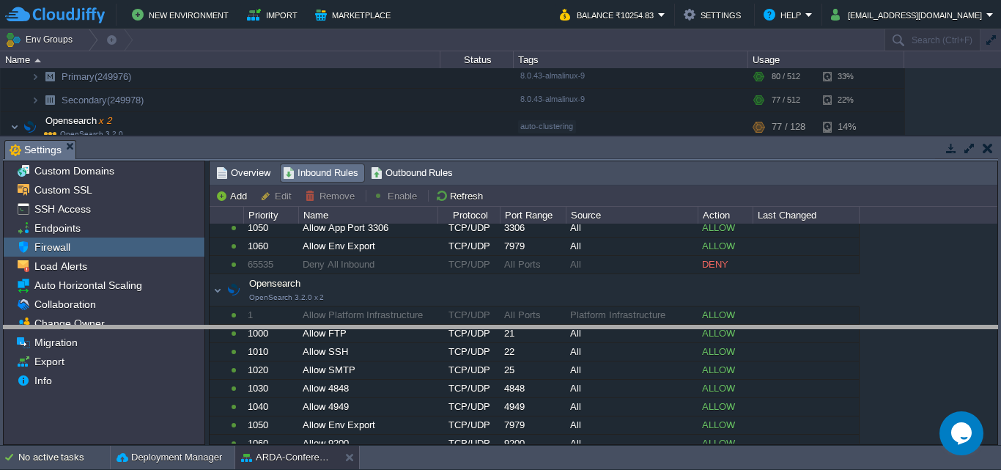
drag, startPoint x: 440, startPoint y: 139, endPoint x: 450, endPoint y: 327, distance: 187.8
click at [450, 327] on body "New Environment Import Marketplace Bonus ₹0.00 Upgrade Account Balance ₹10254.8…" at bounding box center [500, 235] width 1001 height 470
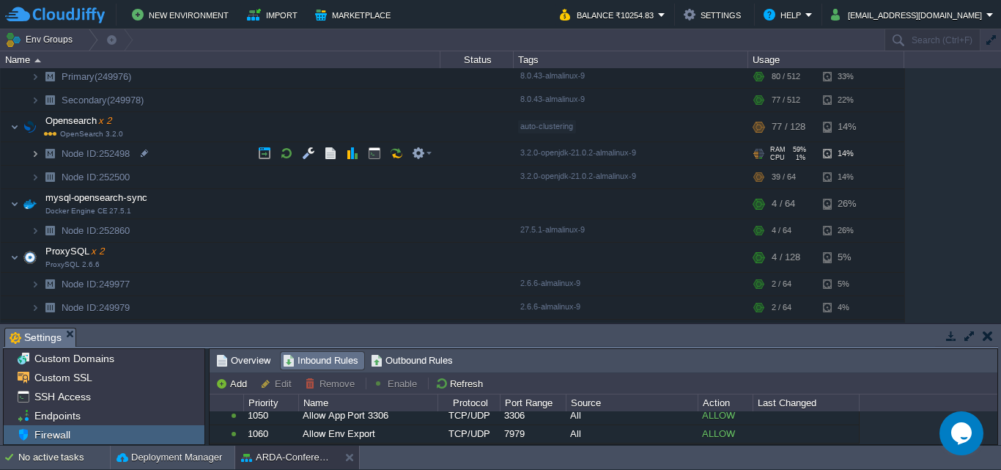
click at [36, 155] on img at bounding box center [35, 153] width 9 height 23
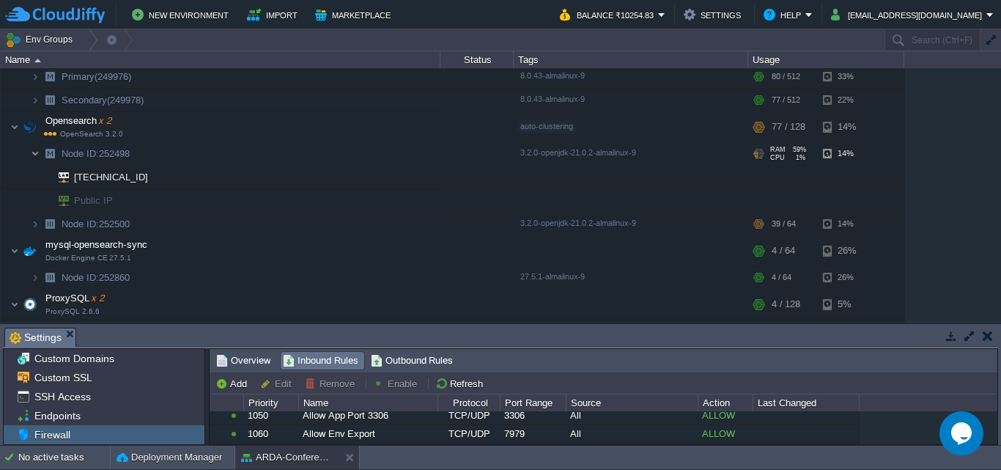
click at [36, 155] on img at bounding box center [35, 153] width 9 height 23
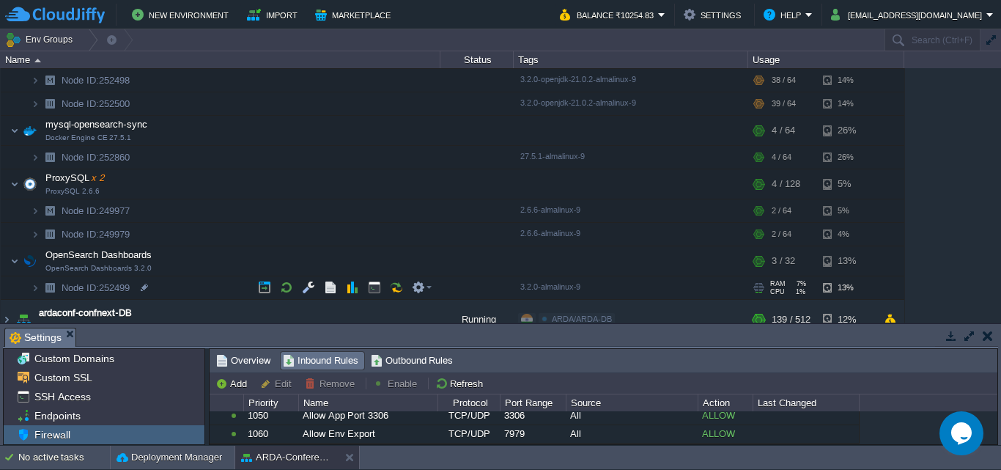
click at [26, 288] on img at bounding box center [20, 282] width 21 height 13
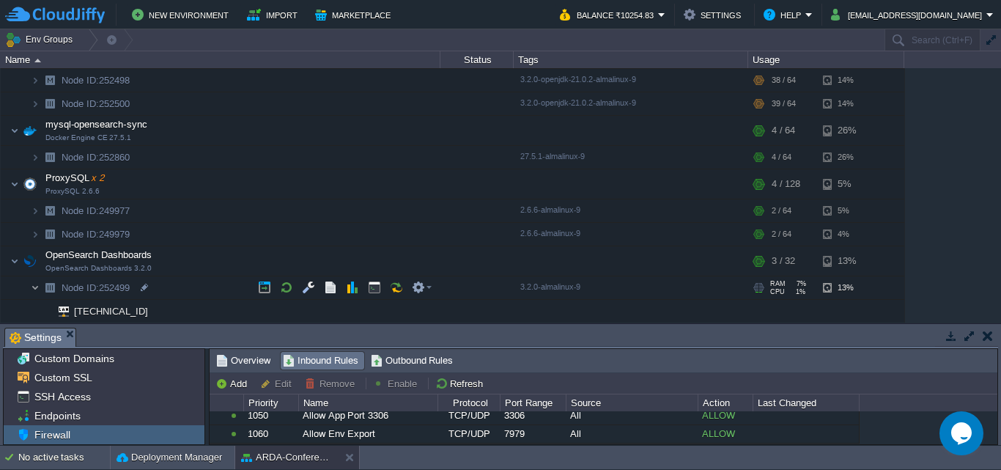
scroll to position [220, 0]
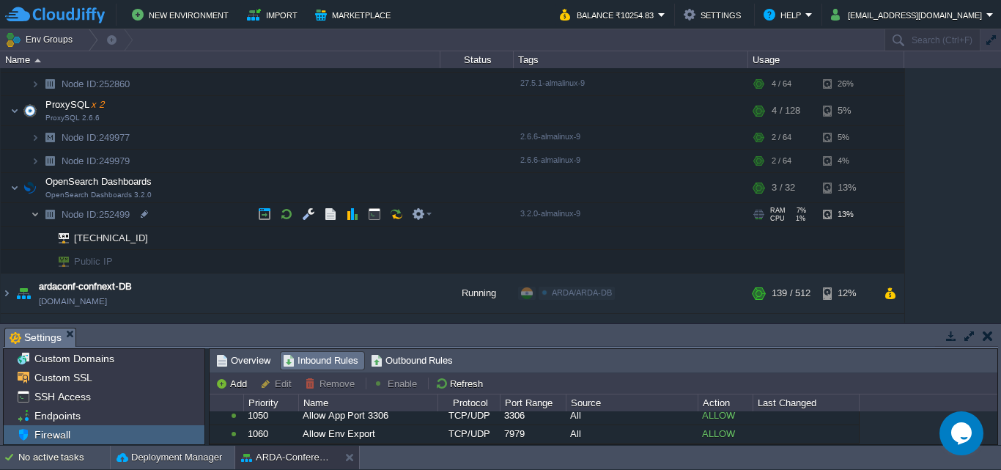
click at [32, 218] on img at bounding box center [35, 214] width 9 height 23
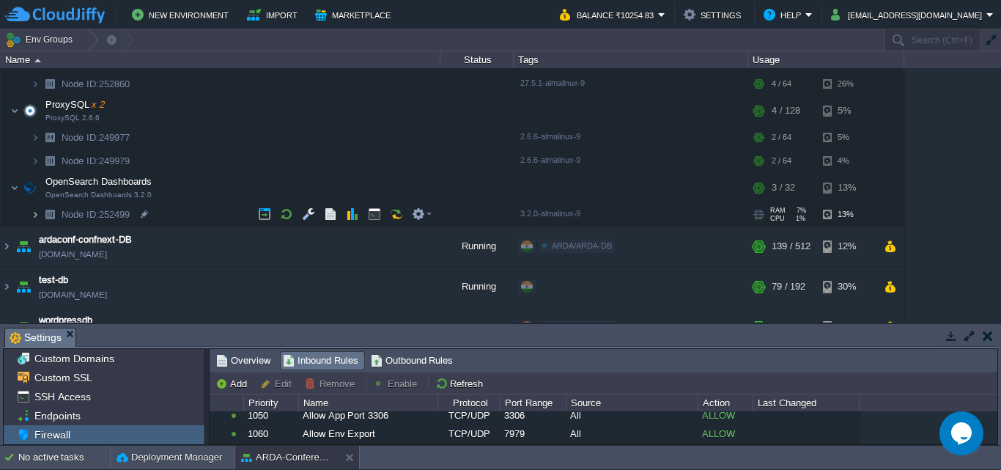
click at [32, 218] on img at bounding box center [35, 214] width 9 height 23
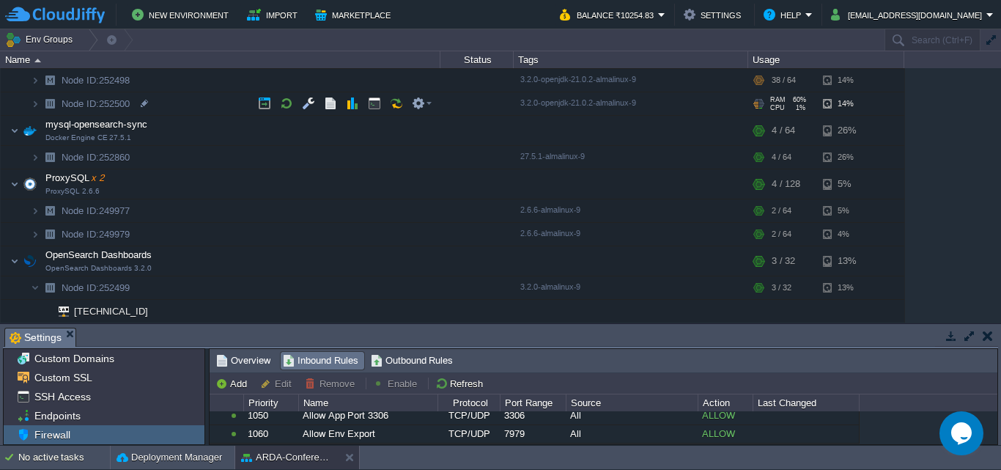
scroll to position [0, 0]
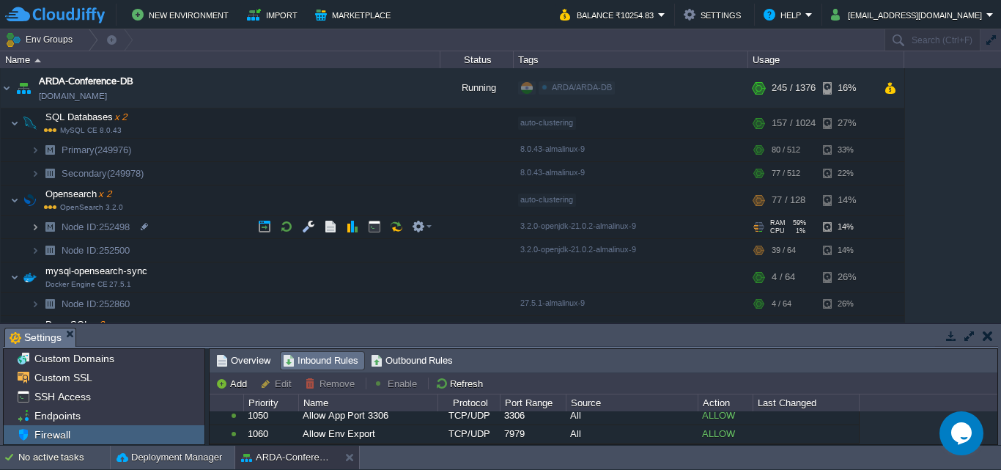
click at [36, 231] on img at bounding box center [35, 226] width 9 height 23
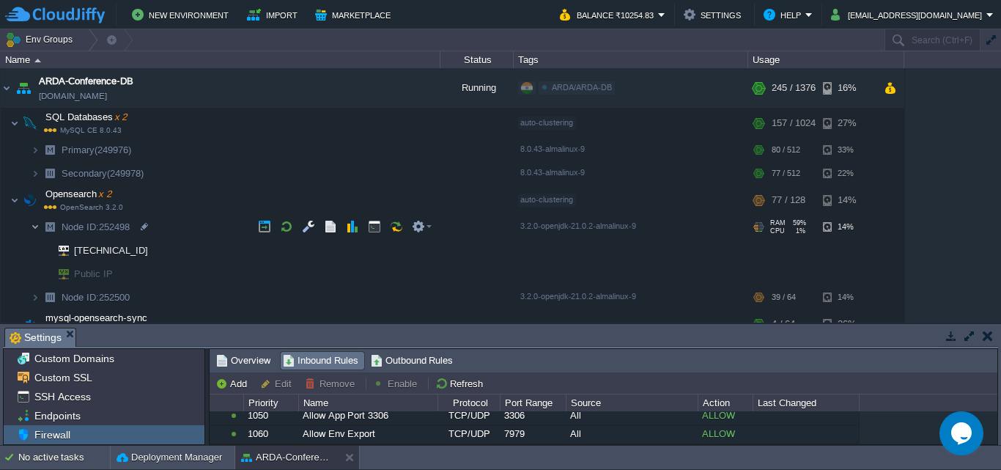
click at [36, 231] on img at bounding box center [35, 226] width 9 height 23
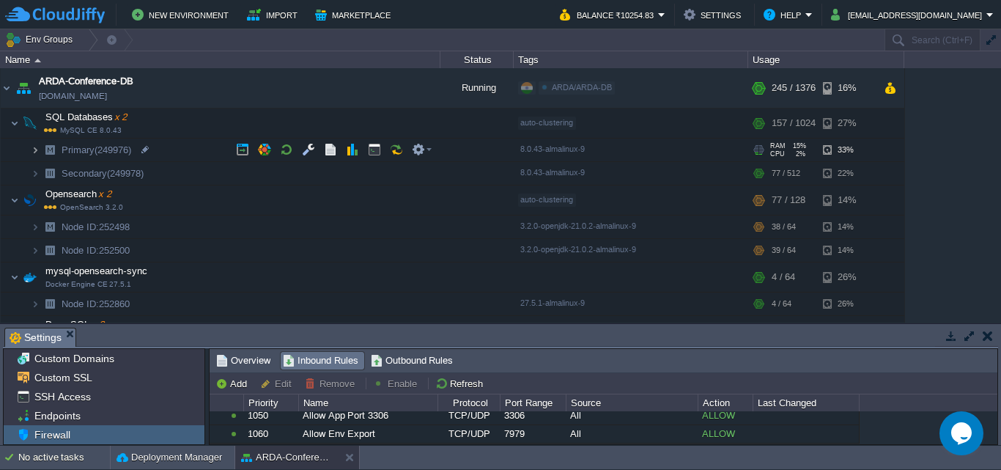
click at [35, 150] on img at bounding box center [35, 149] width 9 height 23
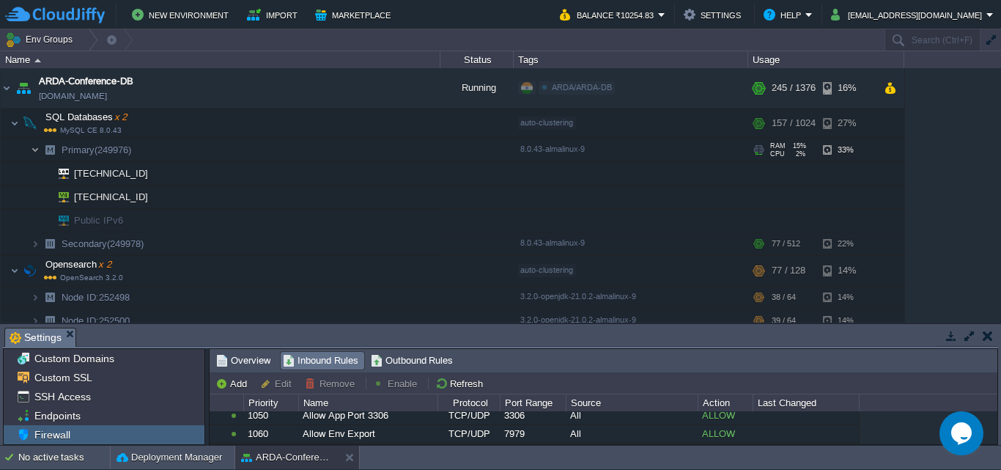
click at [35, 150] on img at bounding box center [35, 149] width 9 height 23
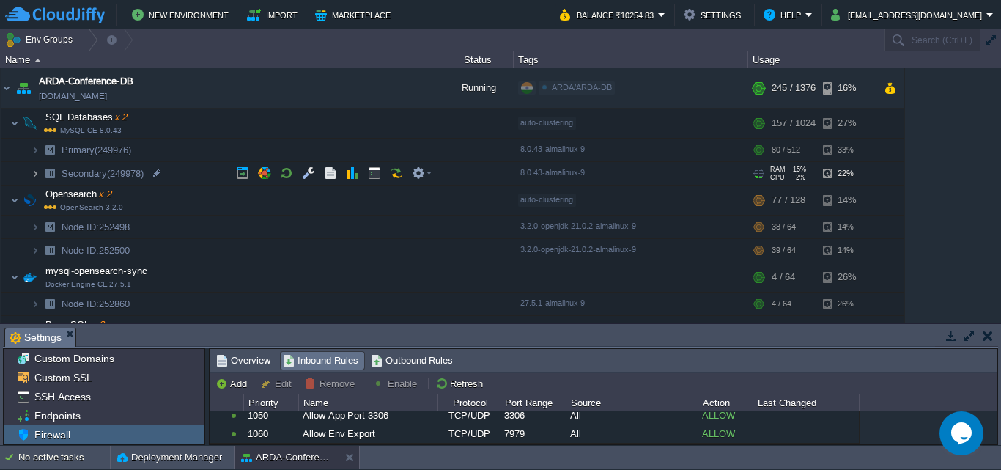
click at [31, 176] on img at bounding box center [35, 173] width 9 height 23
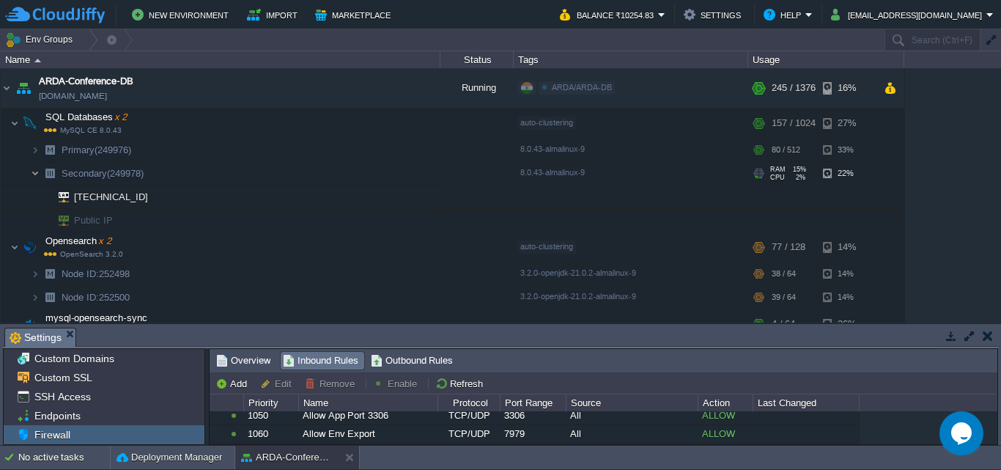
click at [31, 176] on img at bounding box center [35, 173] width 9 height 23
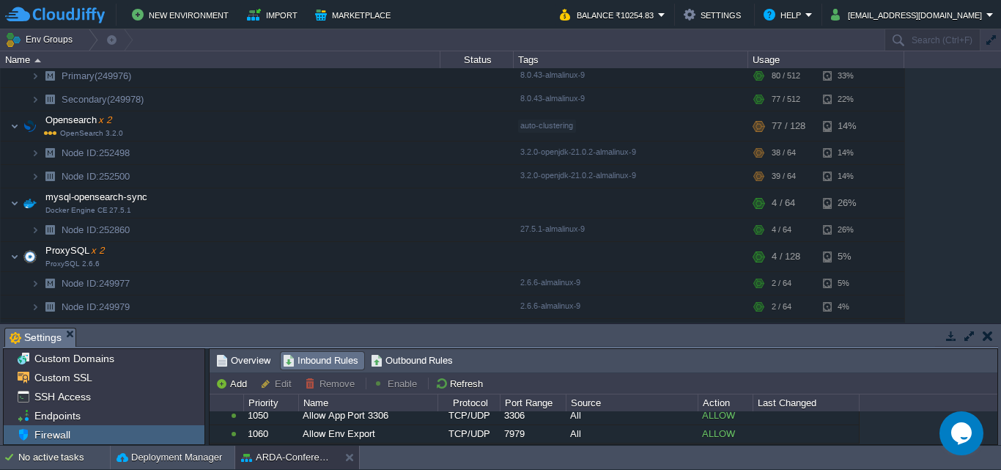
scroll to position [220, 0]
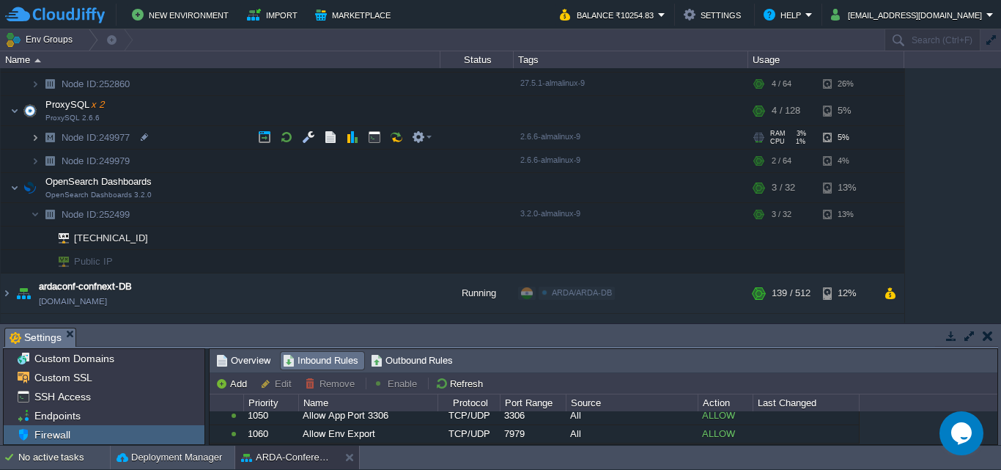
click at [39, 138] on img at bounding box center [35, 137] width 9 height 23
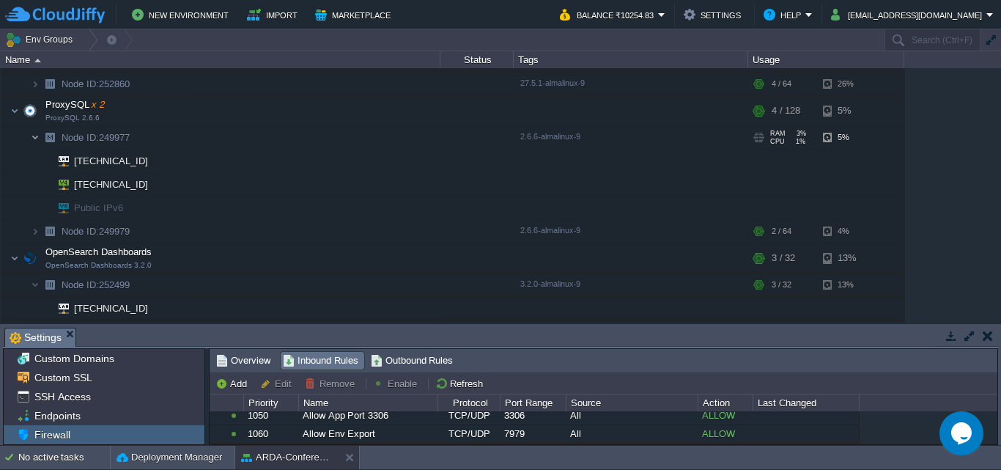
click at [39, 138] on img at bounding box center [35, 137] width 9 height 23
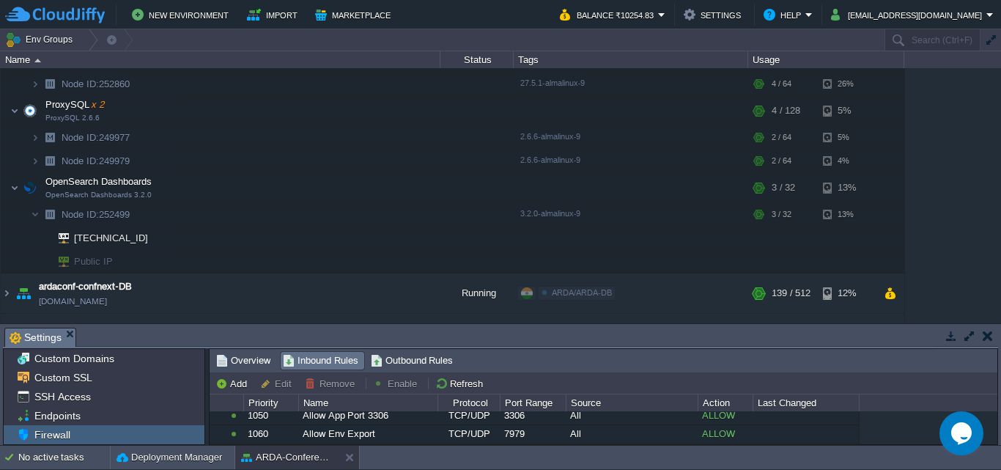
click at [986, 330] on button "button" at bounding box center [988, 335] width 10 height 13
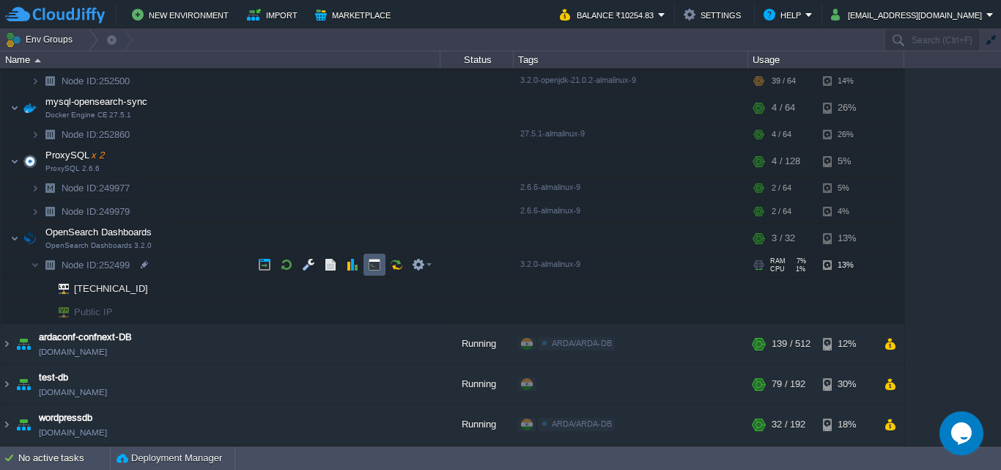
click at [370, 265] on button "button" at bounding box center [374, 264] width 13 height 13
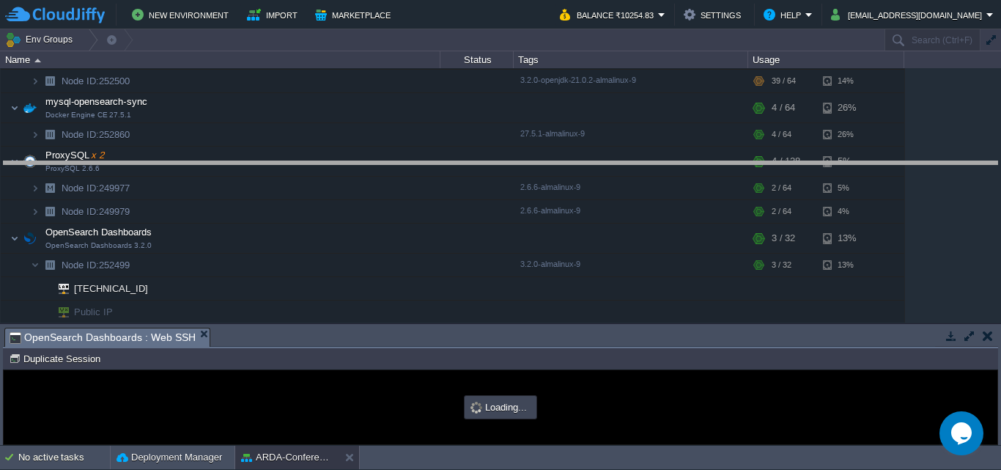
drag, startPoint x: 489, startPoint y: 328, endPoint x: 503, endPoint y: 161, distance: 167.6
click at [503, 161] on body "New Environment Import Marketplace Bonus ₹0.00 Upgrade Account Balance ₹10254.8…" at bounding box center [500, 235] width 1001 height 470
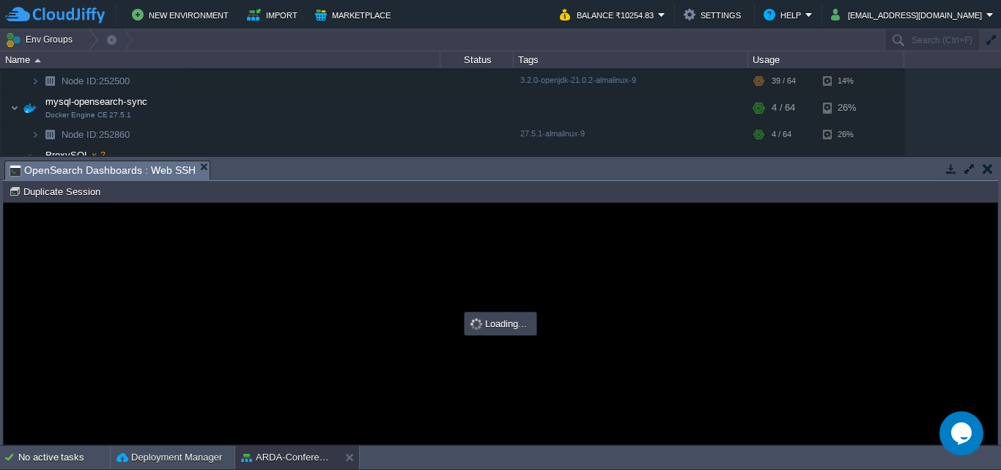
scroll to position [0, 0]
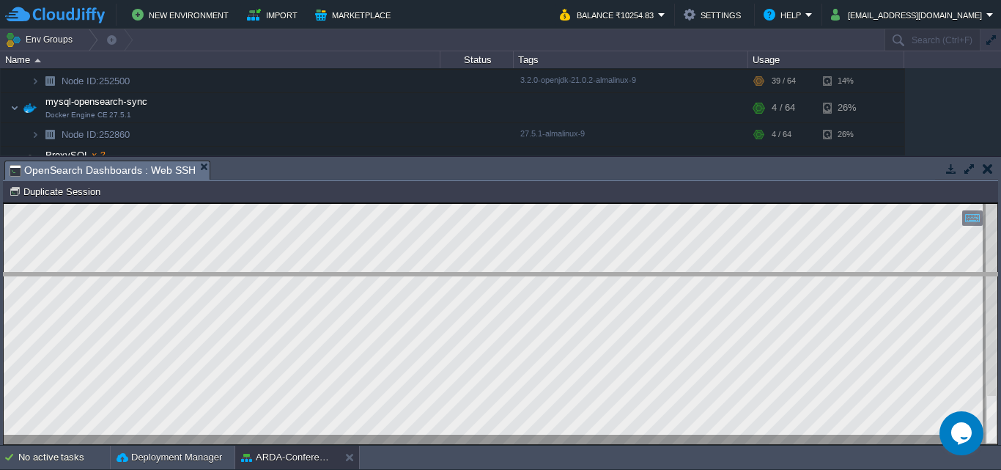
drag, startPoint x: 533, startPoint y: 177, endPoint x: 540, endPoint y: 289, distance: 112.3
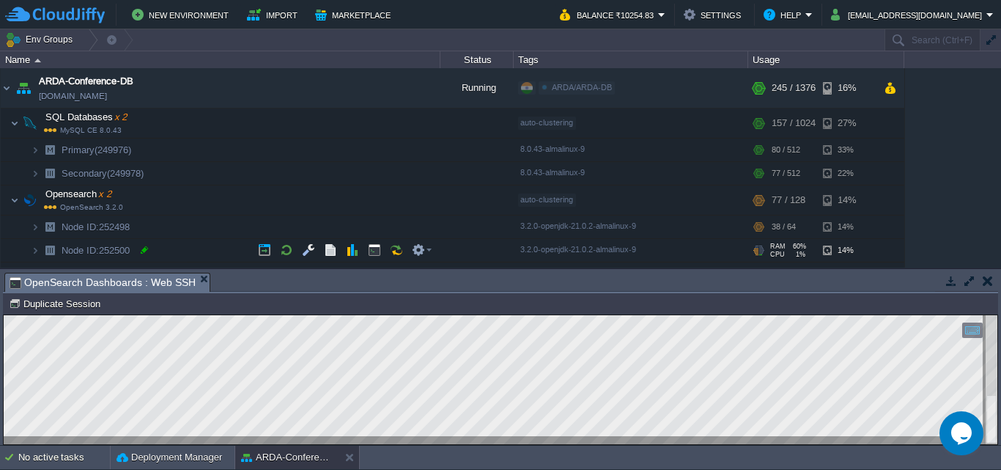
scroll to position [73, 0]
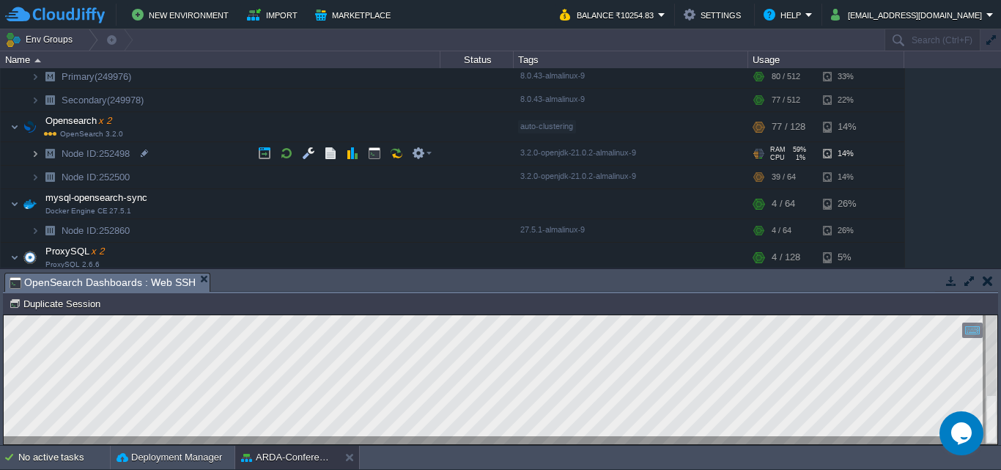
click at [35, 160] on img at bounding box center [35, 153] width 9 height 23
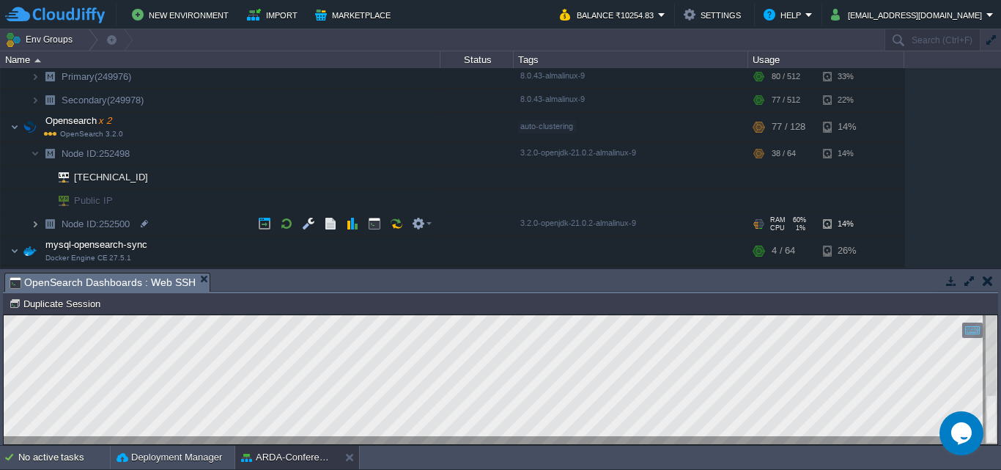
click at [33, 218] on img at bounding box center [35, 223] width 9 height 23
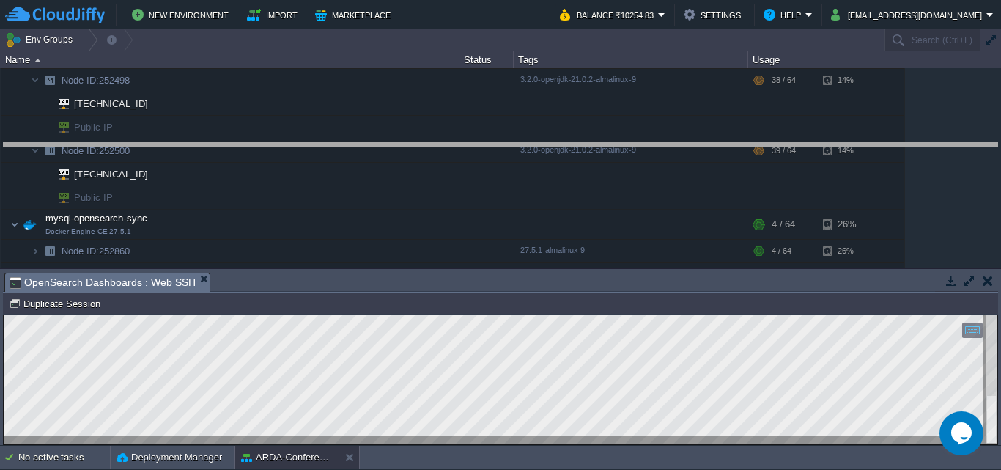
drag, startPoint x: 414, startPoint y: 286, endPoint x: 443, endPoint y: 155, distance: 133.5
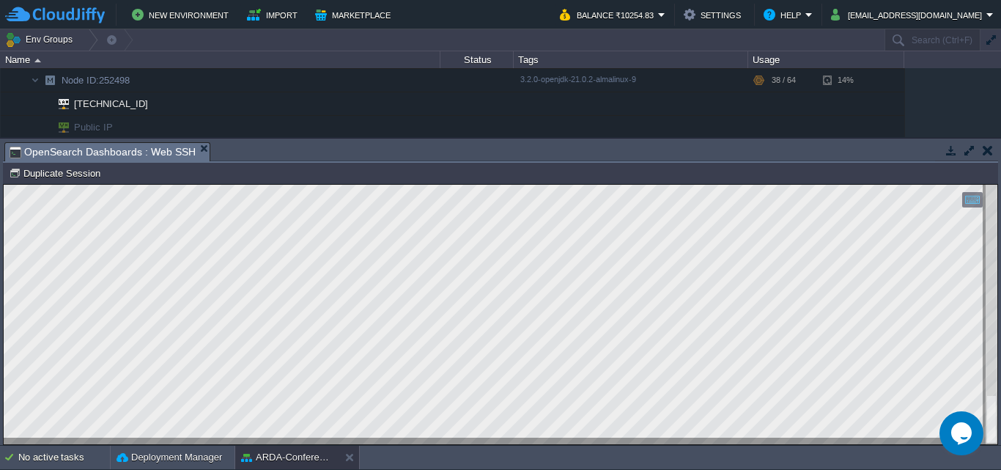
type textarea "opensearch-dashboards"
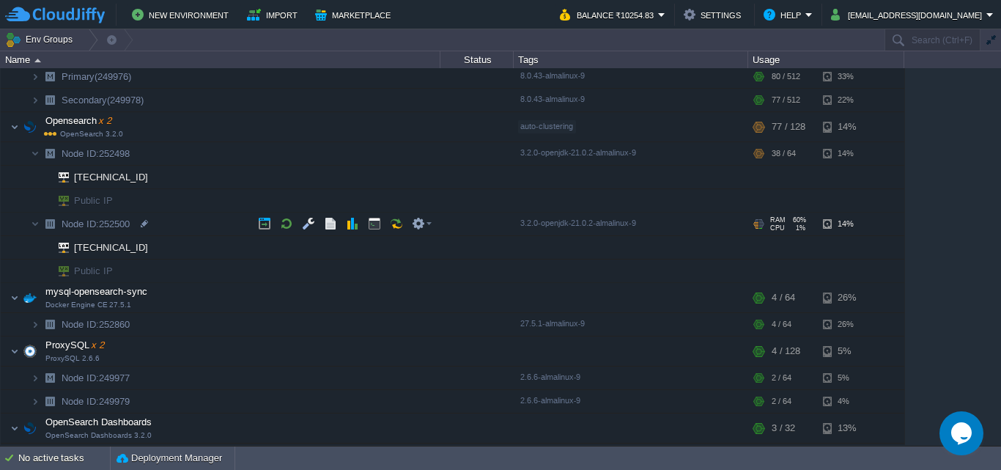
scroll to position [0, 0]
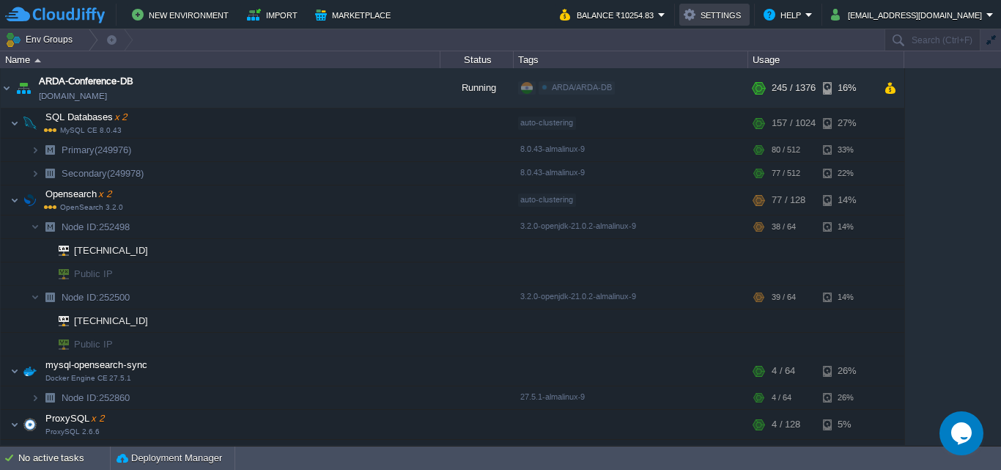
click at [745, 11] on button "Settings" at bounding box center [715, 15] width 62 height 18
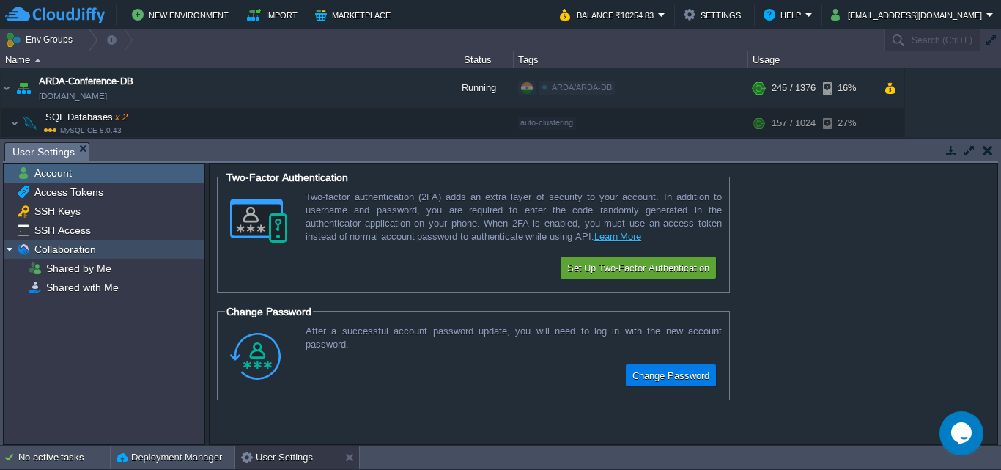
click at [92, 247] on span "Collaboration" at bounding box center [65, 249] width 67 height 13
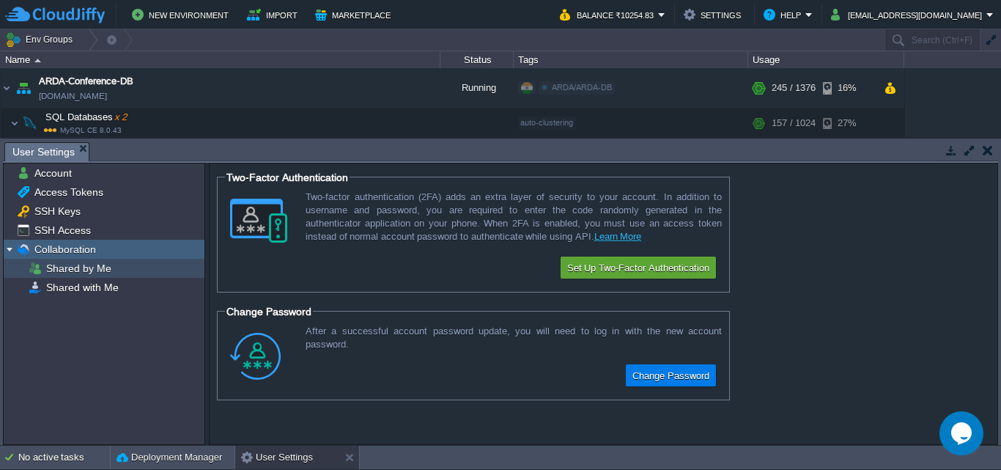
click at [66, 271] on span "Shared by Me" at bounding box center [78, 268] width 70 height 13
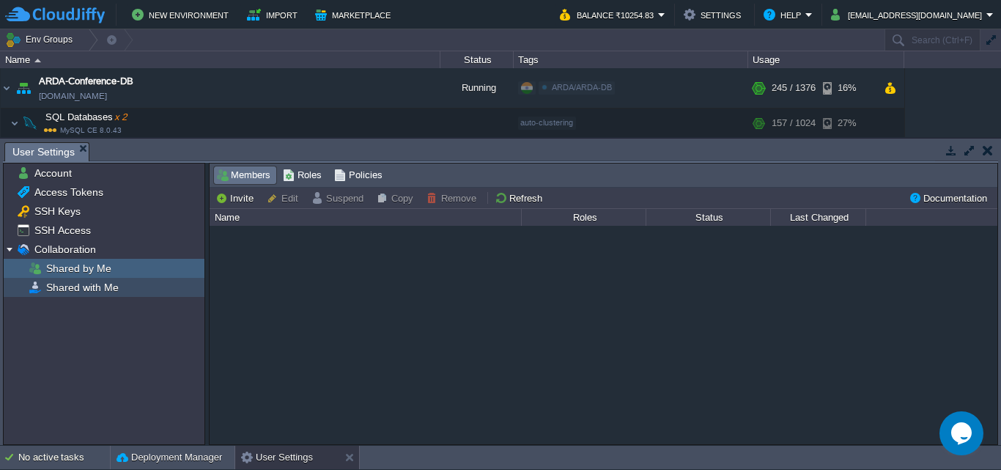
click at [75, 291] on span "Shared with Me" at bounding box center [82, 287] width 78 height 13
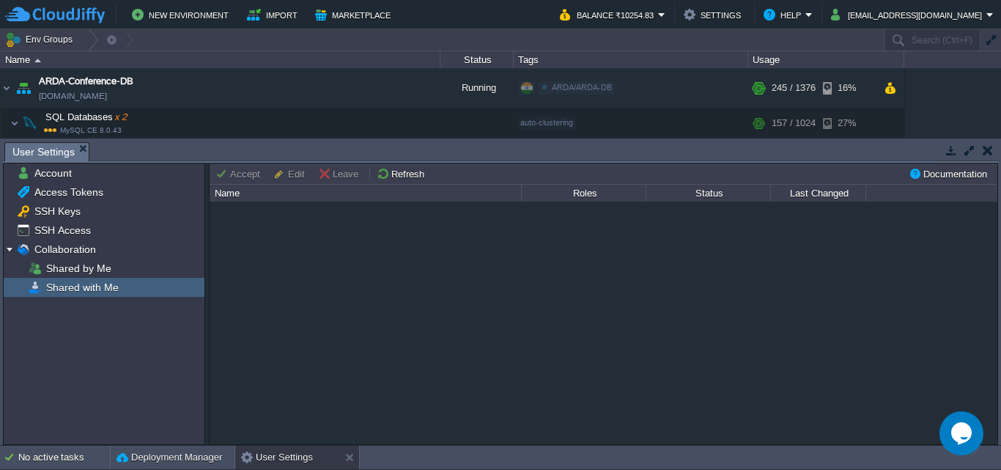
click at [988, 148] on button "button" at bounding box center [988, 150] width 10 height 13
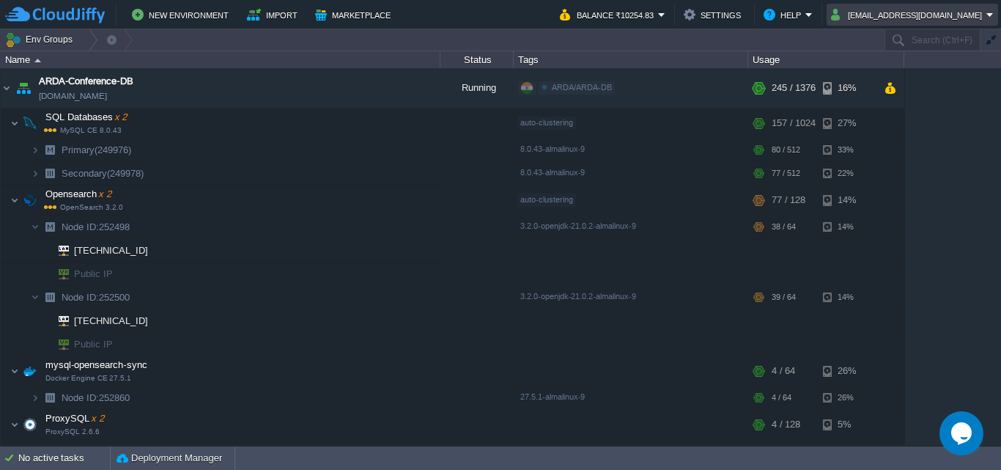
click at [991, 9] on em "[EMAIL_ADDRESS][DOMAIN_NAME]" at bounding box center [912, 15] width 163 height 18
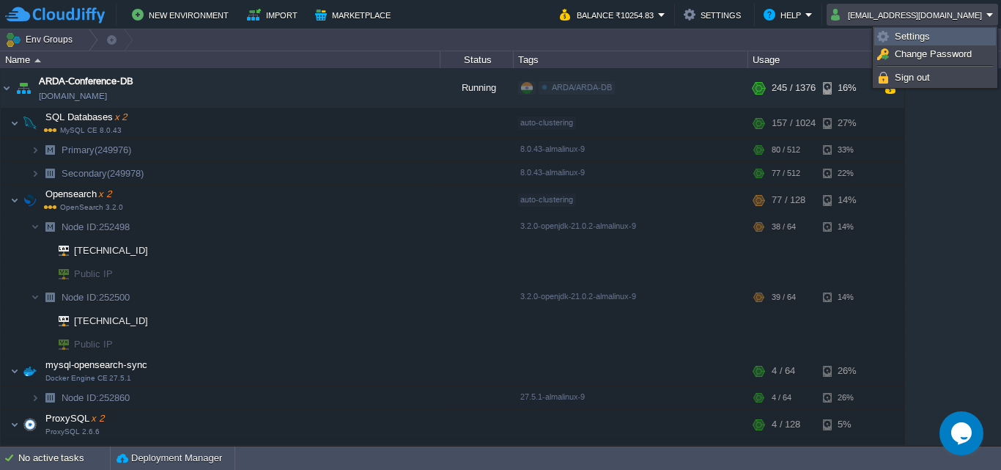
click at [922, 37] on span "Settings" at bounding box center [912, 36] width 35 height 11
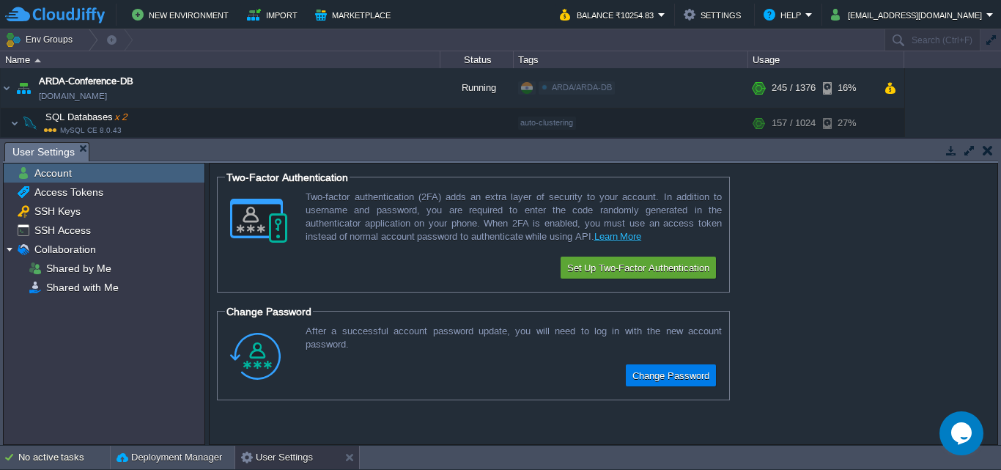
click at [991, 149] on button "button" at bounding box center [988, 150] width 10 height 13
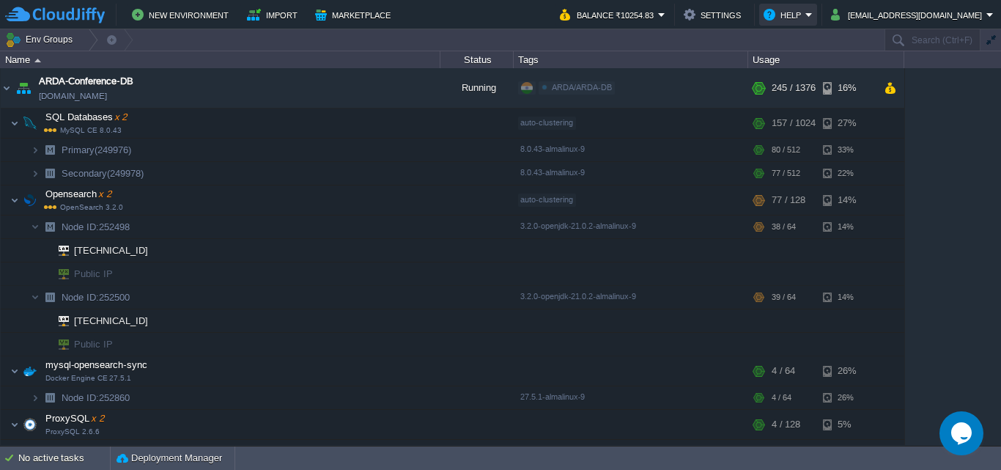
click at [805, 21] on button "Help" at bounding box center [784, 15] width 42 height 18
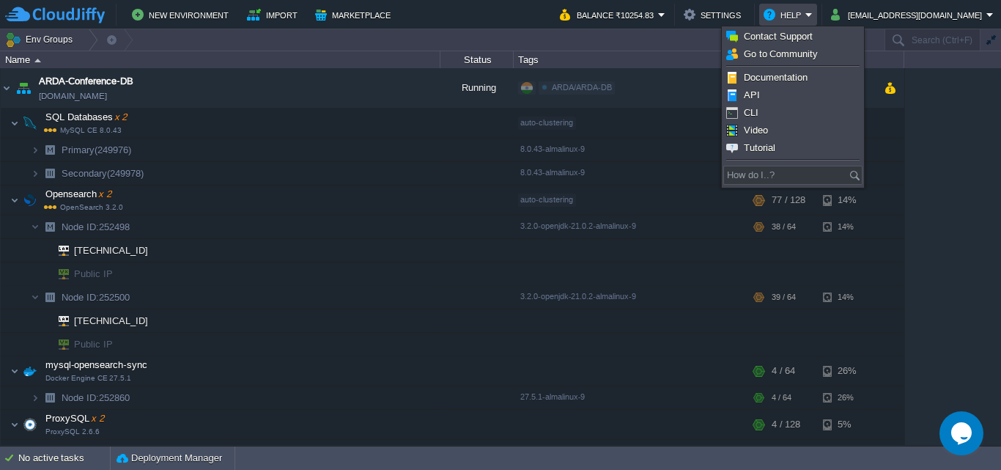
click at [391, 57] on div "Name" at bounding box center [220, 59] width 438 height 17
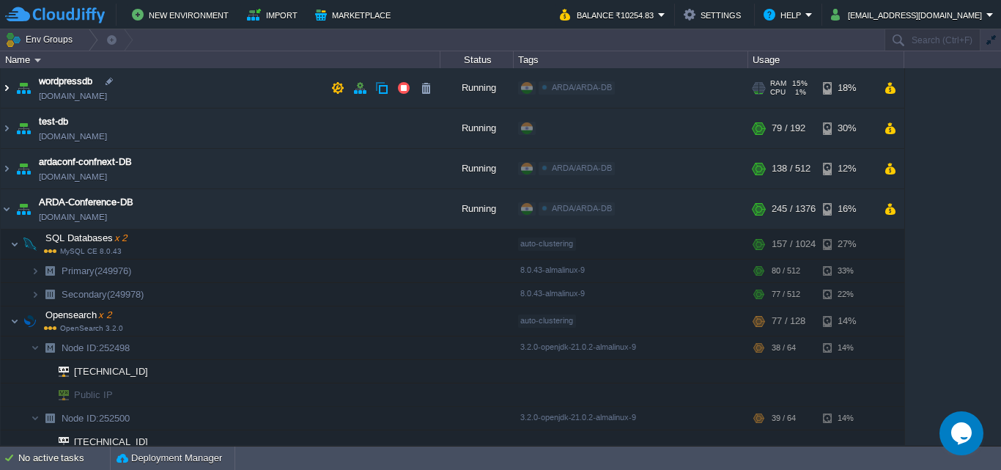
click at [8, 89] on img at bounding box center [7, 88] width 12 height 40
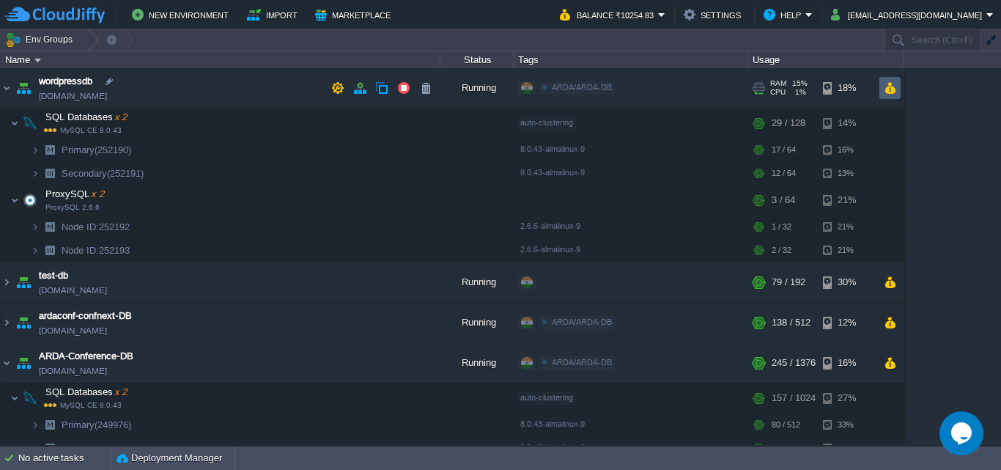
click at [896, 83] on td at bounding box center [889, 88] width 21 height 22
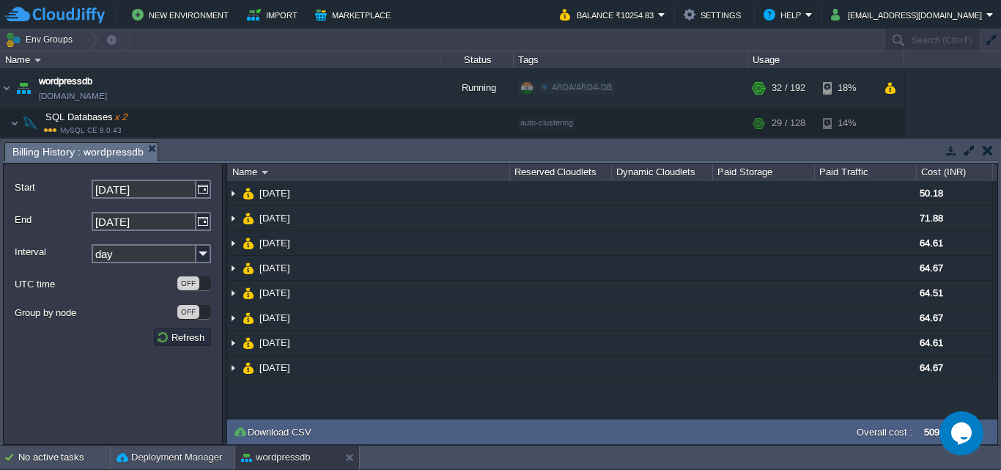
click at [988, 153] on button "button" at bounding box center [988, 150] width 10 height 13
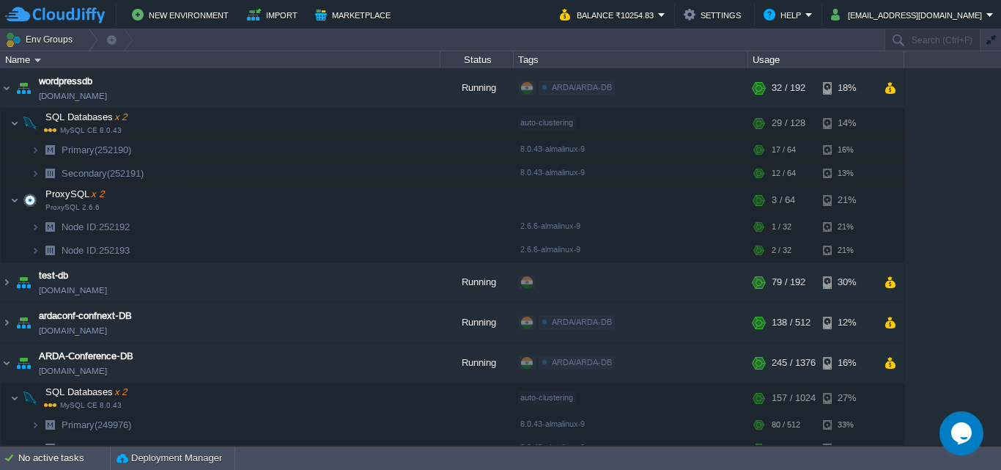
click at [0, 92] on table "wordpressdb [DOMAIN_NAME] Running ARDA/ARDA-DB Edit RAM 15% CPU 1% 32 / 192 18%…" at bounding box center [452, 465] width 905 height 794
click at [9, 91] on img at bounding box center [7, 88] width 12 height 40
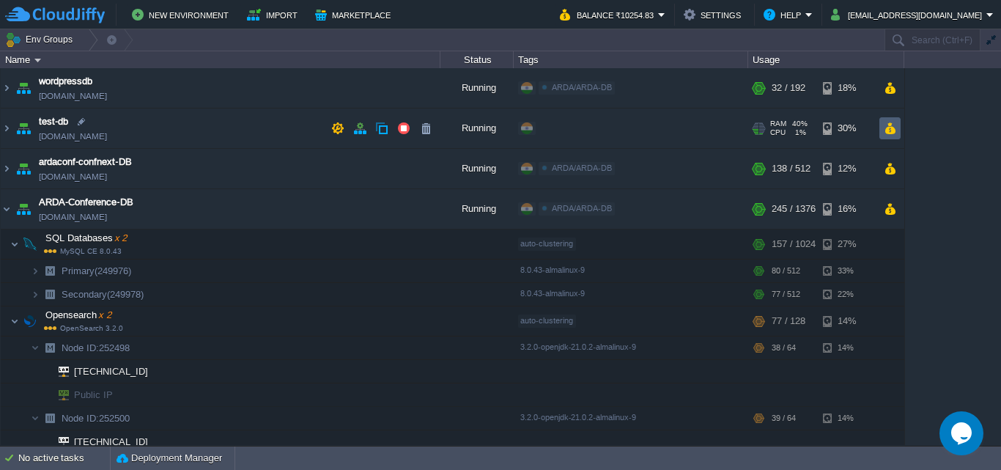
click at [884, 122] on button "button" at bounding box center [890, 128] width 12 height 13
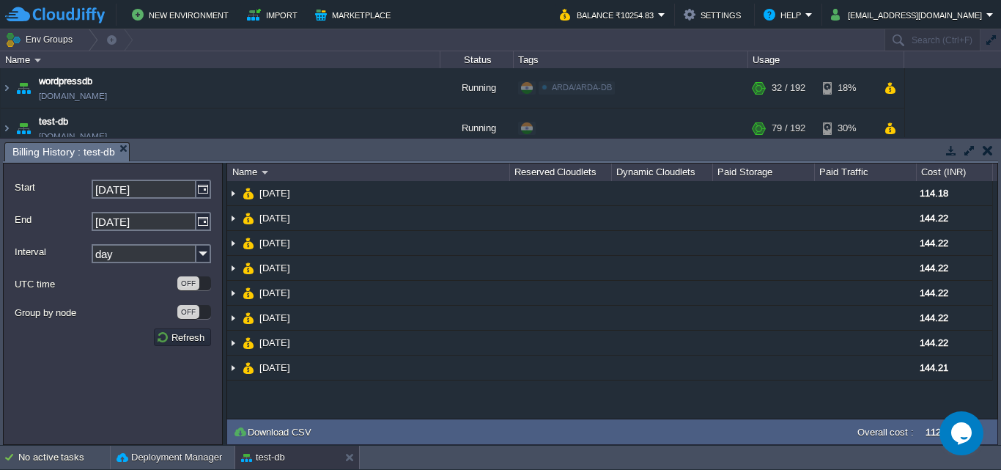
click at [991, 145] on button "button" at bounding box center [988, 150] width 10 height 13
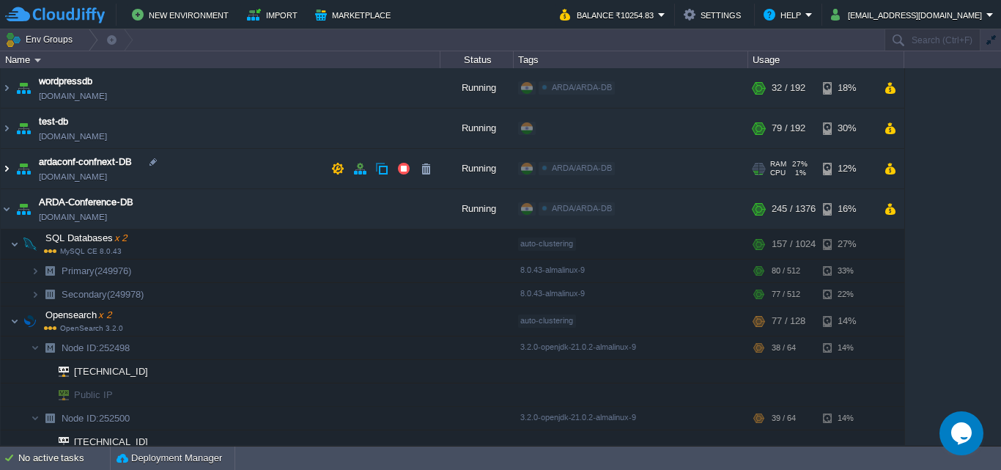
click at [9, 166] on img at bounding box center [7, 169] width 12 height 40
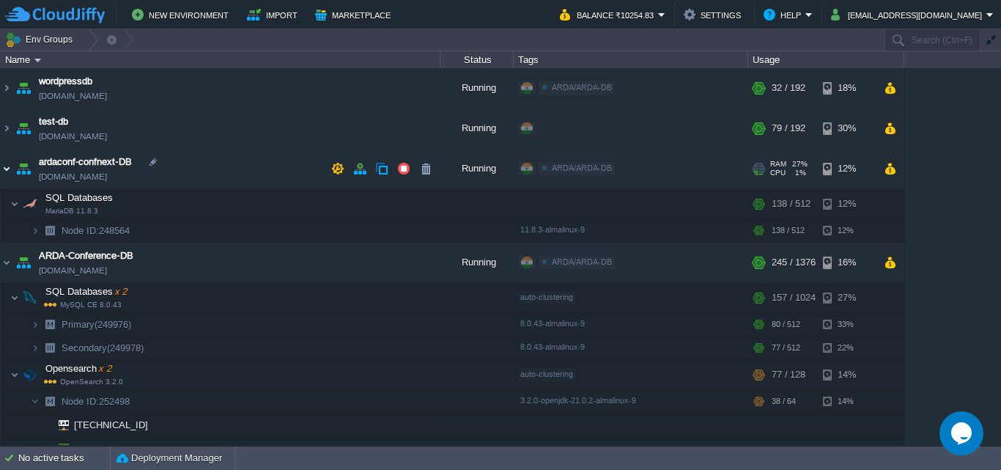
click at [9, 166] on img at bounding box center [7, 169] width 12 height 40
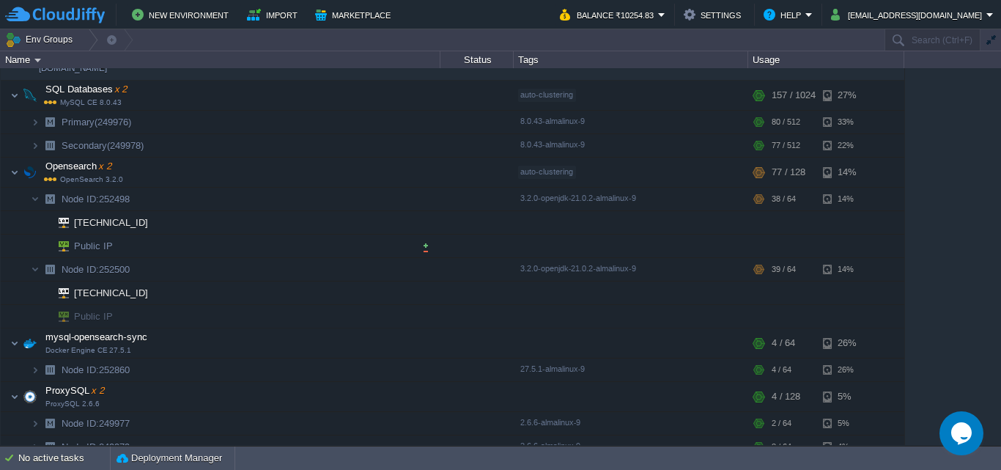
scroll to position [263, 0]
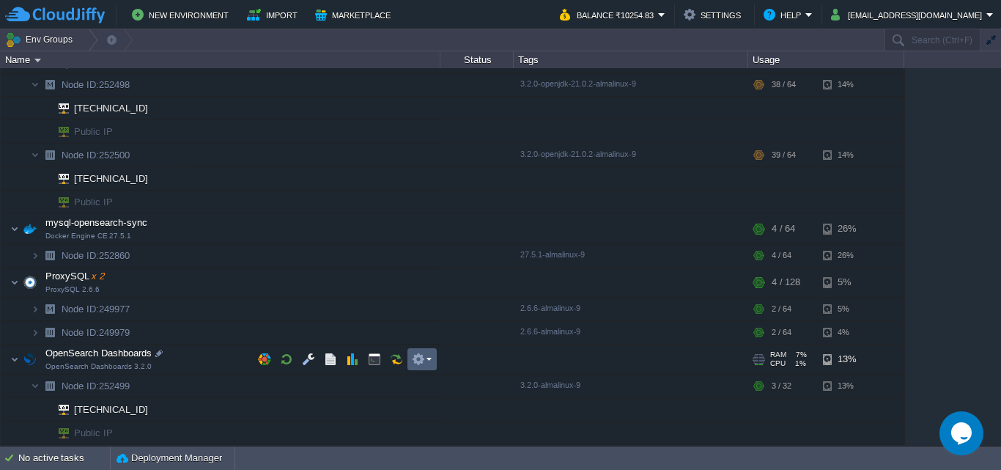
click at [424, 355] on button "button" at bounding box center [418, 358] width 13 height 13
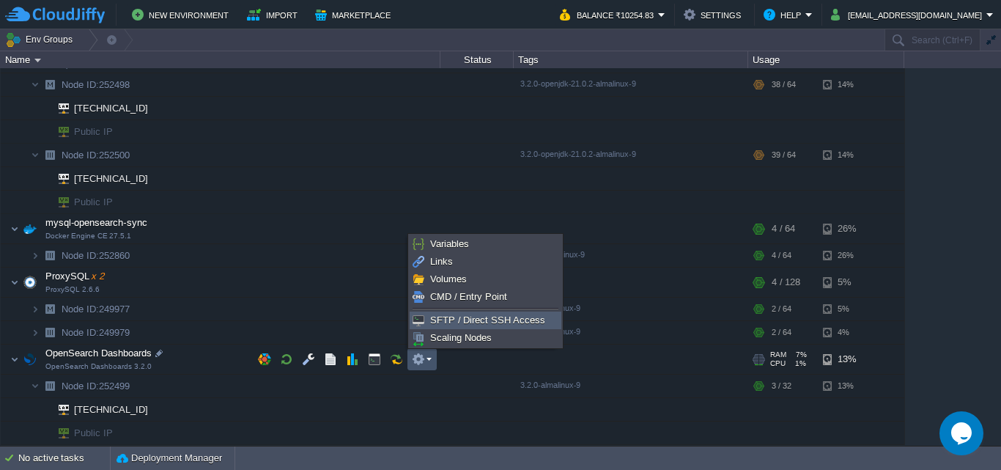
click at [440, 320] on span "SFTP / Direct SSH Access" at bounding box center [487, 319] width 115 height 11
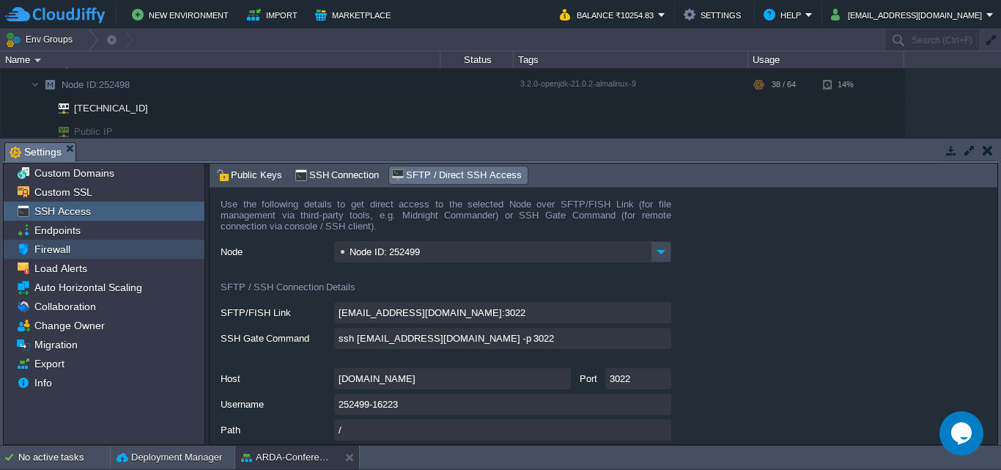
click at [51, 251] on span "Firewall" at bounding box center [52, 249] width 41 height 13
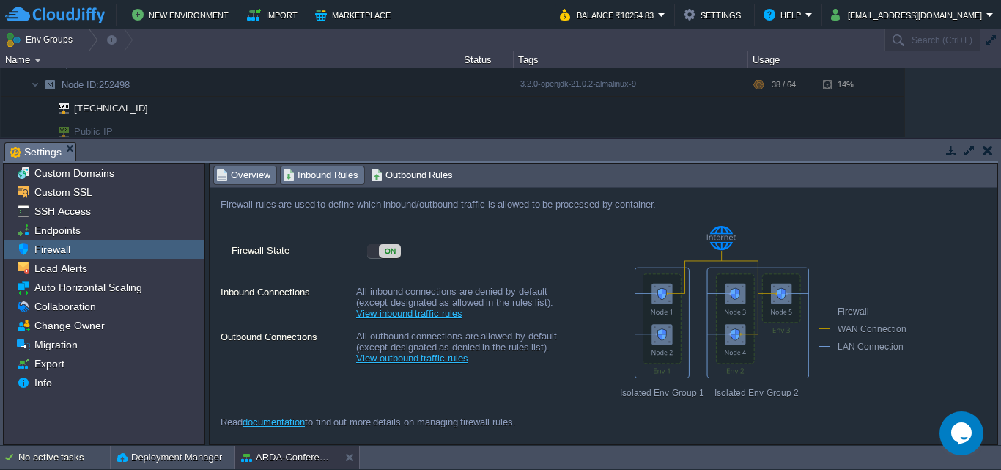
click at [311, 181] on span "Inbound Rules" at bounding box center [320, 175] width 75 height 16
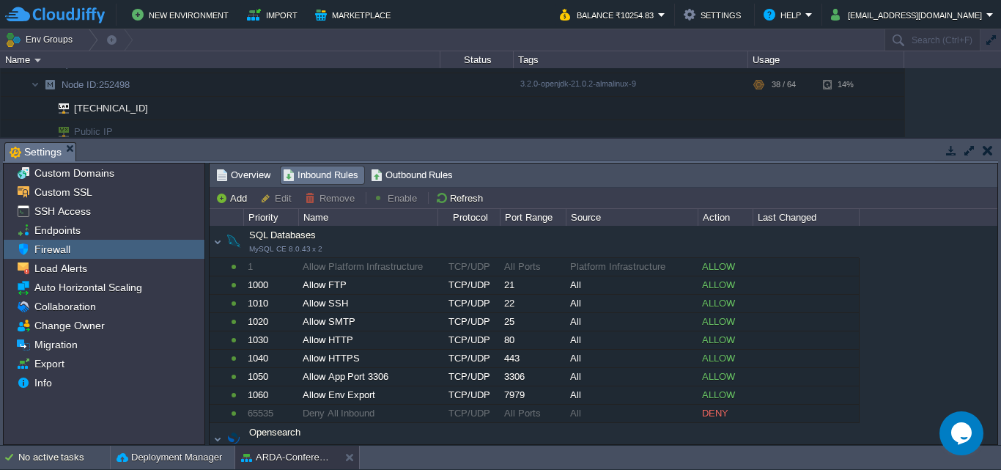
click at [218, 244] on div "SQL Databases MySQL CE 8.0.43 x 2" at bounding box center [534, 241] width 649 height 31
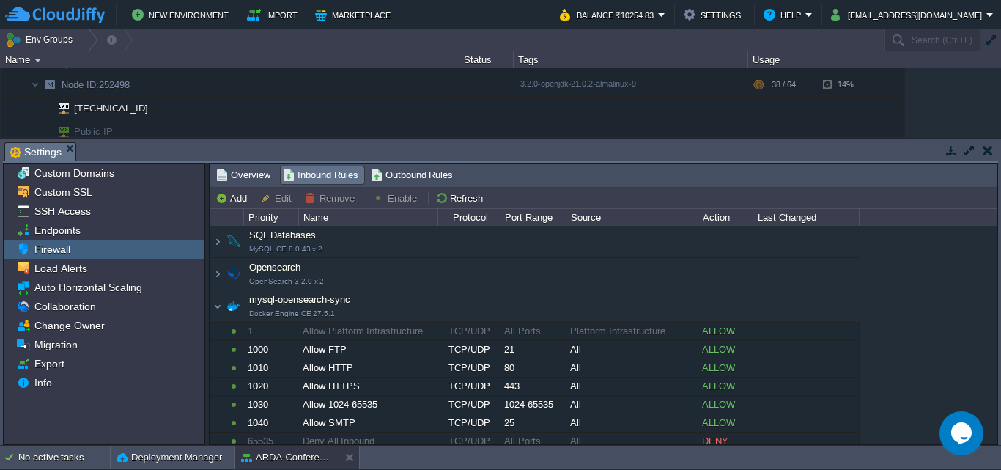
click at [212, 274] on div "Opensearch OpenSearch 3.2.0 x 2" at bounding box center [534, 274] width 649 height 31
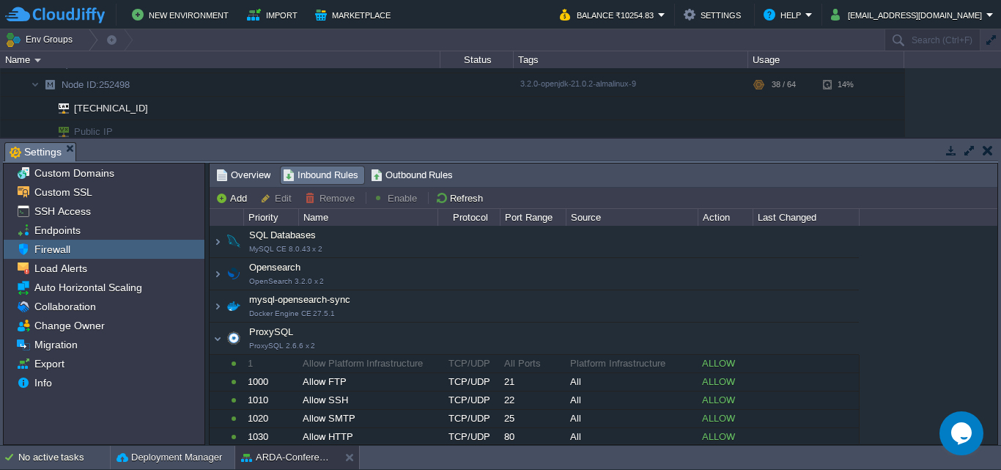
click at [223, 315] on div "mysql-opensearch-sync Docker Engine CE 27.5.1" at bounding box center [534, 306] width 649 height 31
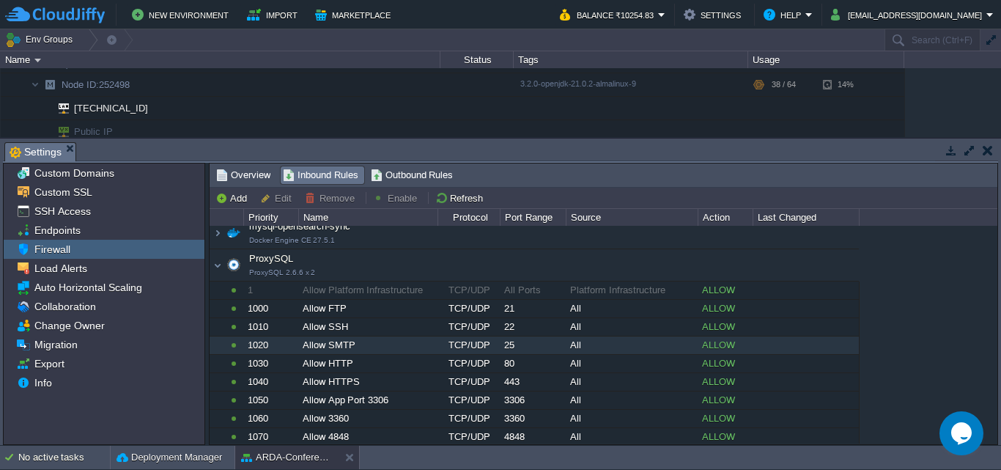
scroll to position [0, 0]
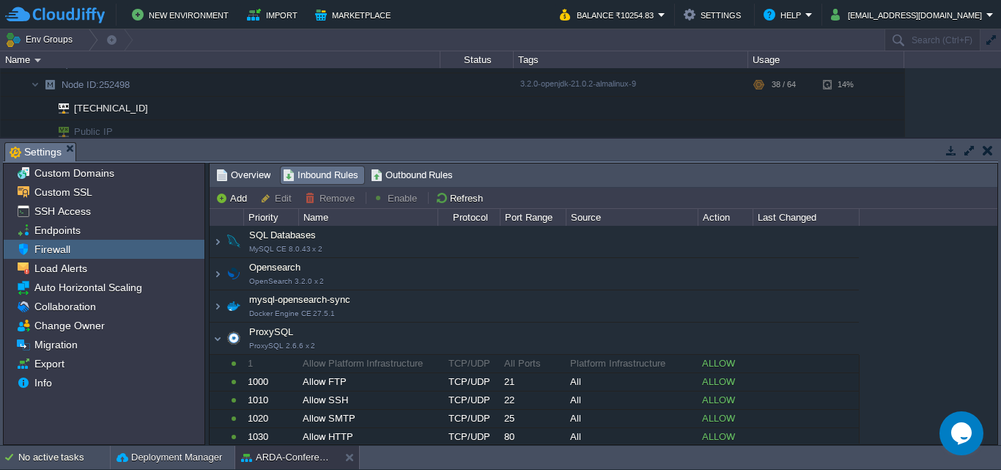
click at [221, 341] on div "ProxySQL ProxySQL 2.6.6 x 2" at bounding box center [534, 338] width 649 height 31
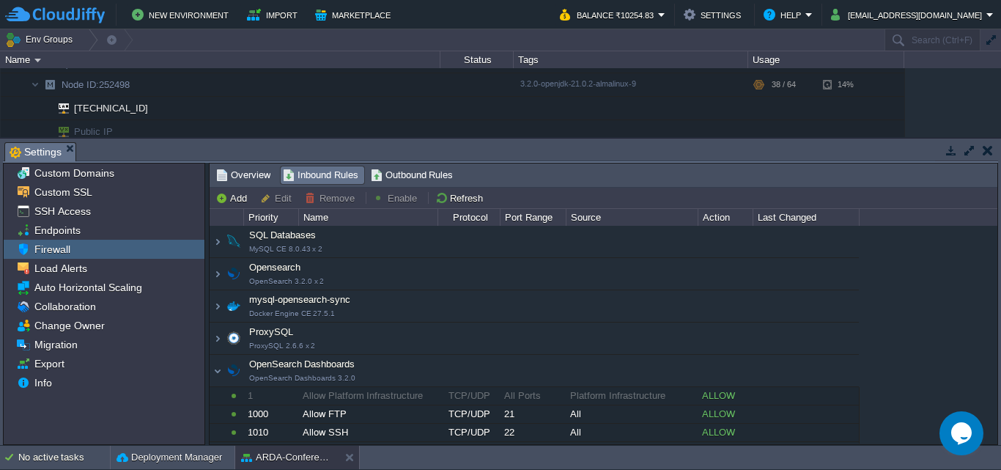
scroll to position [72, 0]
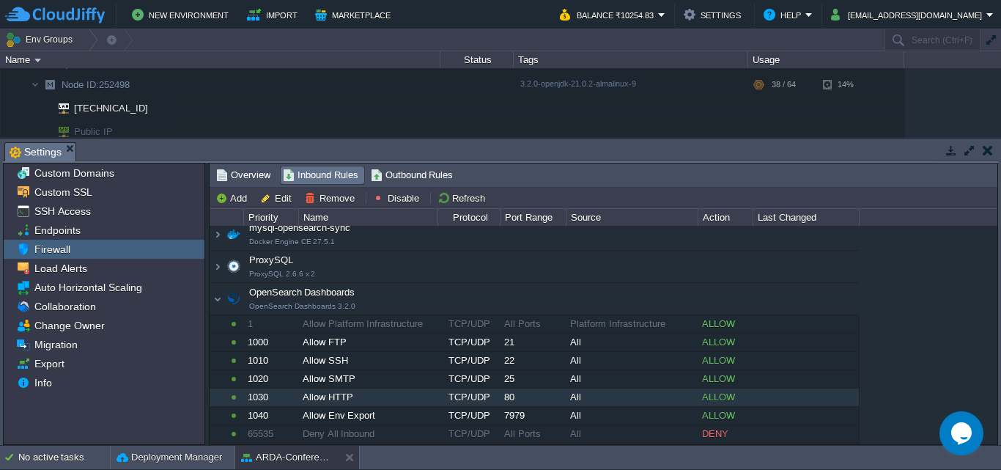
click at [687, 395] on div "All" at bounding box center [631, 397] width 130 height 18
click at [288, 200] on button "Edit" at bounding box center [278, 197] width 36 height 13
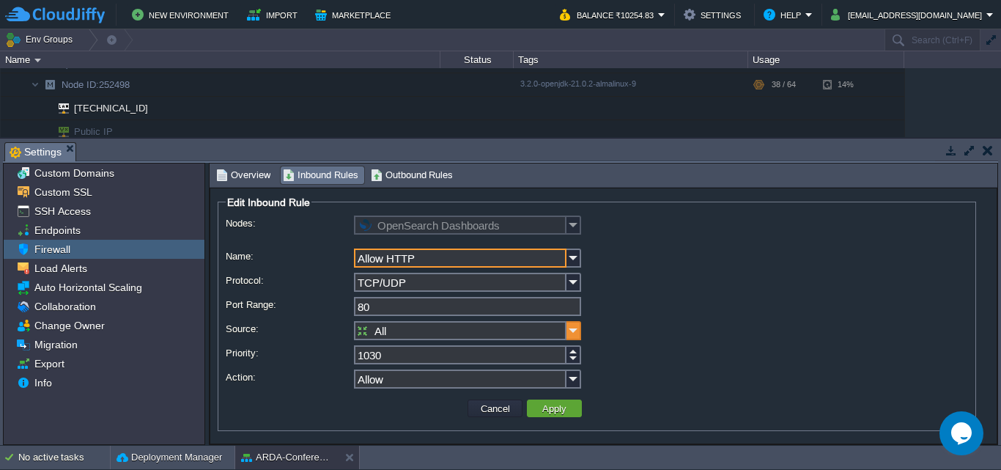
click at [572, 330] on img at bounding box center [573, 330] width 15 height 19
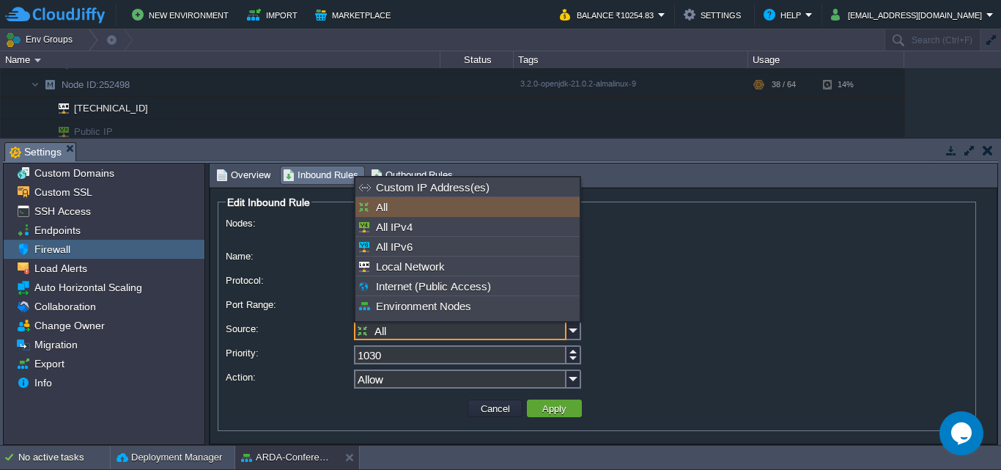
click at [715, 194] on form "Edit Inbound Rule Nodes: OpenSearch Dashboards Name: Allow HTTP Protocol: TCP/U…" at bounding box center [604, 316] width 788 height 256
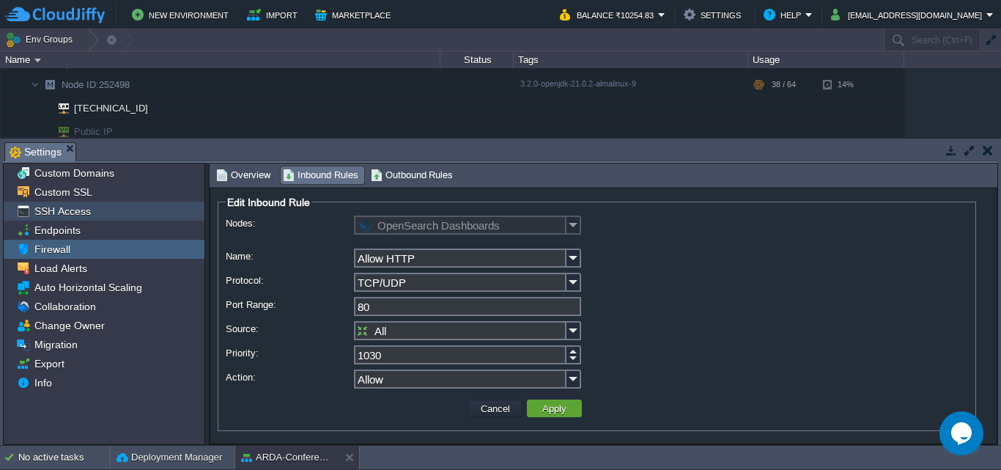
click at [80, 215] on span "SSH Access" at bounding box center [63, 210] width 62 height 13
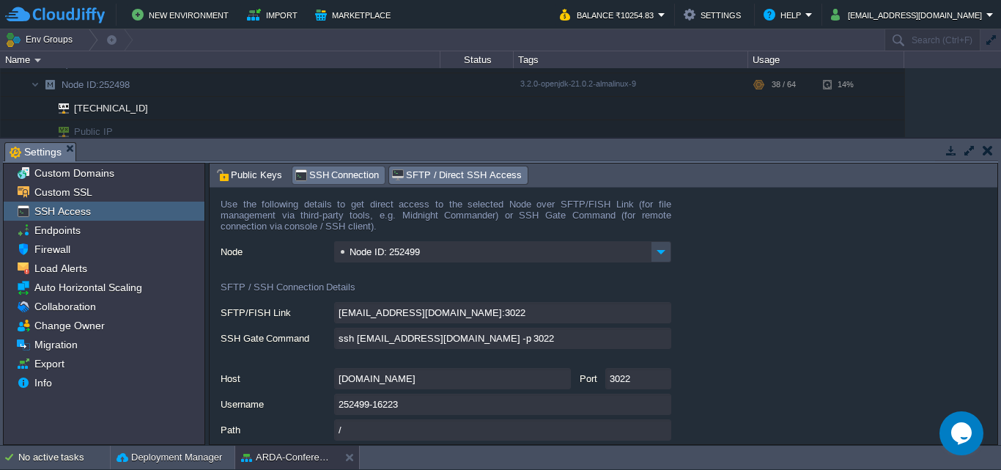
click at [295, 175] on span "SSH Connection" at bounding box center [337, 175] width 85 height 16
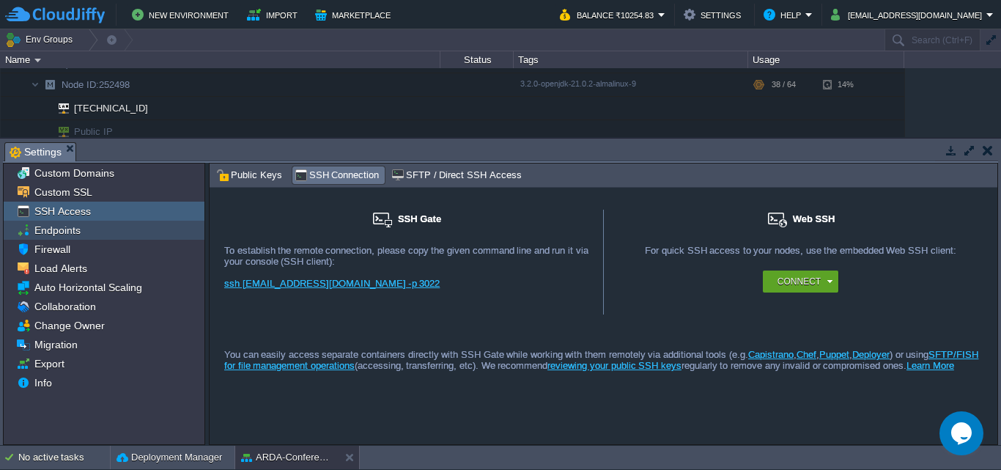
click at [52, 230] on span "Endpoints" at bounding box center [57, 229] width 51 height 13
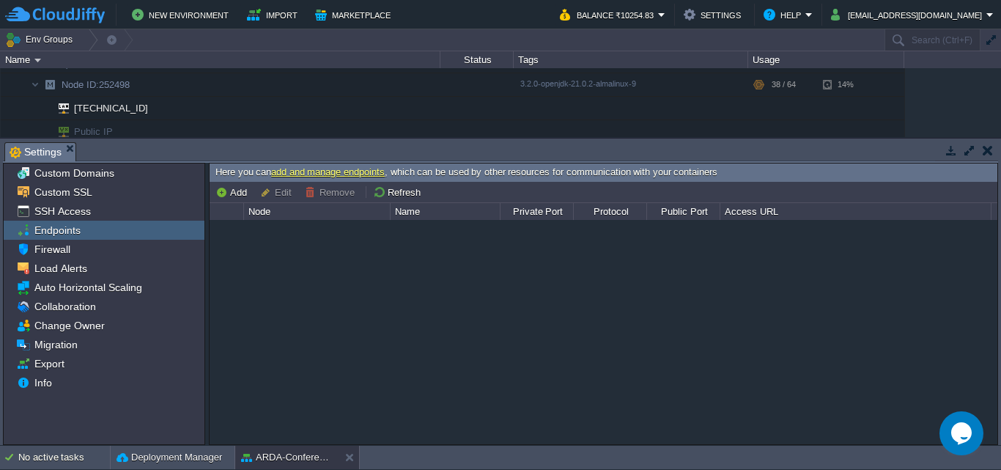
click at [988, 147] on button "button" at bounding box center [988, 150] width 10 height 13
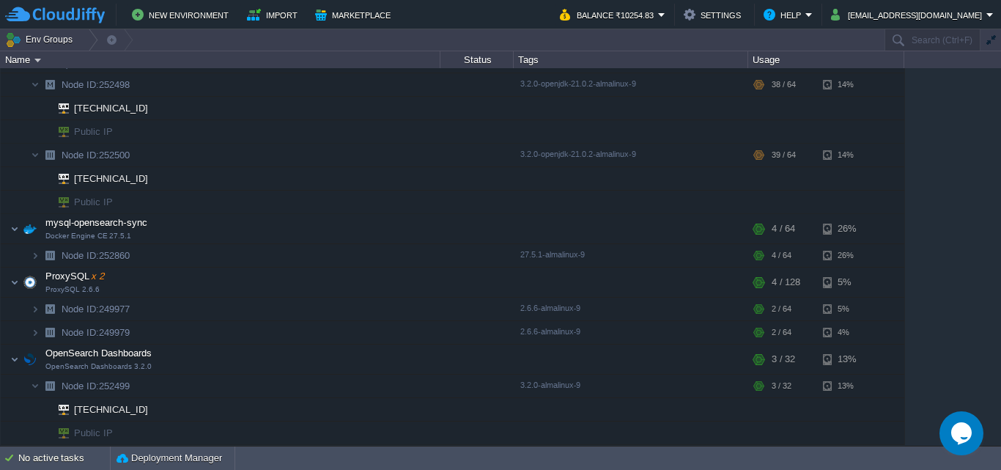
scroll to position [0, 0]
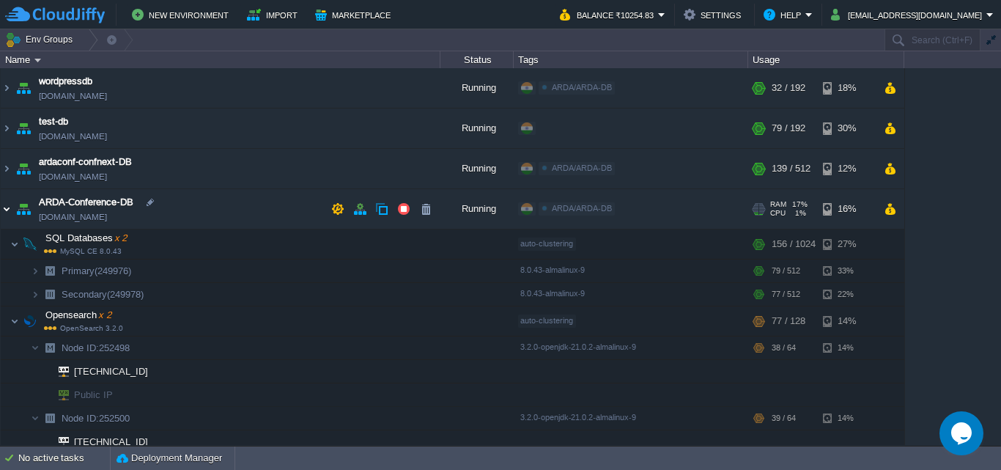
click at [3, 208] on img at bounding box center [7, 209] width 12 height 40
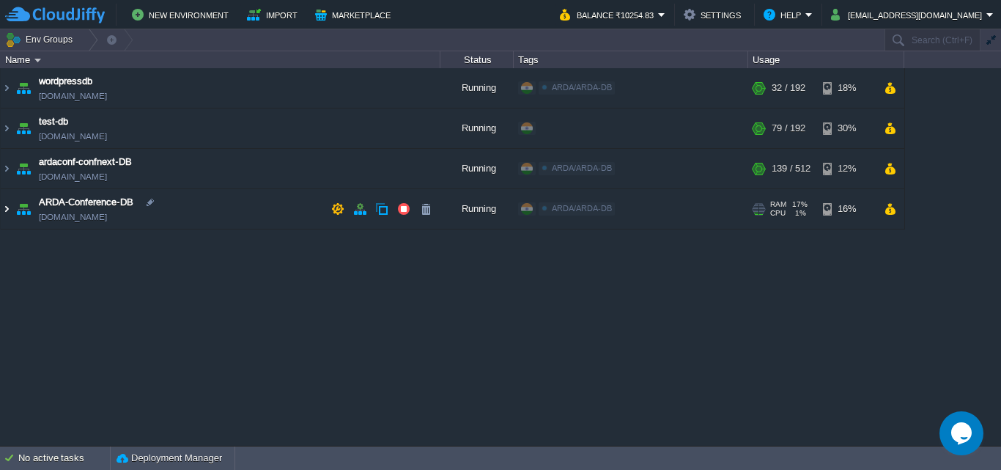
click at [3, 208] on img at bounding box center [7, 209] width 12 height 40
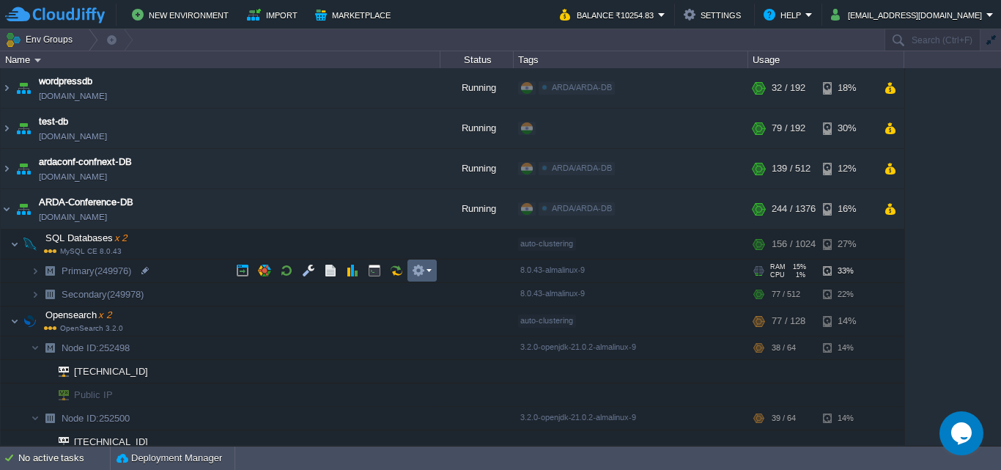
click at [430, 271] on em at bounding box center [422, 270] width 20 height 13
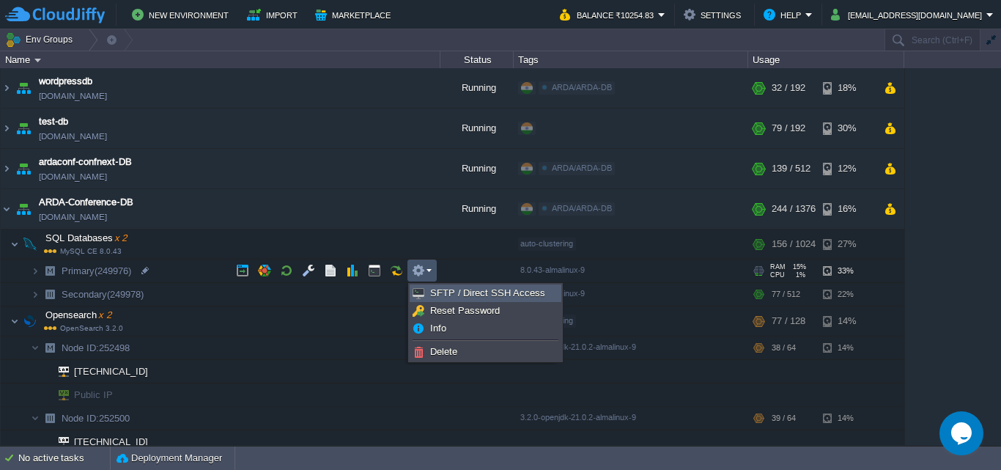
click at [454, 289] on span "SFTP / Direct SSH Access" at bounding box center [487, 292] width 115 height 11
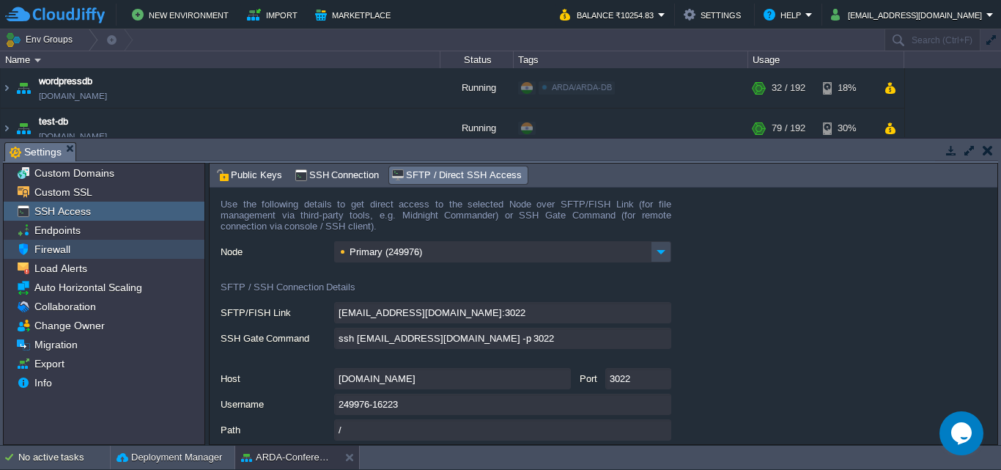
click at [67, 255] on span "Firewall" at bounding box center [52, 249] width 41 height 13
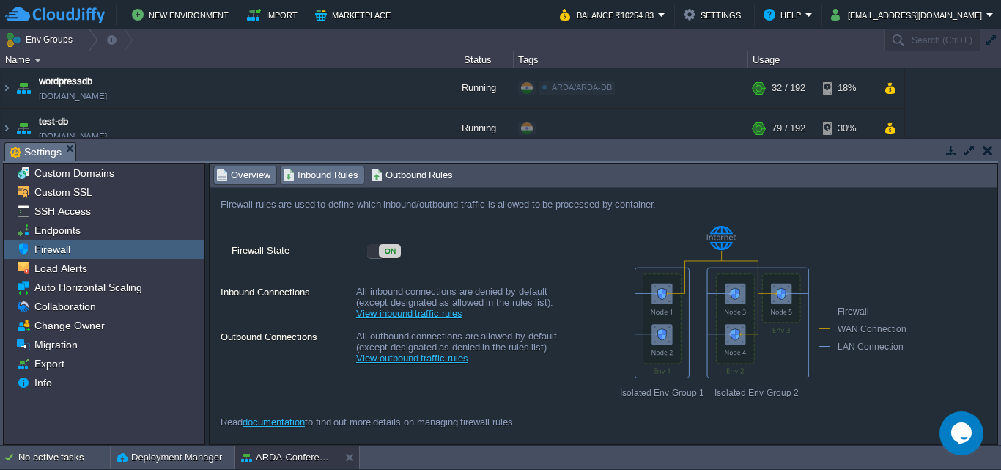
click at [338, 174] on span "Inbound Rules" at bounding box center [320, 175] width 75 height 16
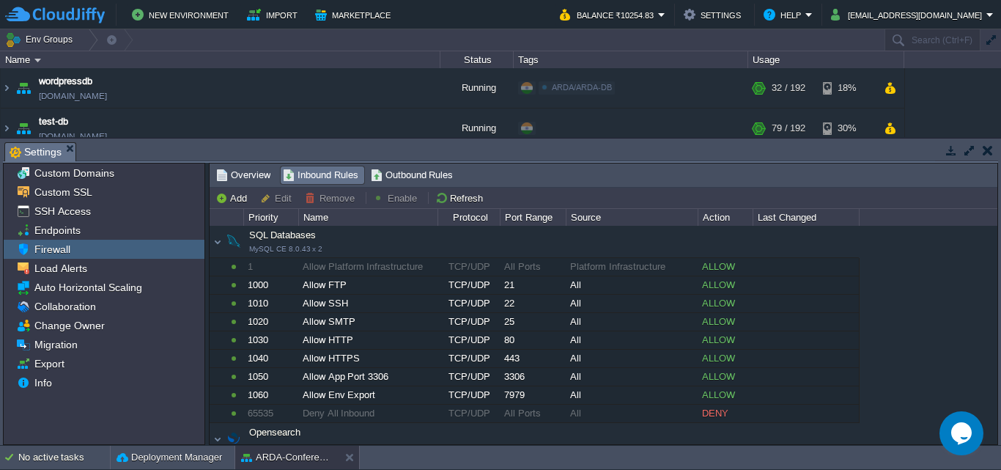
click at [985, 150] on button "button" at bounding box center [988, 150] width 10 height 13
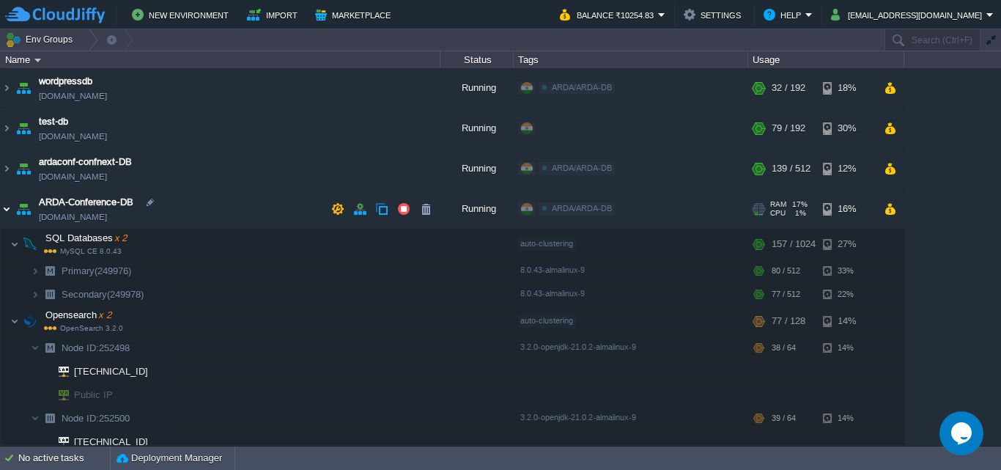
click at [7, 204] on img at bounding box center [7, 209] width 12 height 40
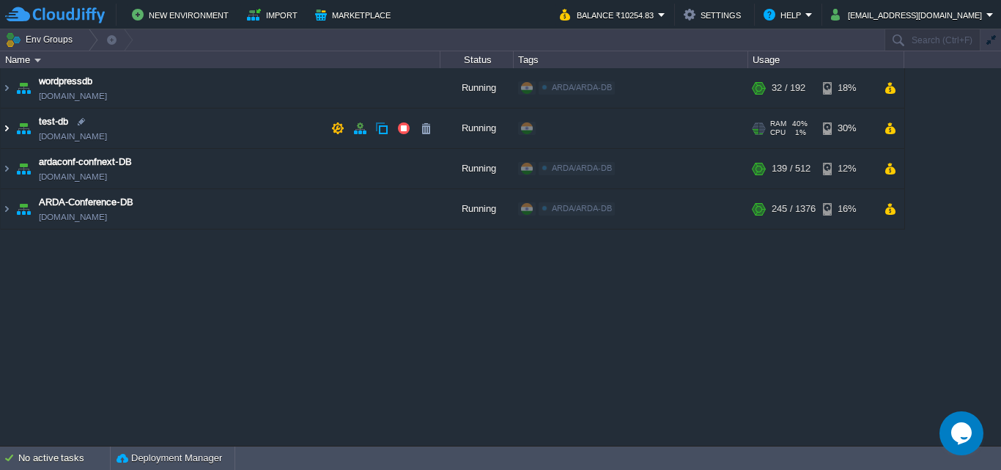
click at [1, 131] on img at bounding box center [7, 128] width 12 height 40
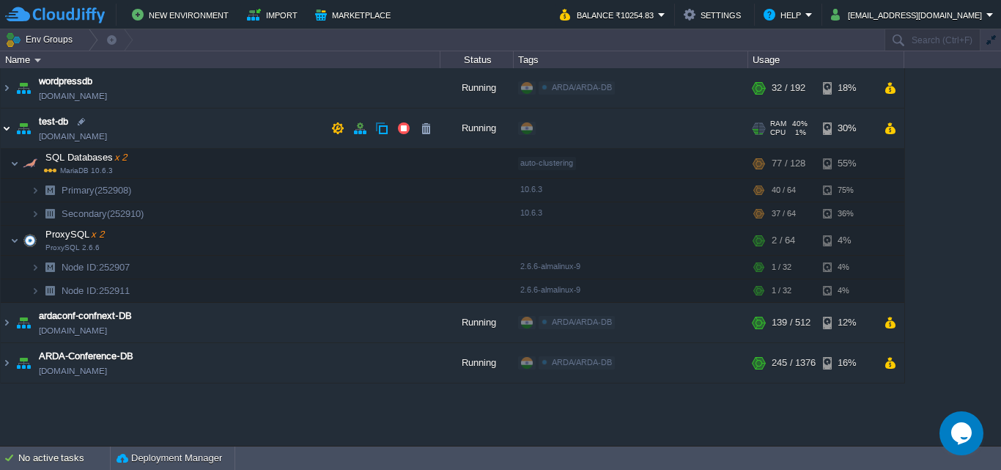
click at [1, 131] on img at bounding box center [7, 128] width 12 height 40
